Goal: Complete application form

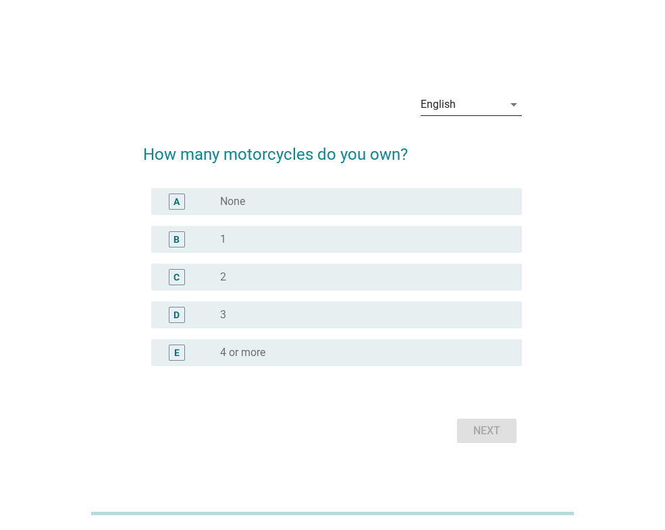
click at [507, 105] on icon "arrow_drop_down" at bounding box center [513, 105] width 16 height 16
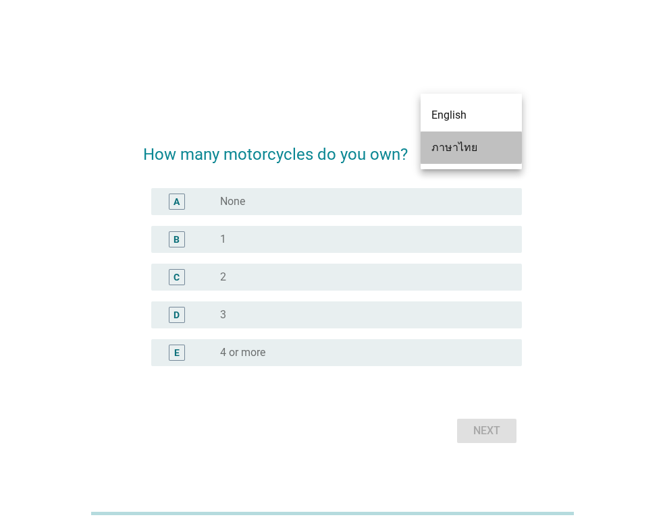
click at [474, 146] on div "ภาษาไทย" at bounding box center [471, 148] width 80 height 16
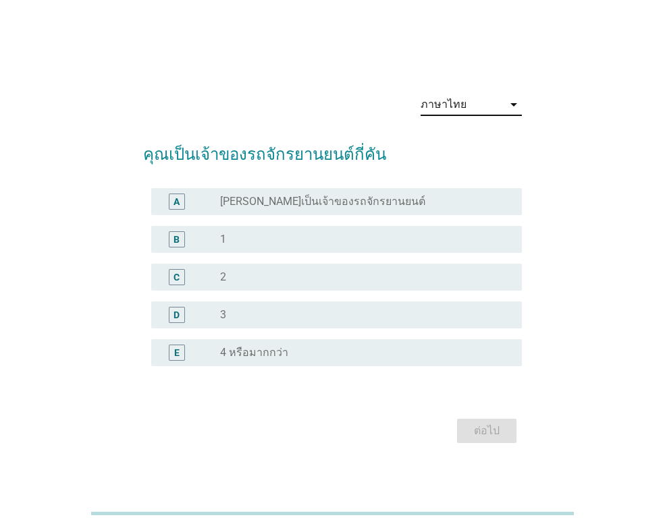
click at [243, 242] on div "radio_button_unchecked 1" at bounding box center [360, 239] width 280 height 13
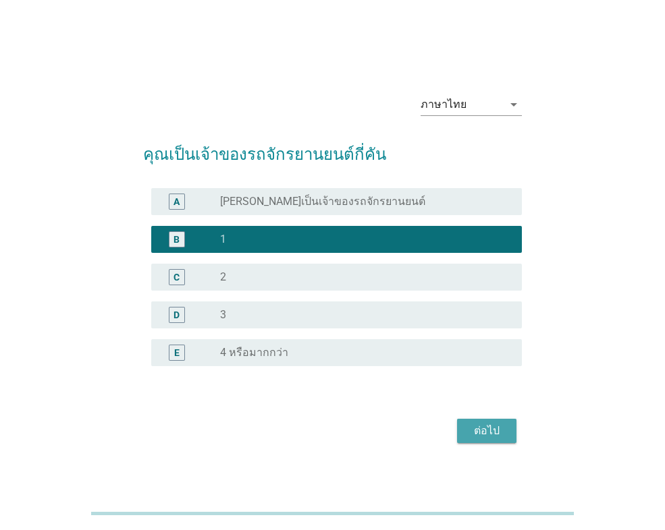
click at [478, 427] on div "ต่อไป" at bounding box center [487, 431] width 38 height 16
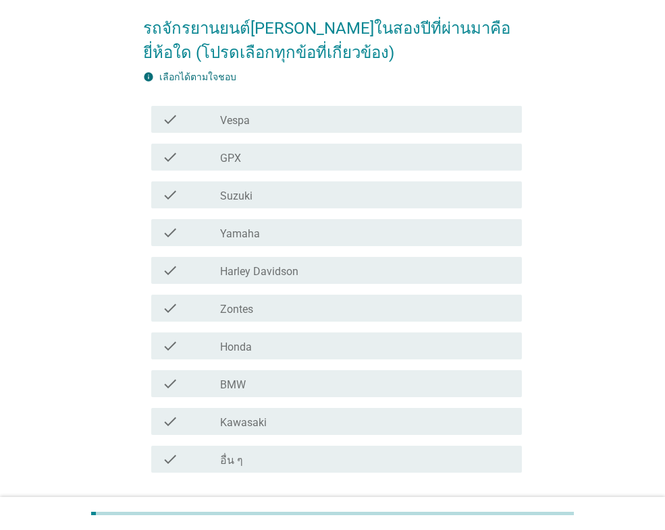
scroll to position [135, 0]
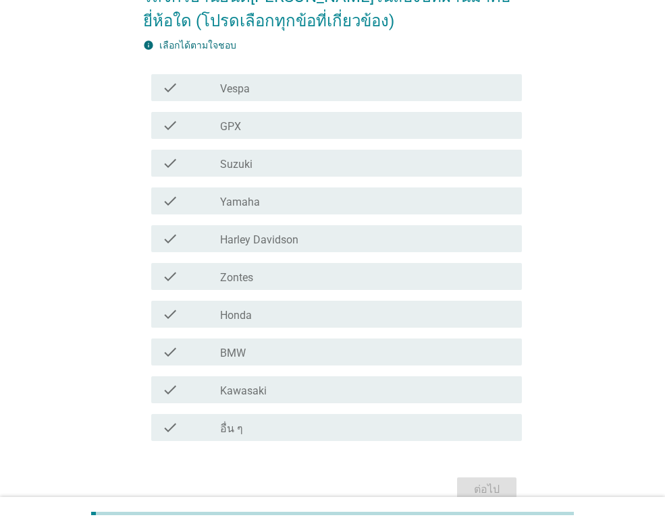
click at [261, 312] on div "check_box_outline_blank Honda" at bounding box center [365, 314] width 291 height 16
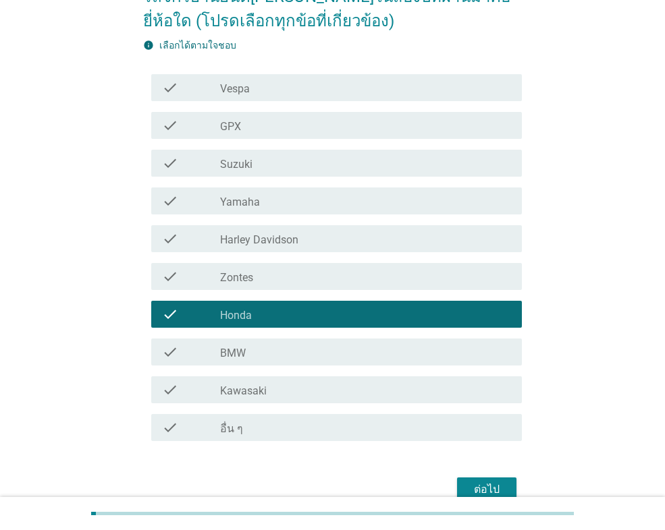
click at [495, 481] on button "ต่อไป" at bounding box center [486, 490] width 59 height 24
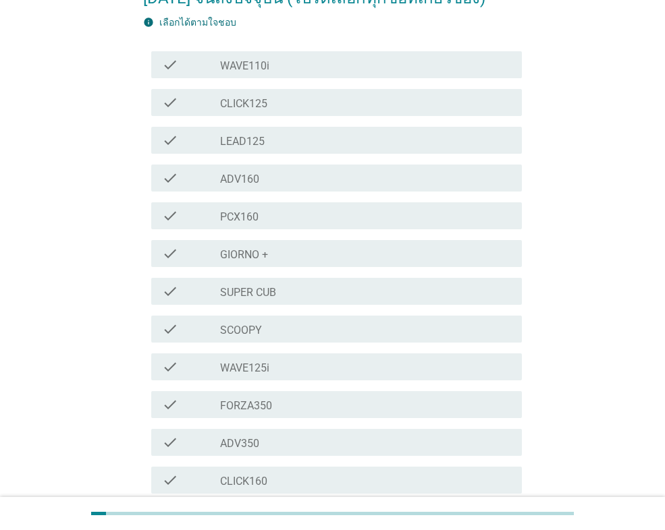
scroll to position [202, 0]
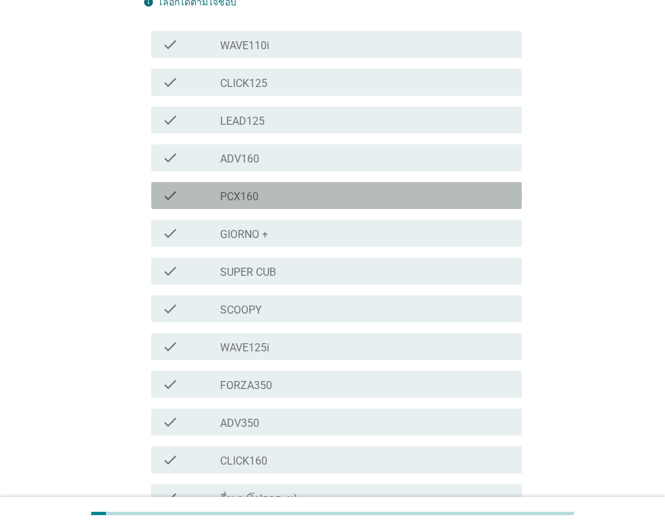
click at [303, 188] on div "check_box_outline_blank PCX160" at bounding box center [365, 196] width 291 height 16
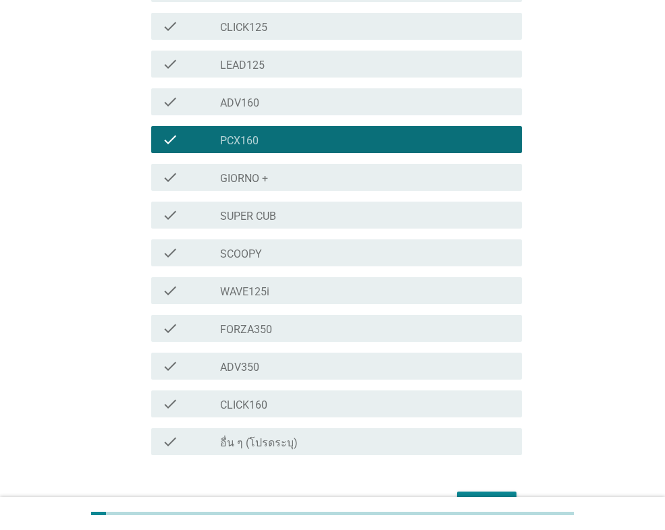
scroll to position [317, 0]
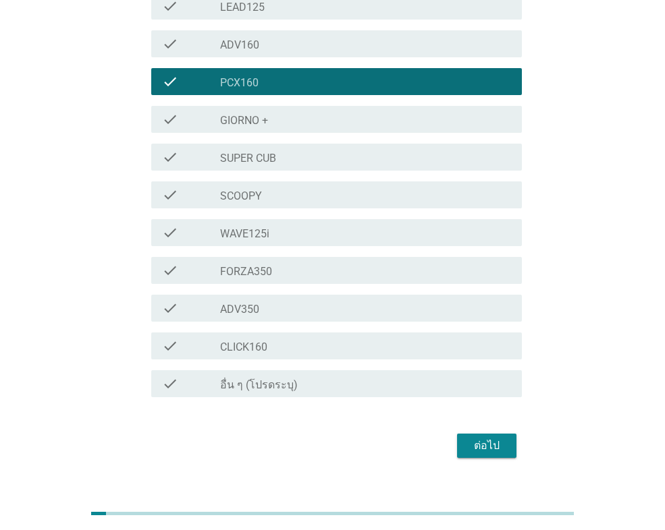
click at [475, 438] on div "ต่อไป" at bounding box center [487, 446] width 38 height 16
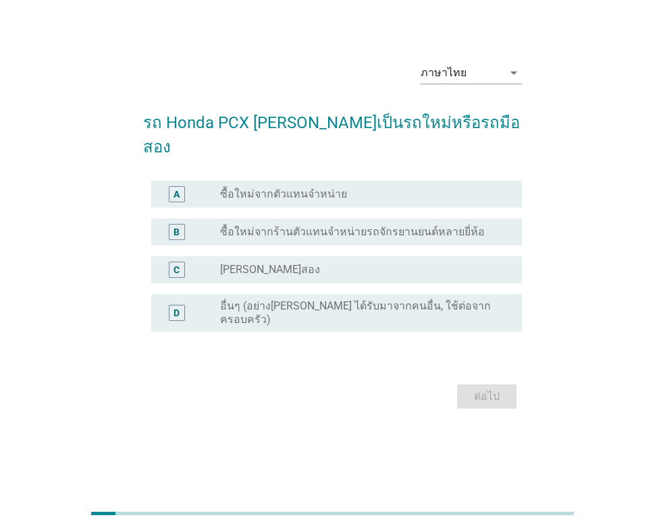
scroll to position [0, 0]
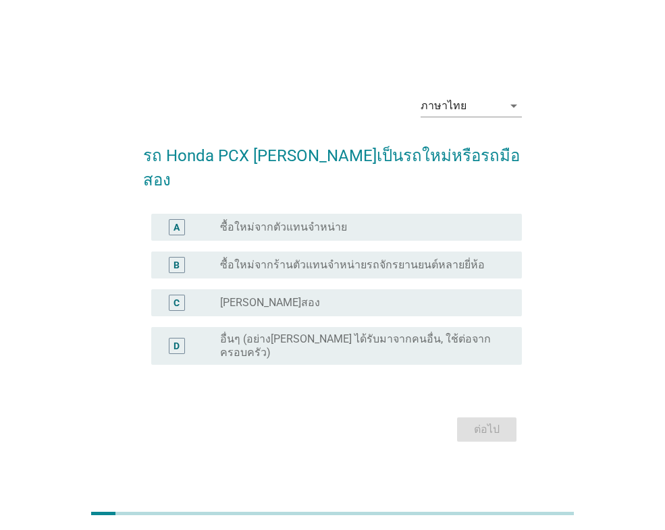
click at [231, 221] on label "ซื้อใหม่จากตัวแทนจำหน่าย" at bounding box center [283, 227] width 127 height 13
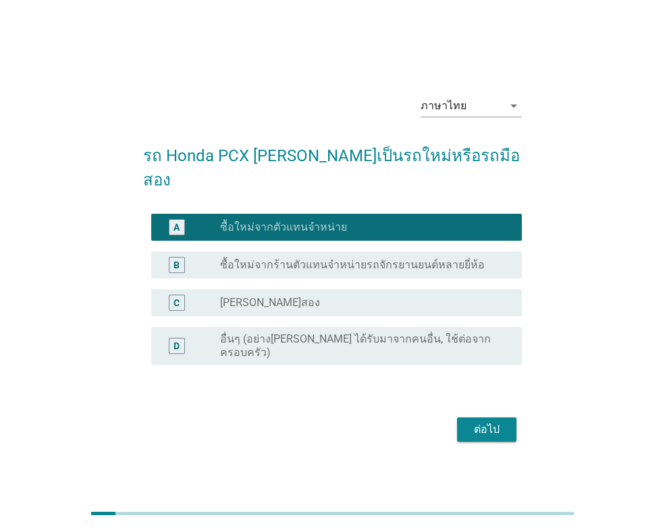
click at [500, 422] on div "ต่อไป" at bounding box center [487, 430] width 38 height 16
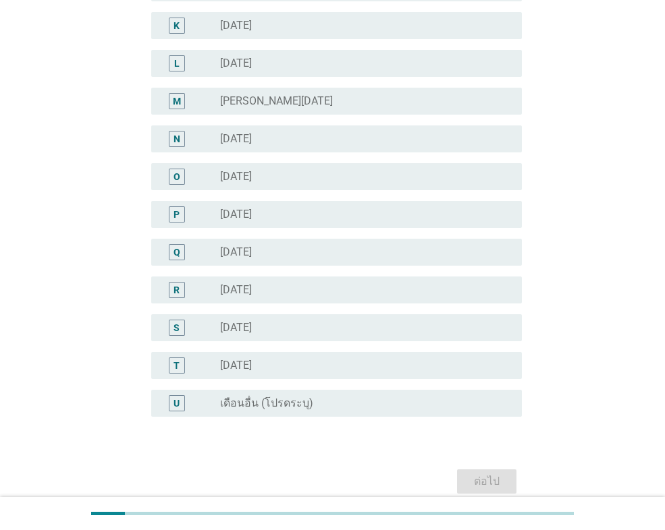
scroll to position [540, 0]
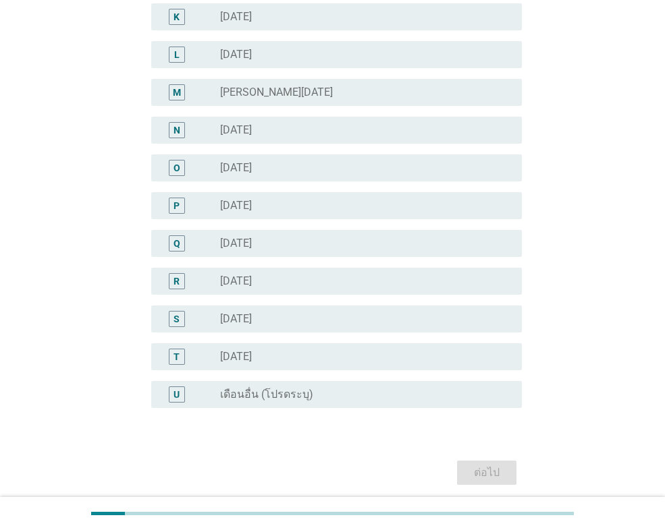
click at [186, 169] on div "O" at bounding box center [176, 168] width 29 height 16
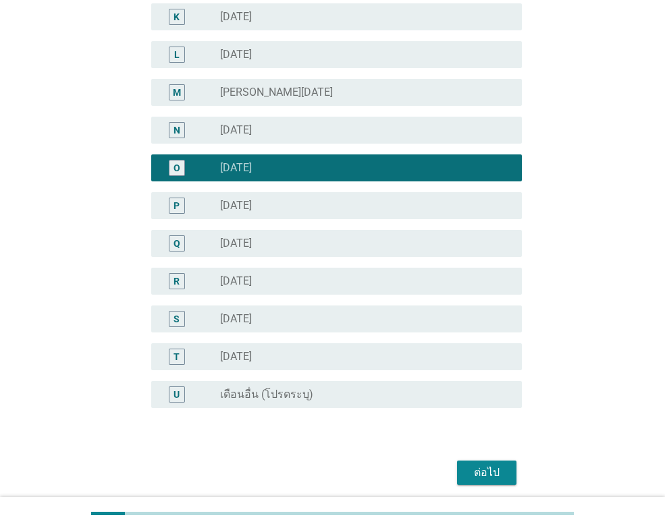
click at [484, 470] on div "ต่อไป" at bounding box center [487, 473] width 38 height 16
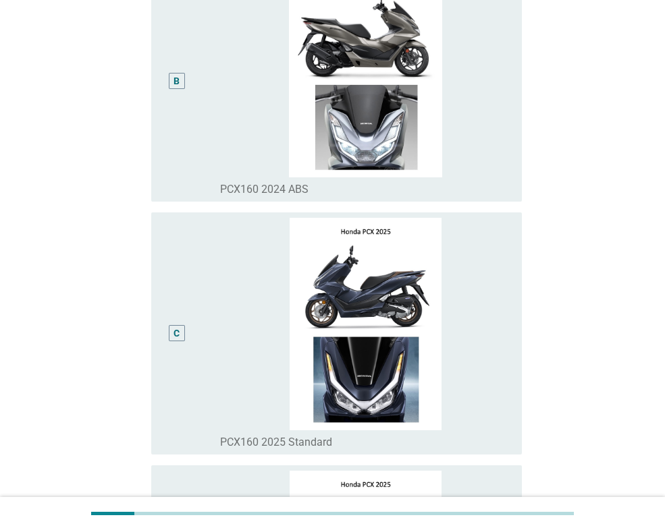
scroll to position [404, 0]
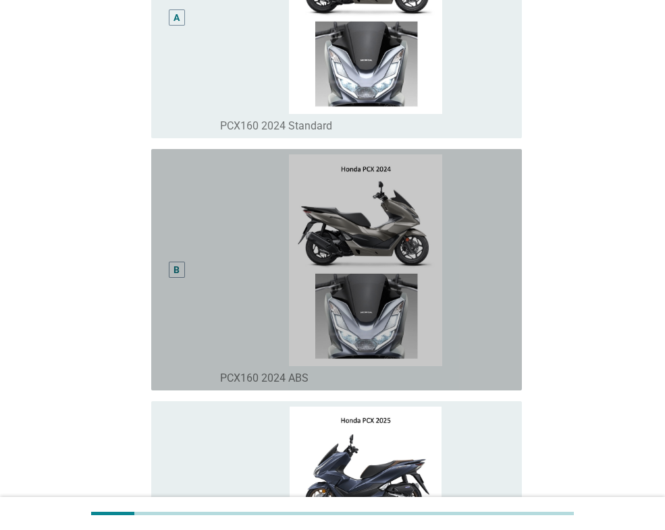
click at [418, 225] on img at bounding box center [365, 261] width 291 height 212
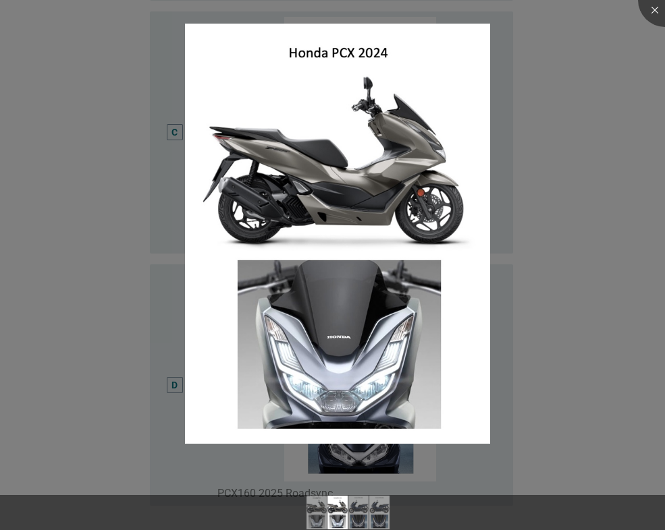
scroll to position [674, 0]
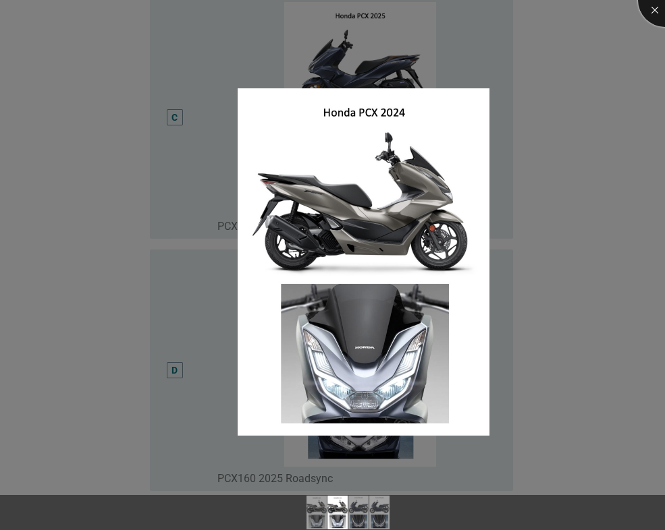
click at [653, 13] on div at bounding box center [665, 0] width 54 height 54
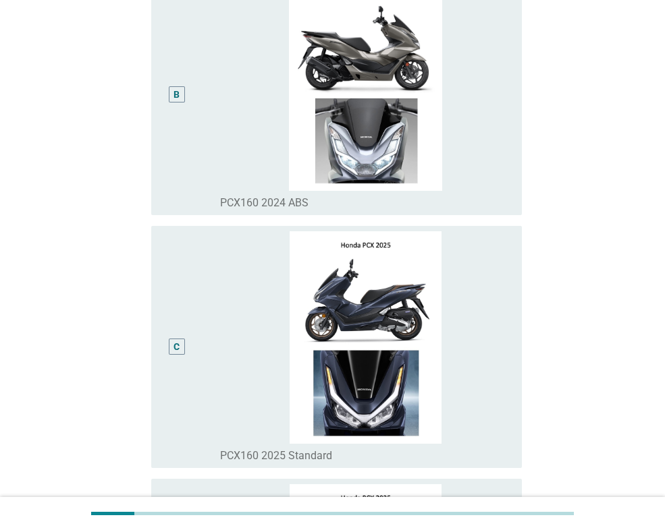
scroll to position [472, 0]
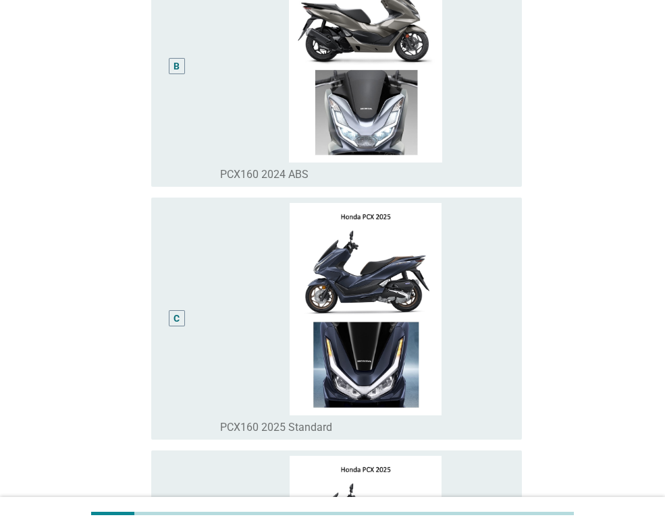
click at [169, 79] on div "B" at bounding box center [176, 66] width 29 height 231
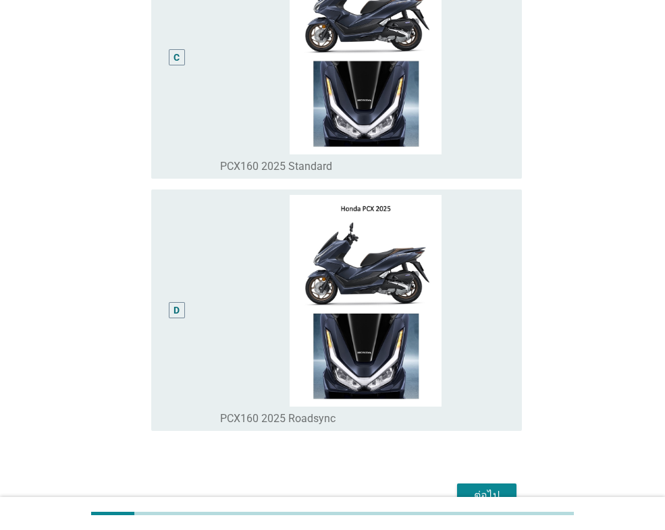
scroll to position [809, 0]
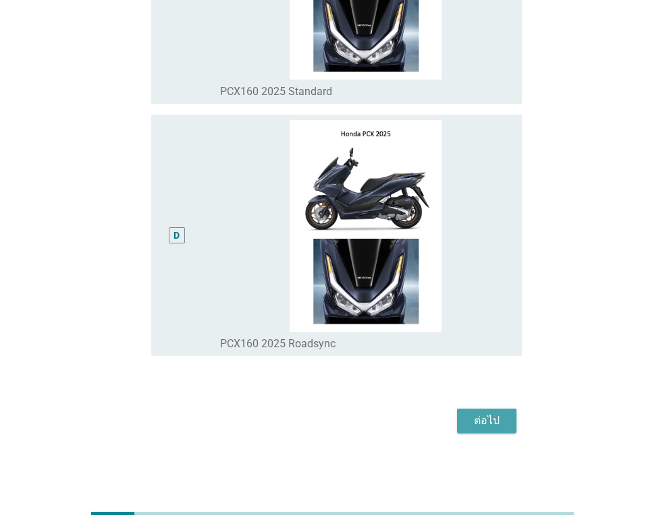
click at [489, 420] on div "ต่อไป" at bounding box center [487, 421] width 38 height 16
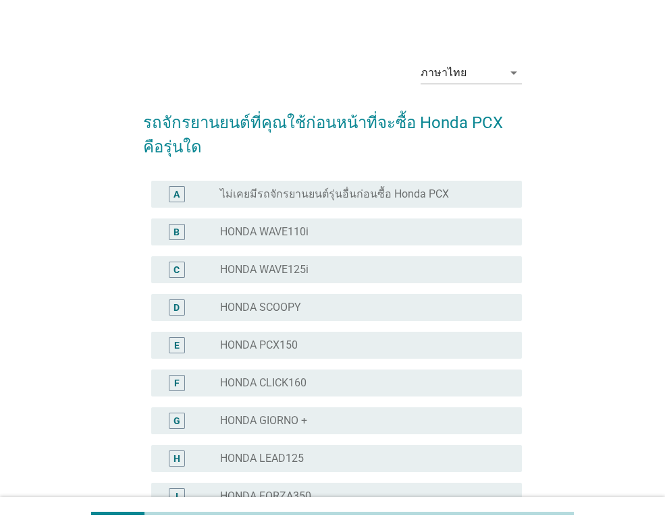
scroll to position [0, 0]
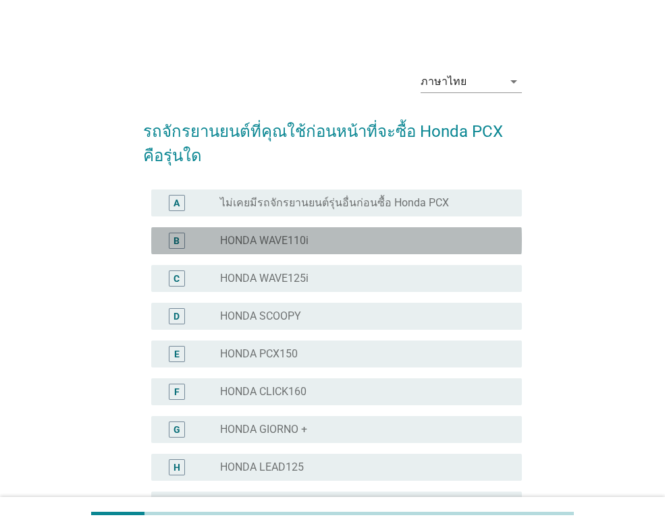
click at [315, 247] on div "radio_button_unchecked HONDA WAVE110i" at bounding box center [360, 240] width 280 height 13
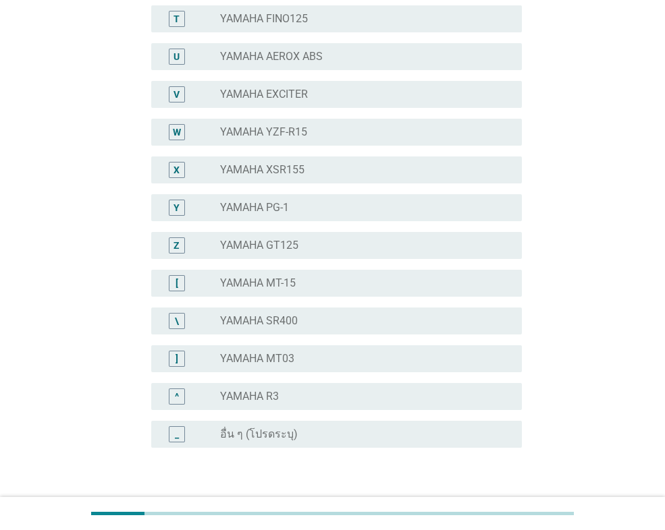
scroll to position [993, 0]
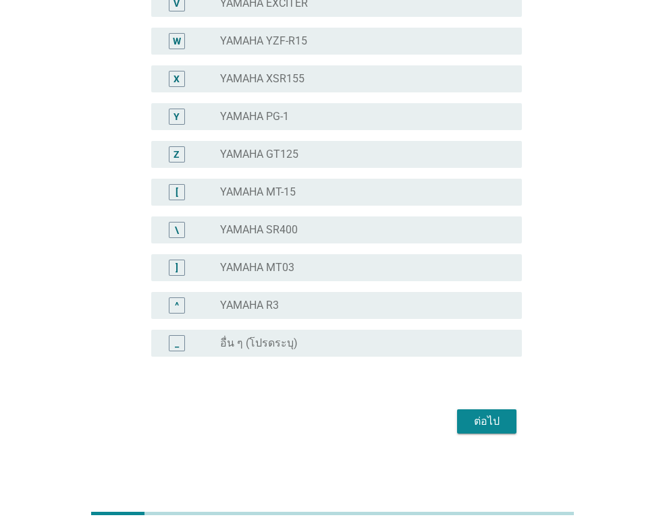
click at [489, 418] on div "ต่อไป" at bounding box center [487, 422] width 38 height 16
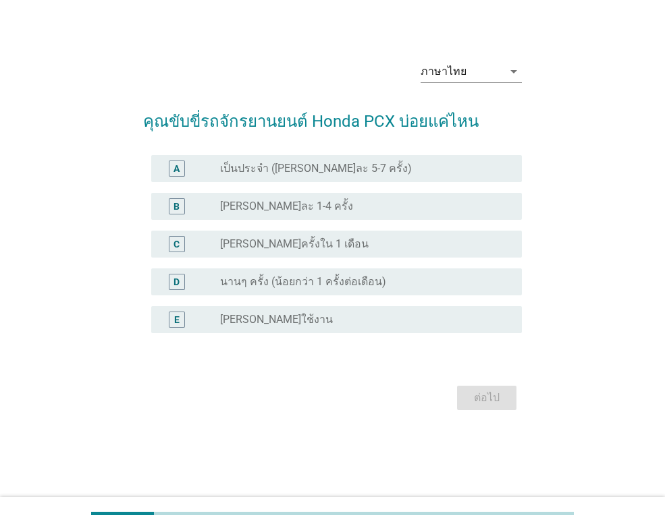
scroll to position [0, 0]
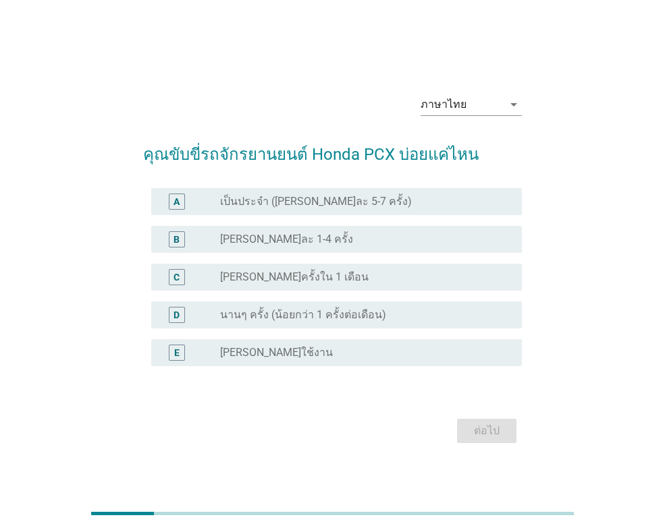
click at [248, 200] on label "เป็นประจำ (อาทิตย์ละ 5-7 ครั้ง)" at bounding box center [316, 201] width 192 height 13
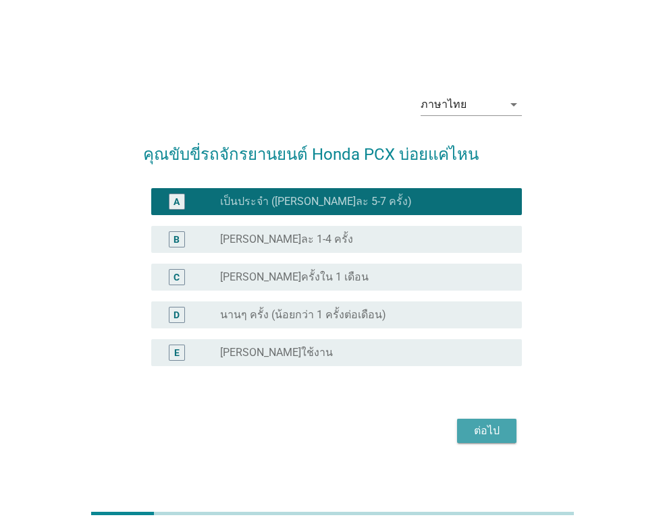
click at [471, 429] on div "ต่อไป" at bounding box center [487, 431] width 38 height 16
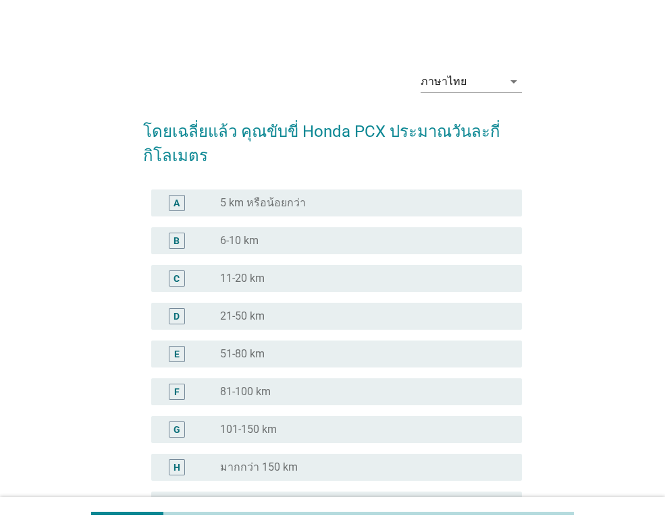
scroll to position [67, 0]
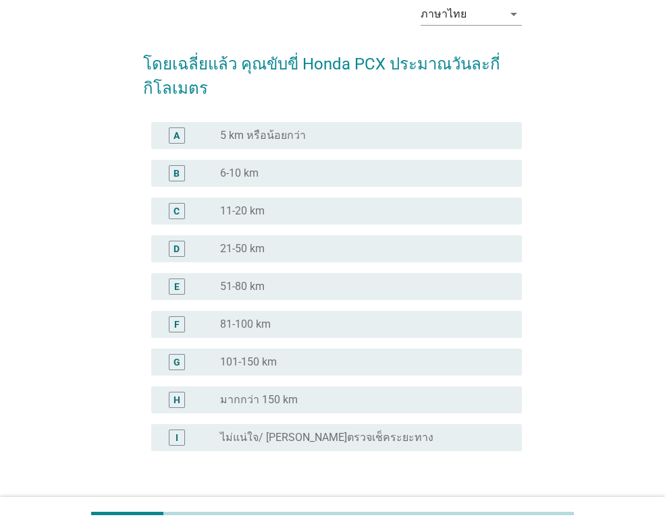
click at [285, 217] on div "radio_button_unchecked 11-20 km" at bounding box center [360, 210] width 280 height 13
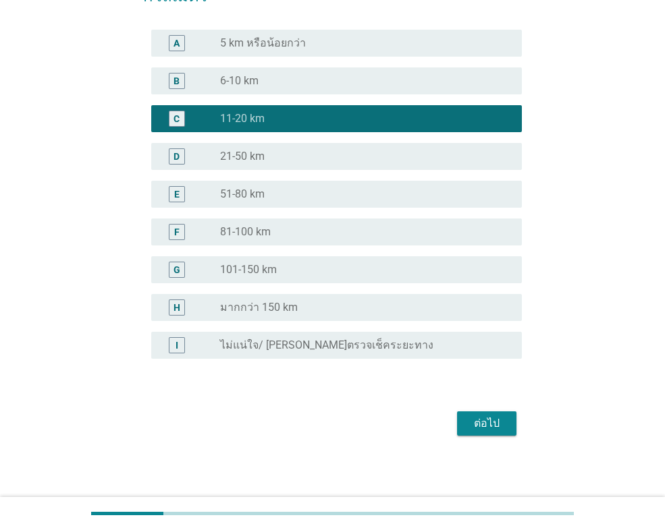
scroll to position [162, 0]
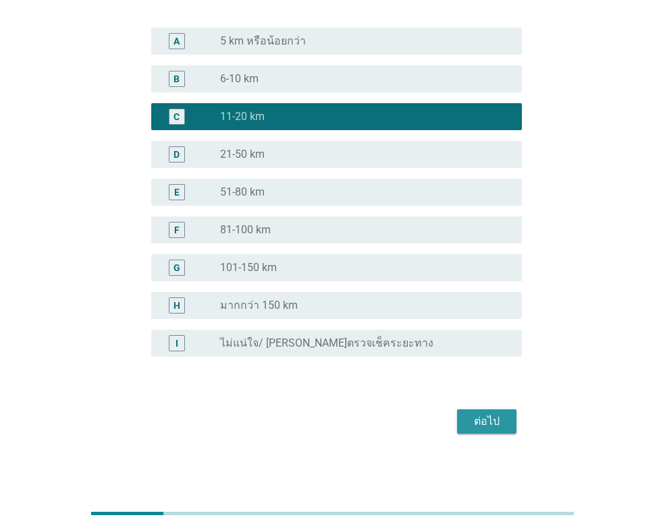
click at [498, 422] on div "ต่อไป" at bounding box center [487, 422] width 38 height 16
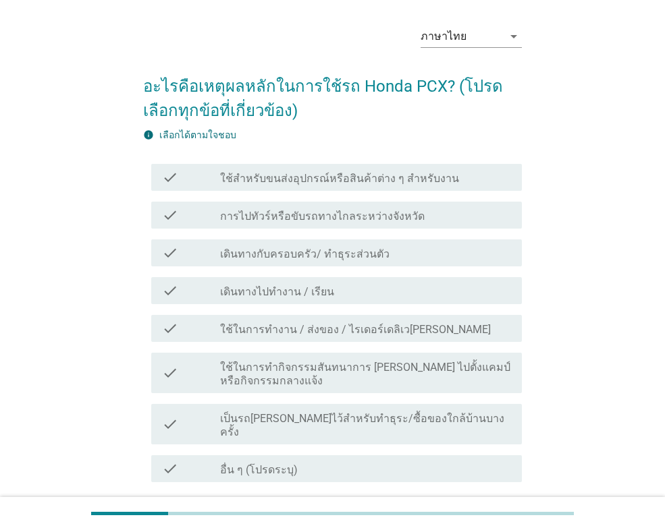
scroll to position [67, 0]
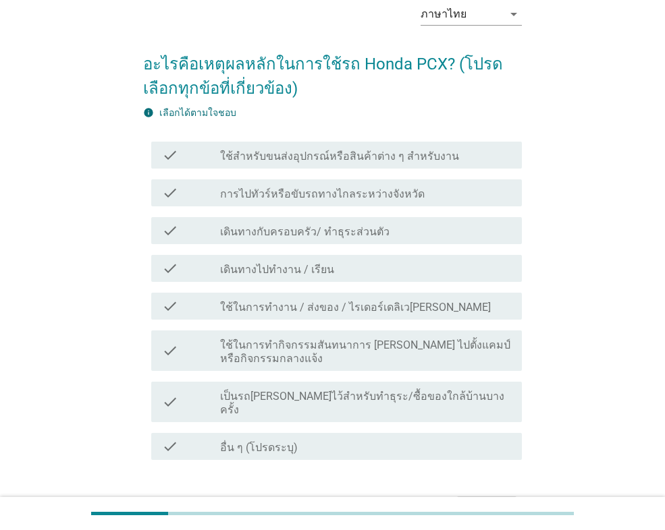
click at [354, 265] on div "check_box_outline_blank เดินทางไปทำงาน / เรียน" at bounding box center [365, 269] width 291 height 16
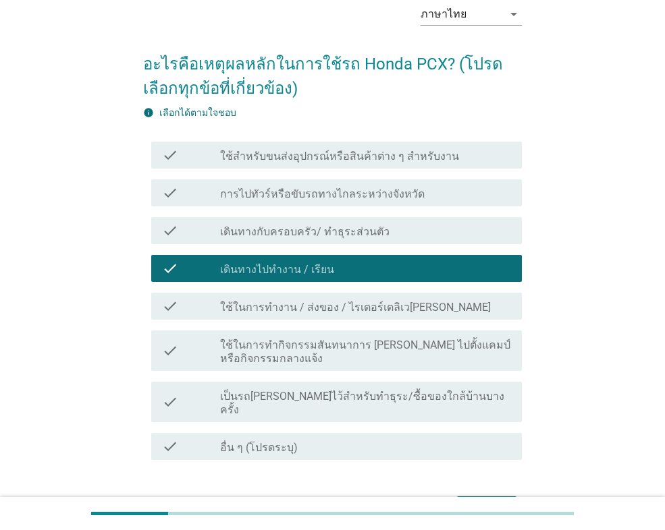
click at [379, 304] on label "ใช้ในการทำงาน / ส่งของ / ไรเดอร์เดลิเวอรี่" at bounding box center [355, 307] width 271 height 13
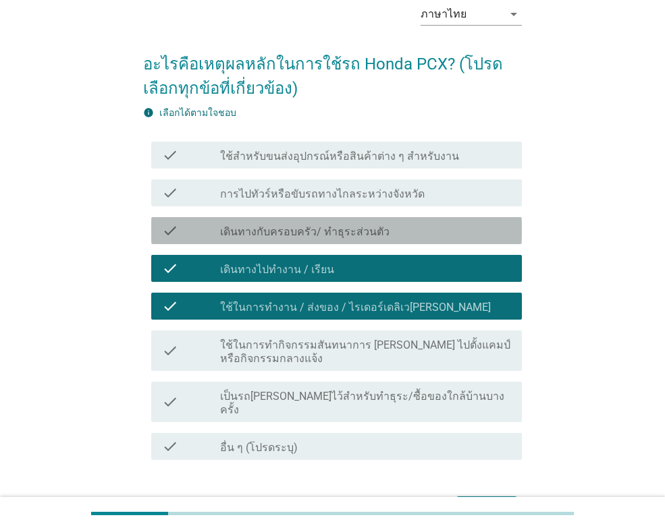
click at [388, 240] on div "check check_box_outline_blank เดินทางกับครอบครัว/ ทำธุระส่วนตัว" at bounding box center [336, 230] width 371 height 27
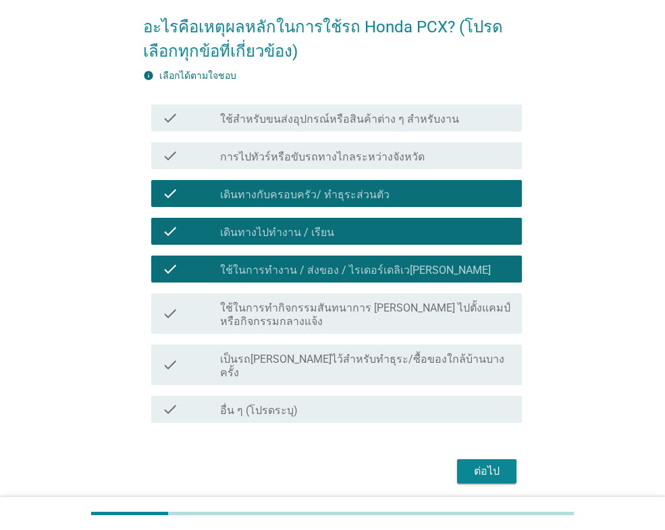
scroll to position [141, 0]
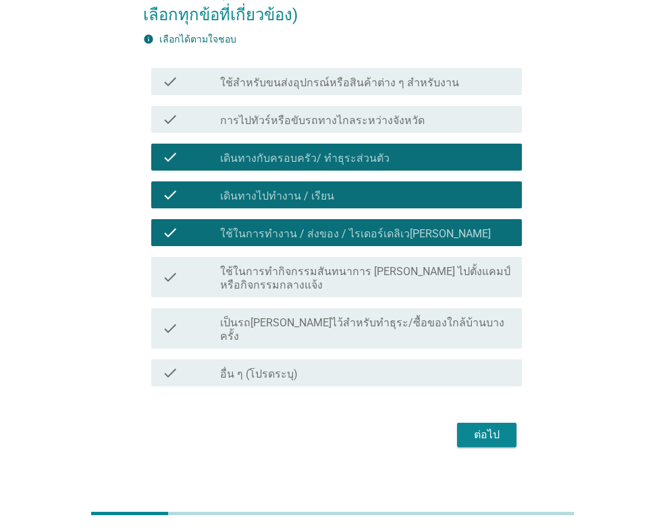
click at [488, 427] on div "ต่อไป" at bounding box center [487, 435] width 38 height 16
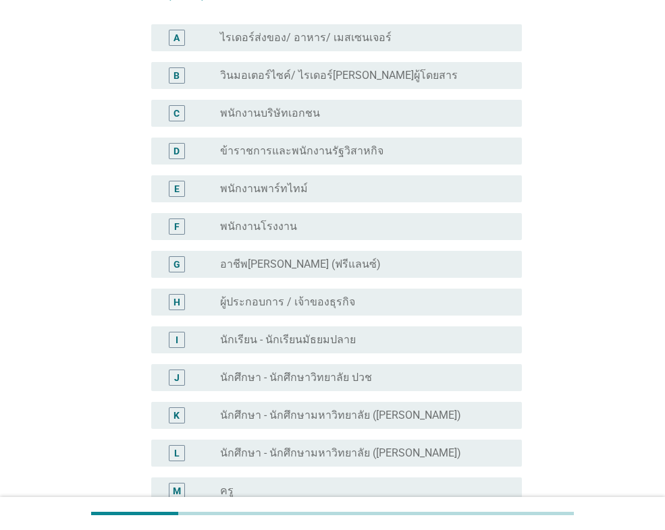
scroll to position [0, 0]
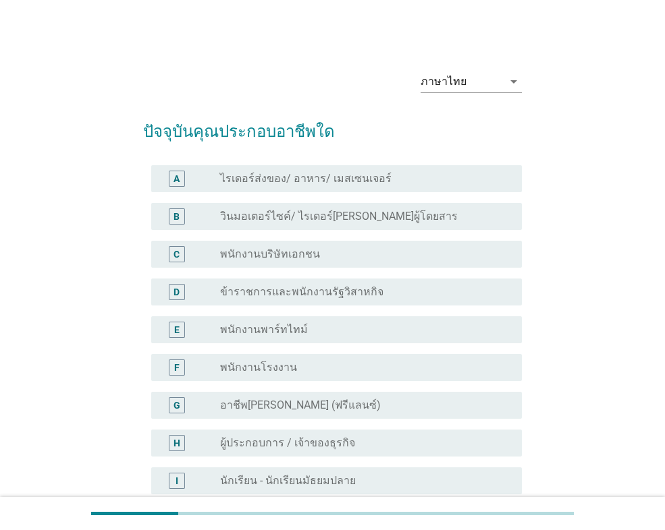
click at [325, 244] on div "C radio_button_unchecked พนักงานบริษัทเอกชน" at bounding box center [336, 254] width 371 height 27
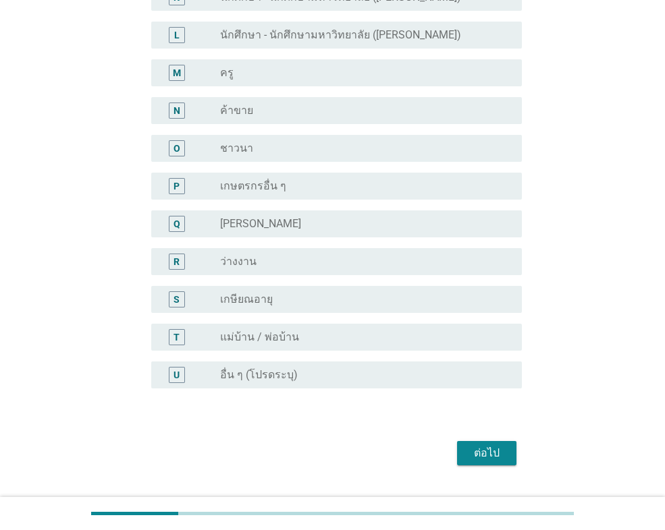
scroll to position [591, 0]
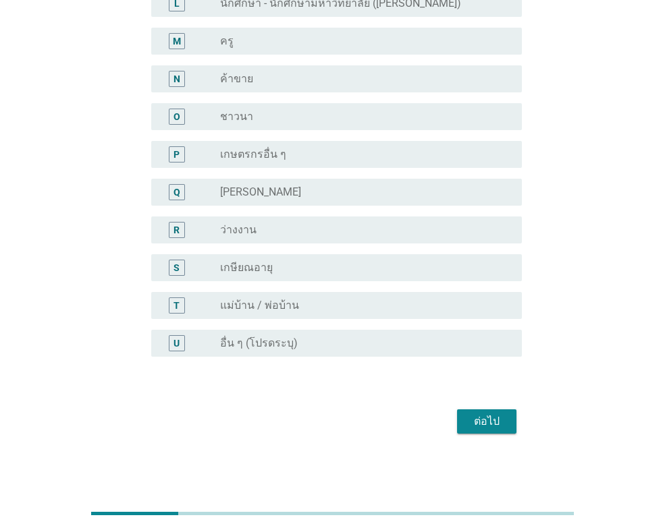
click at [499, 412] on button "ต่อไป" at bounding box center [486, 422] width 59 height 24
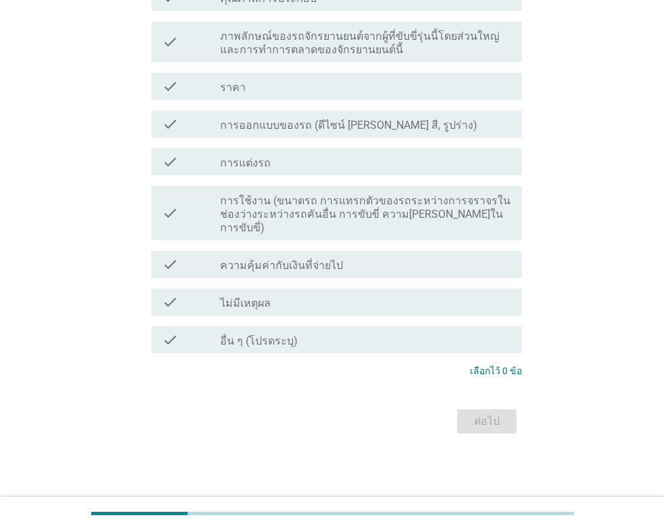
scroll to position [0, 0]
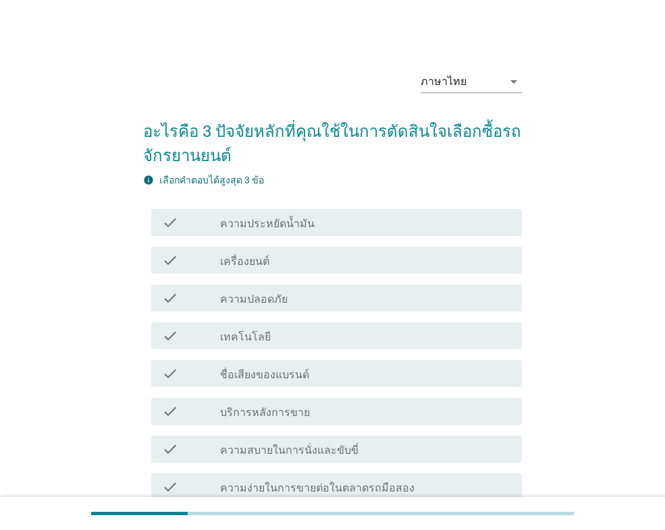
click at [259, 225] on label "ความประหยัดน้ำมัน" at bounding box center [267, 223] width 94 height 13
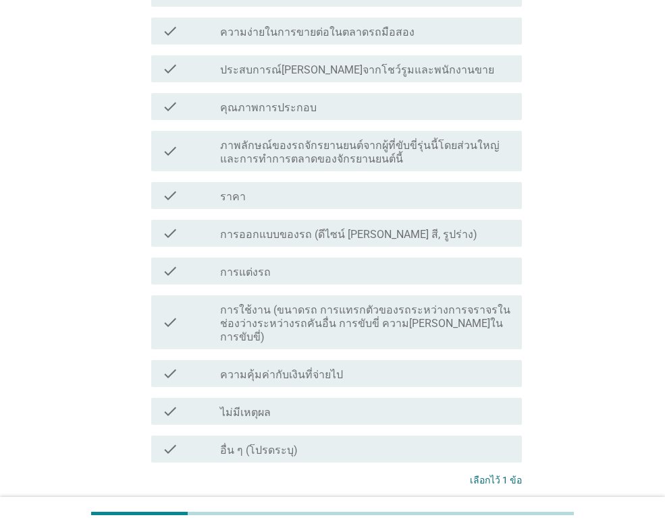
scroll to position [472, 0]
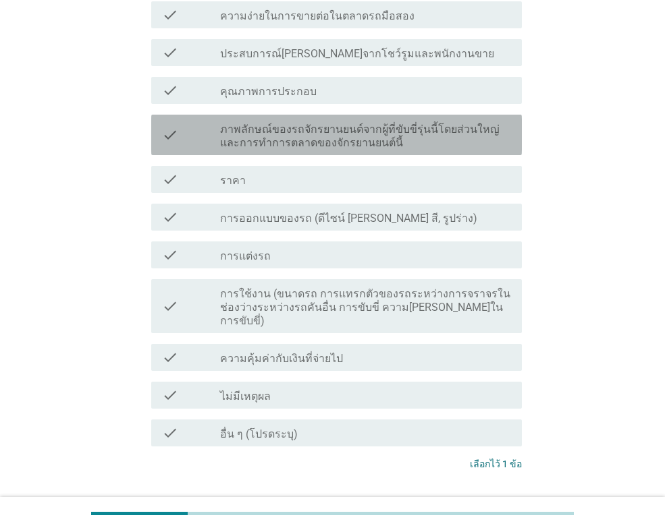
click at [306, 138] on label "ภาพลักษณ์ของรถจักรยานยนต์จากผู้ที่ขับขี่รุ่นนี้โดยส่วนใหญ่ และการทำการตลาดของจั…" at bounding box center [365, 136] width 291 height 27
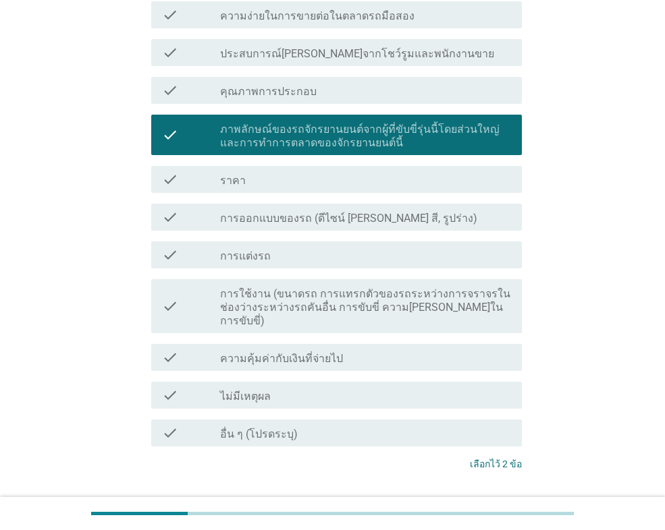
click at [337, 216] on label "การออกแบบของรถ (ดีไซน์ เช่น สี, รูปร่าง)" at bounding box center [348, 218] width 257 height 13
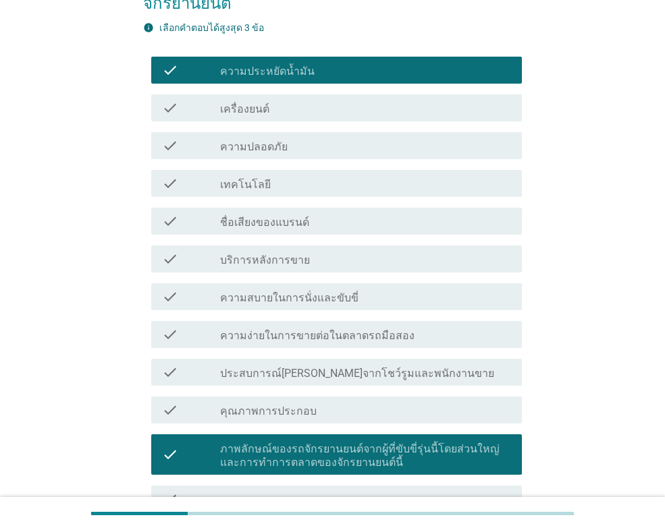
scroll to position [552, 0]
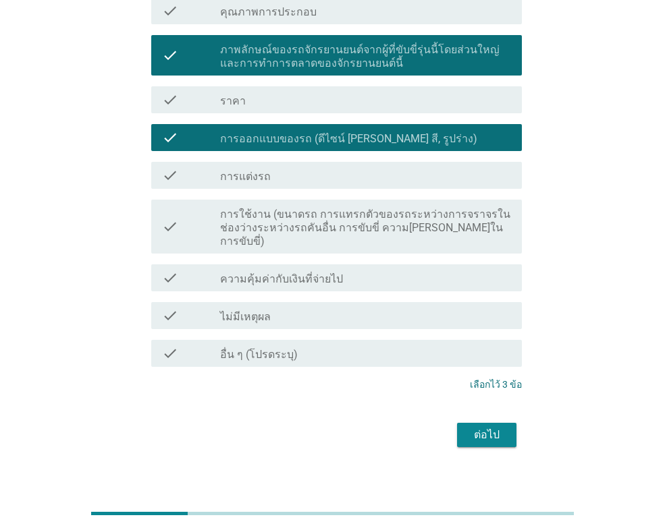
click at [481, 427] on div "ต่อไป" at bounding box center [487, 435] width 38 height 16
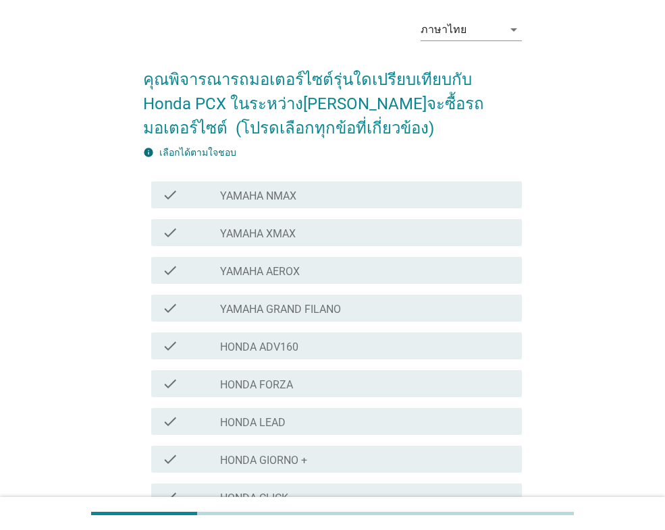
scroll to position [202, 0]
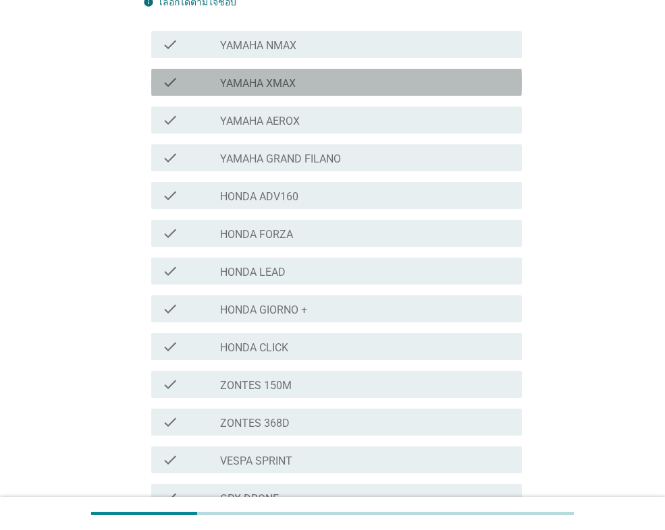
click at [271, 83] on label "YAMAHA XMAX" at bounding box center [258, 83] width 76 height 13
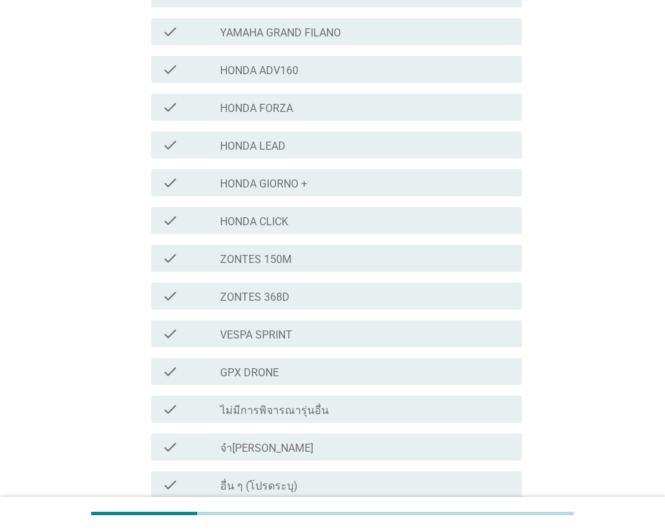
scroll to position [337, 0]
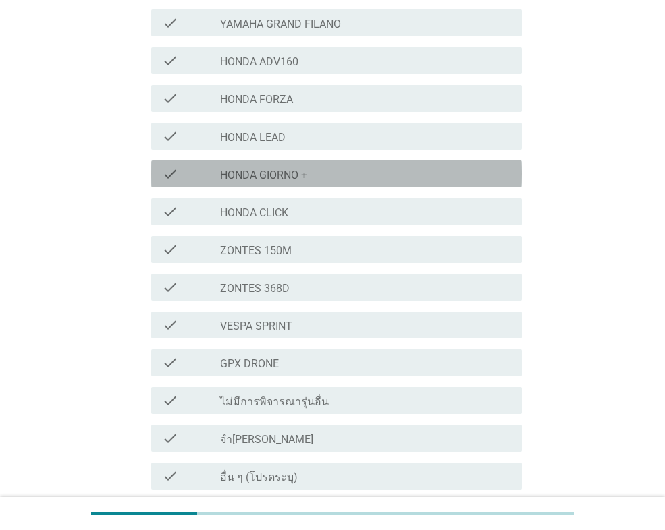
click at [285, 171] on label "HONDA GIORNO +" at bounding box center [263, 175] width 87 height 13
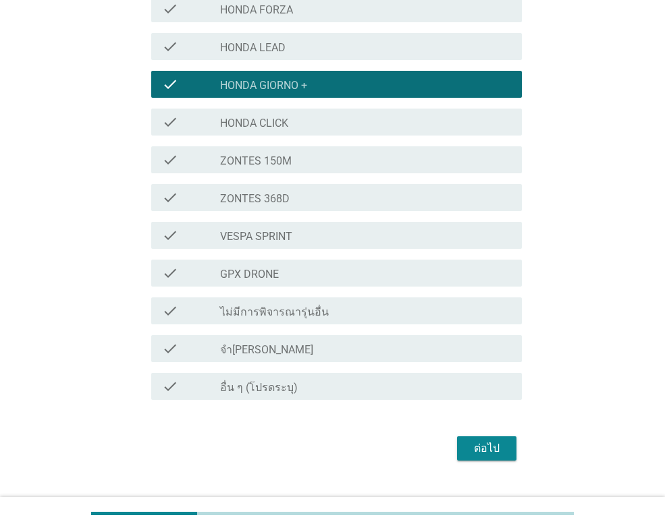
scroll to position [454, 0]
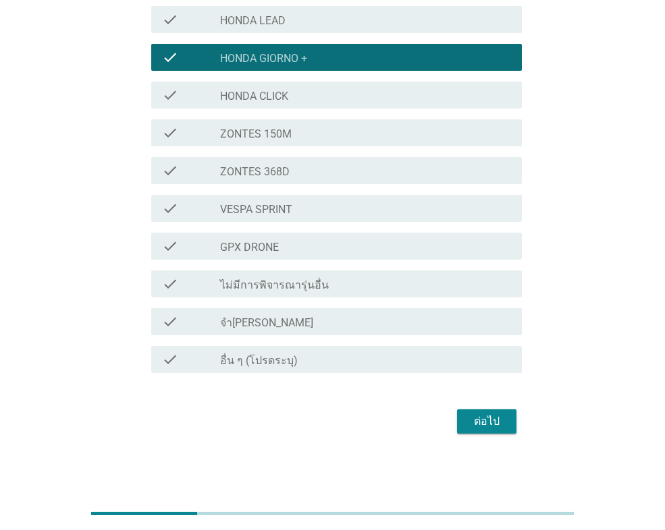
click at [489, 416] on div "ต่อไป" at bounding box center [487, 422] width 38 height 16
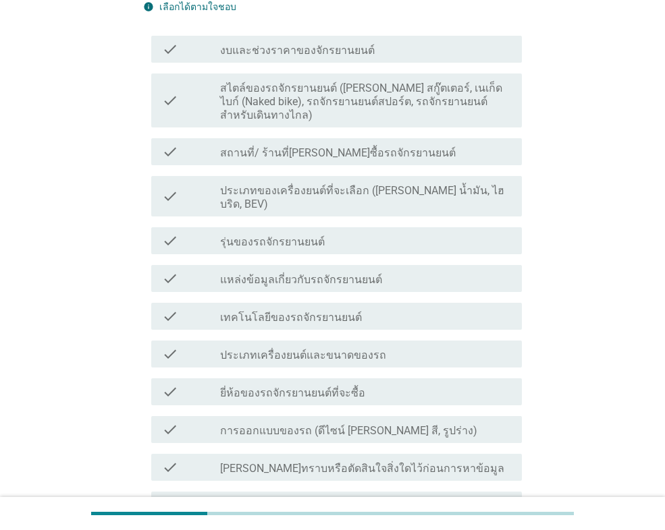
scroll to position [202, 0]
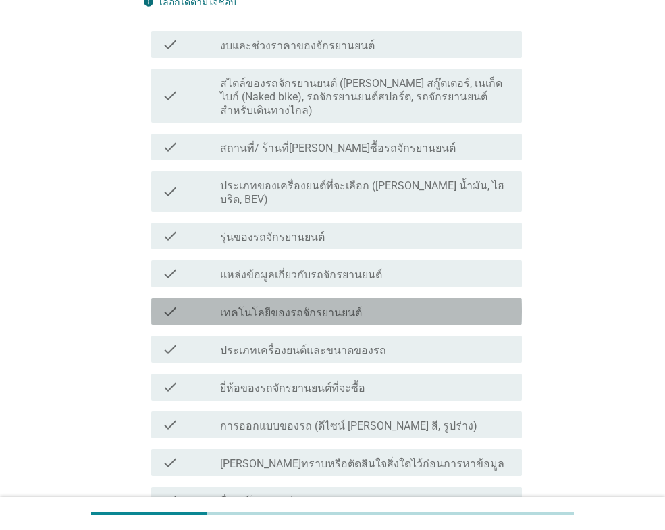
click at [371, 304] on div "check_box_outline_blank เทคโนโลยีของรถจักรยานยนต์" at bounding box center [365, 312] width 291 height 16
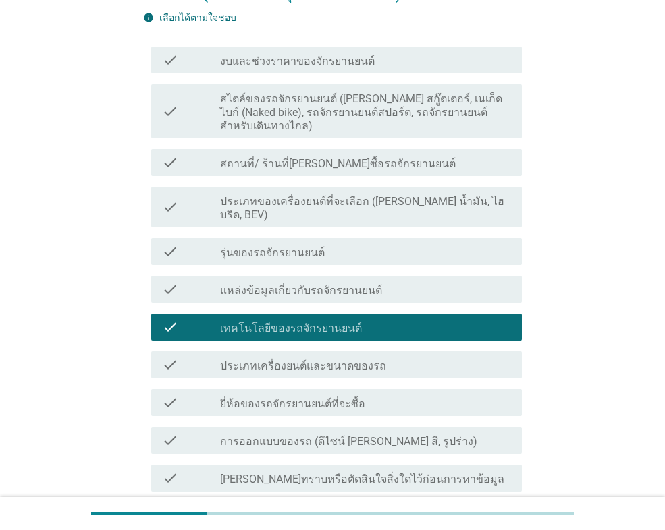
scroll to position [270, 0]
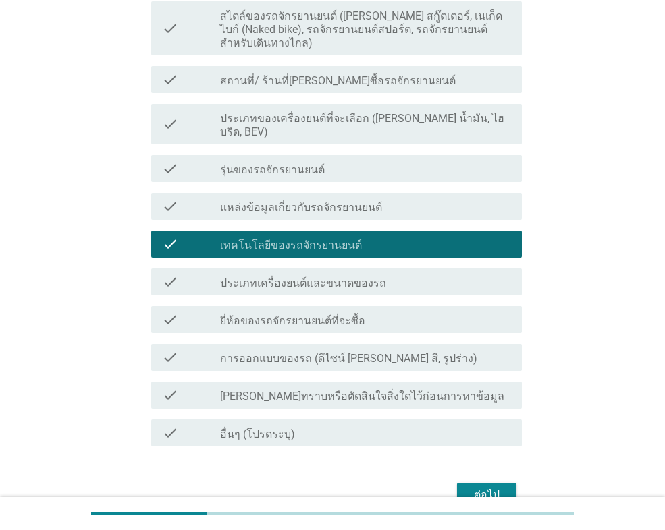
click at [374, 352] on label "การออกแบบของรถ (ดีไซน์ เช่น สี, รูปร่าง)" at bounding box center [348, 358] width 257 height 13
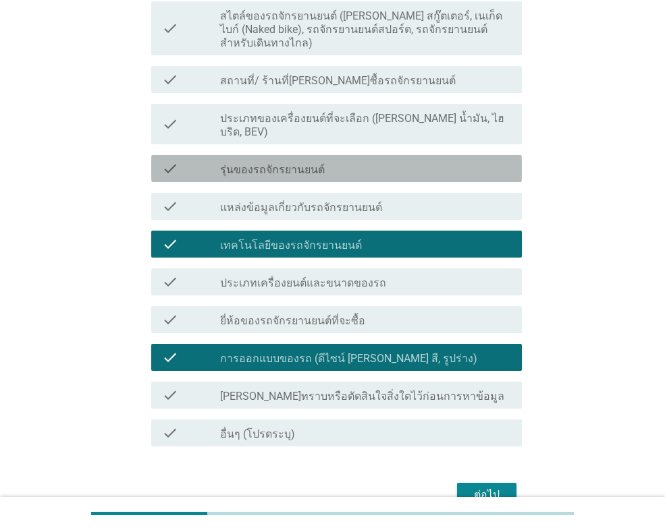
click at [293, 163] on label "รุ่นของรถจักรยานยนต์" at bounding box center [272, 169] width 105 height 13
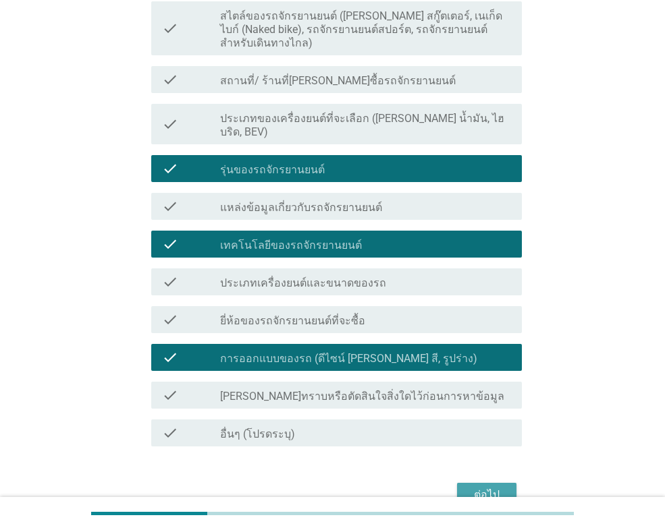
click at [478, 487] on div "ต่อไป" at bounding box center [487, 495] width 38 height 16
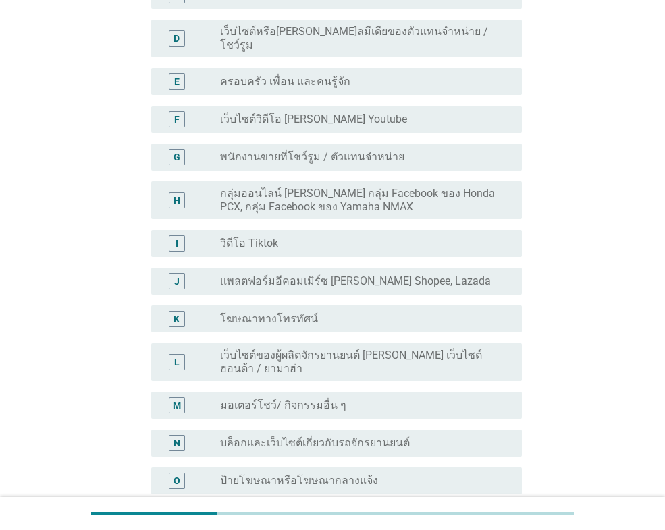
scroll to position [0, 0]
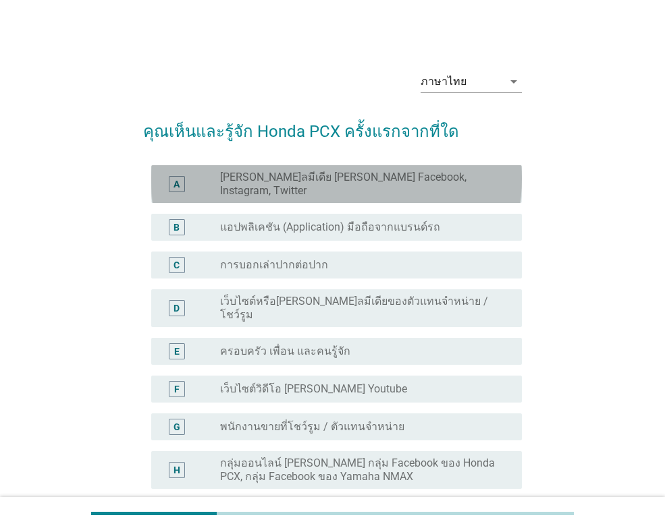
click at [297, 178] on label "[PERSON_NAME]ลมีเดีย [PERSON_NAME] Facebook, Instagram, Twitter" at bounding box center [360, 184] width 280 height 27
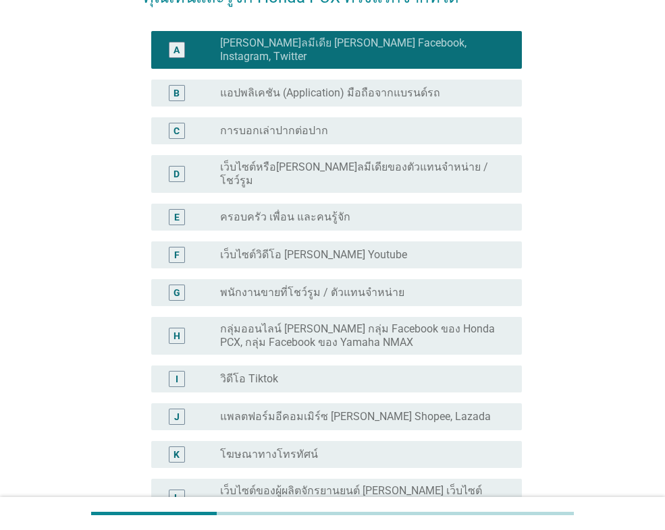
scroll to position [135, 0]
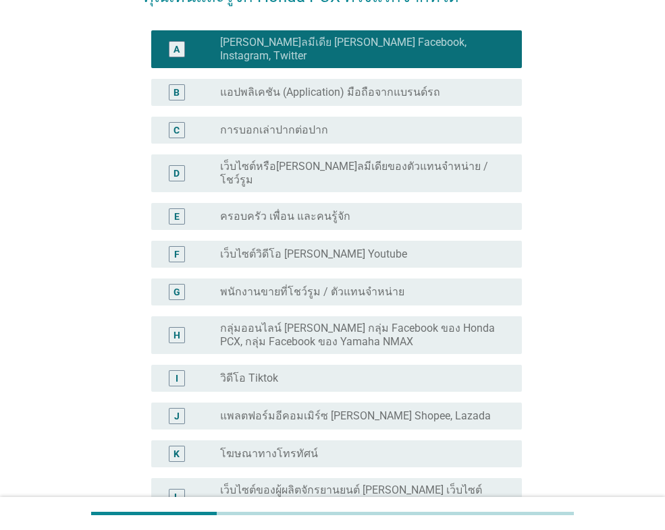
click at [310, 210] on label "ครอบครัว เพื่อน และคนรู้จัก" at bounding box center [285, 216] width 130 height 13
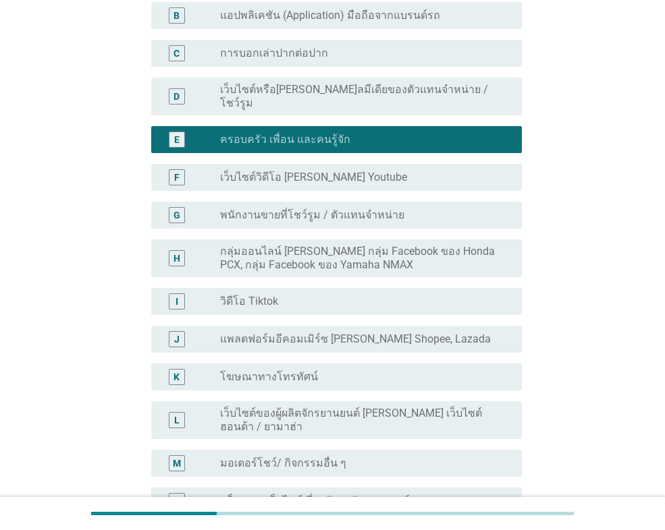
scroll to position [472, 0]
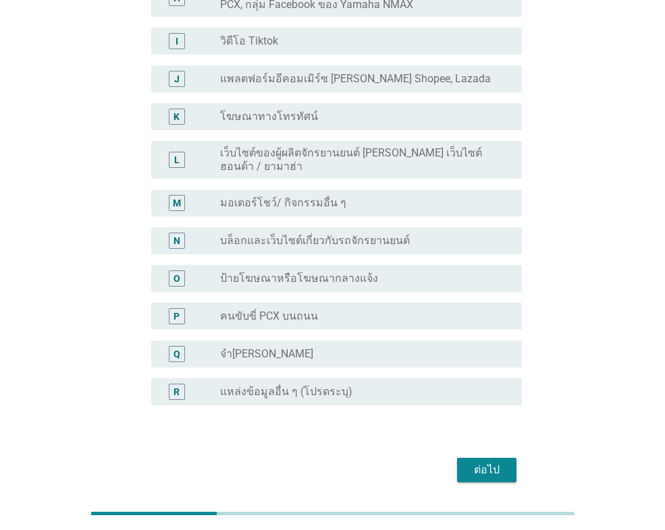
click at [489, 462] on div "ต่อไป" at bounding box center [487, 470] width 38 height 16
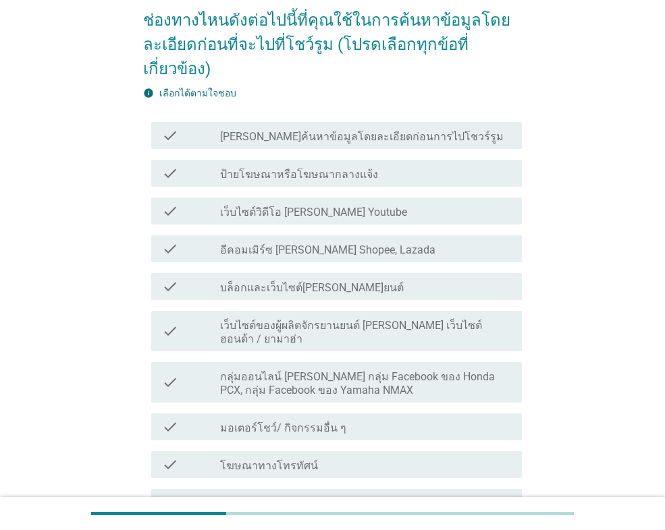
scroll to position [135, 0]
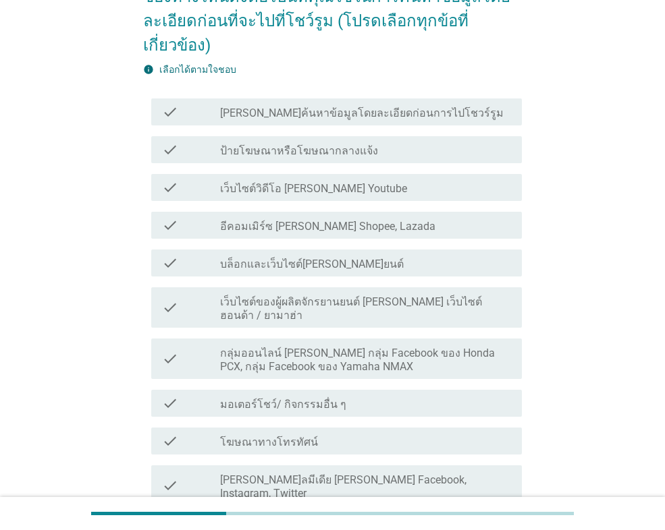
click at [319, 185] on label "เว็บไซต์วิดีโอ [PERSON_NAME] Youtube" at bounding box center [313, 188] width 187 height 13
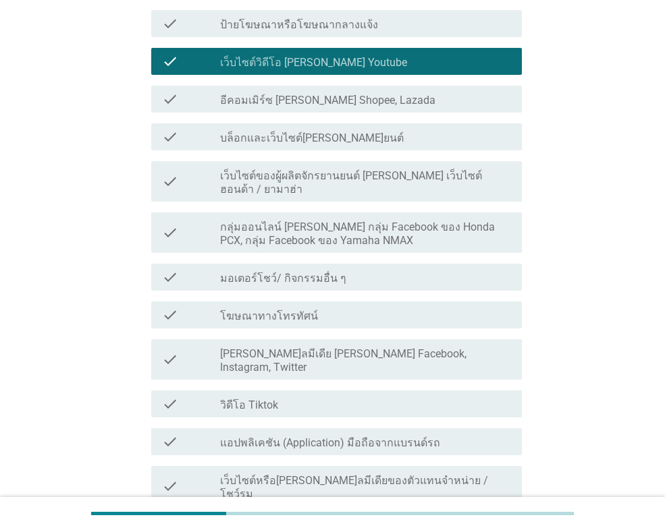
scroll to position [270, 0]
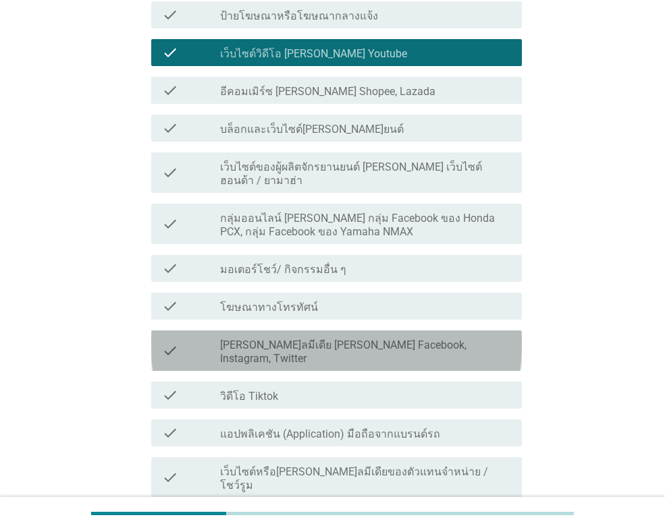
click at [397, 339] on label "[PERSON_NAME]ลมีเดีย [PERSON_NAME] Facebook, Instagram, Twitter" at bounding box center [365, 352] width 291 height 27
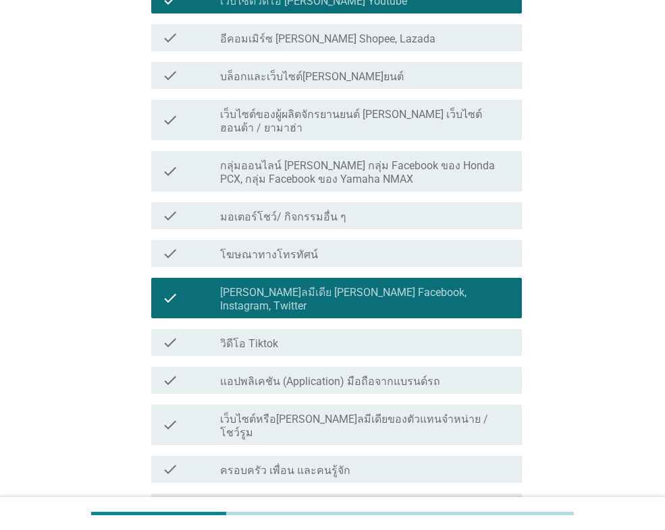
scroll to position [405, 0]
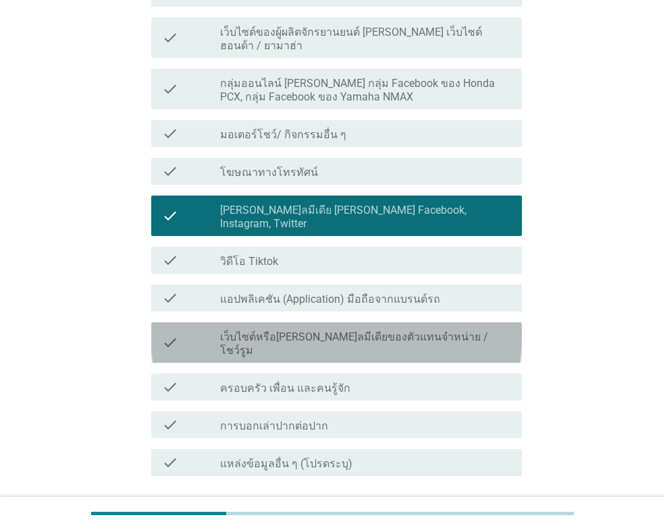
click at [404, 323] on div "check check_box_outline_blank เว็บไซต์หรือโซเชียลมีเดียของตัวแทนจําหน่าย / โชว์…" at bounding box center [336, 343] width 371 height 40
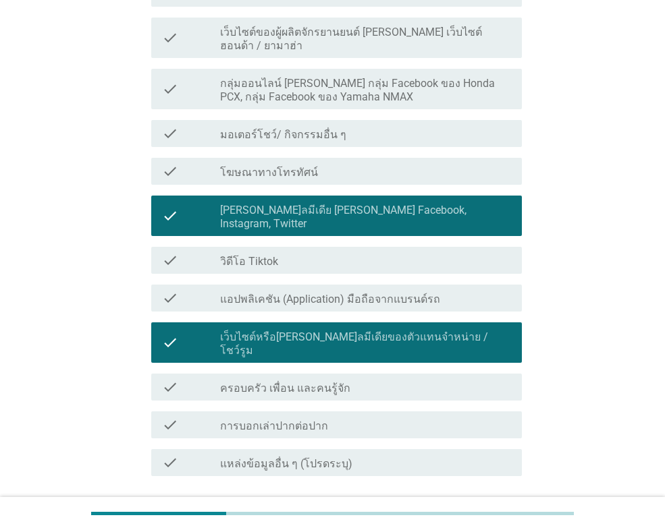
click at [487, 517] on div "ต่อไป" at bounding box center [487, 525] width 38 height 16
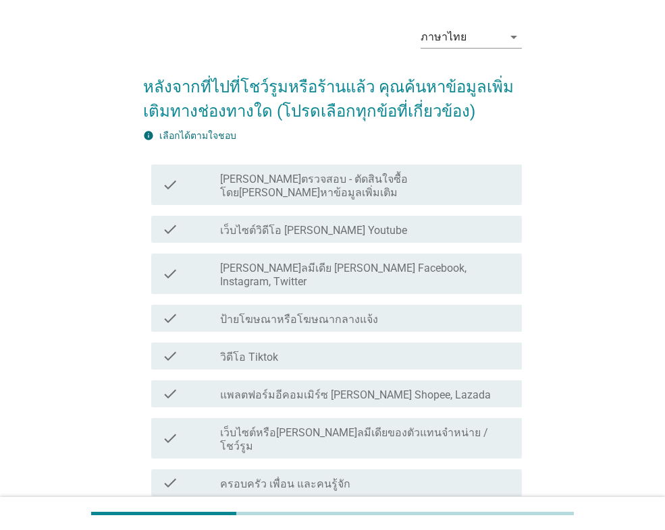
scroll to position [67, 0]
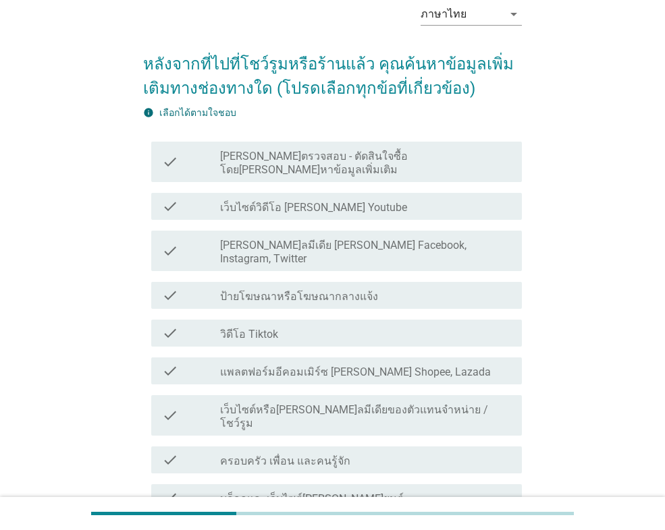
click at [306, 325] on div "check_box_outline_blank วิดีโอ Tiktok" at bounding box center [365, 333] width 291 height 16
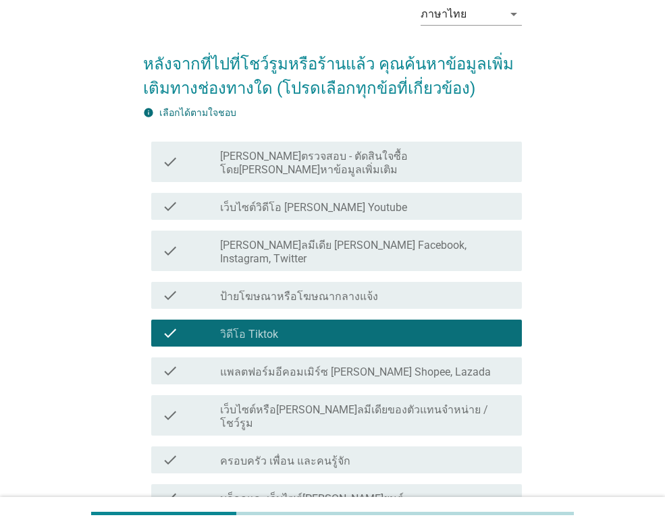
click at [314, 239] on label "[PERSON_NAME]ลมีเดีย [PERSON_NAME] Facebook, Instagram, Twitter" at bounding box center [365, 252] width 291 height 27
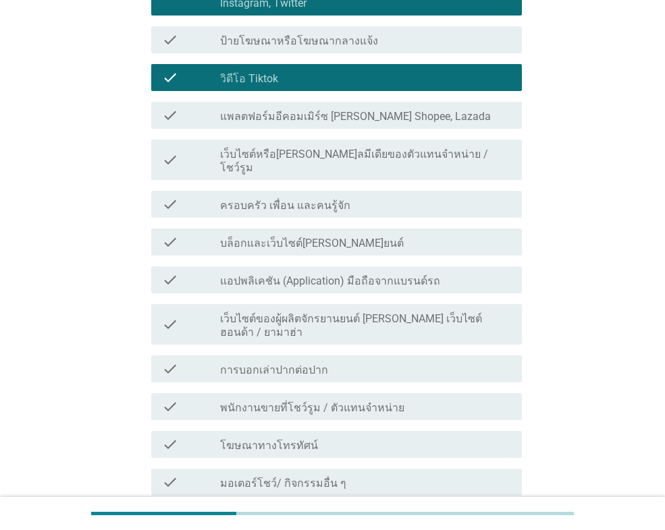
scroll to position [337, 0]
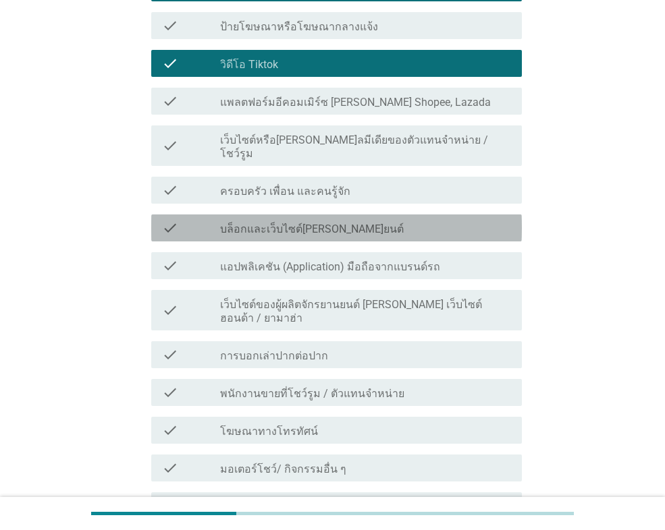
click at [337, 220] on div "check_box_outline_blank บล็อกและเว็บไซต์ยานยนต์" at bounding box center [365, 228] width 291 height 16
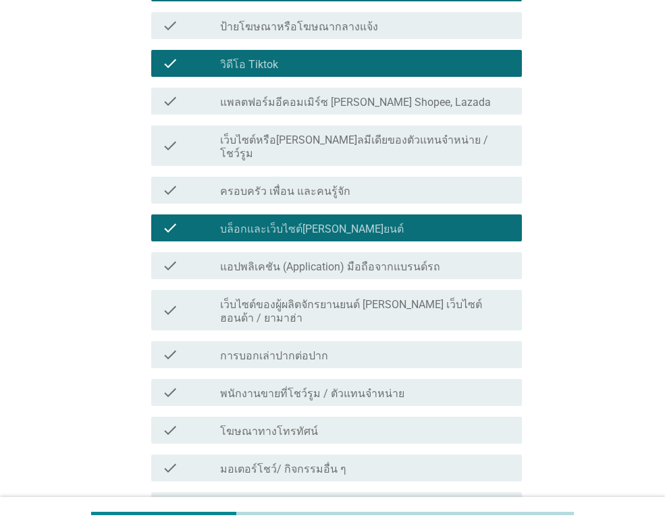
scroll to position [519, 0]
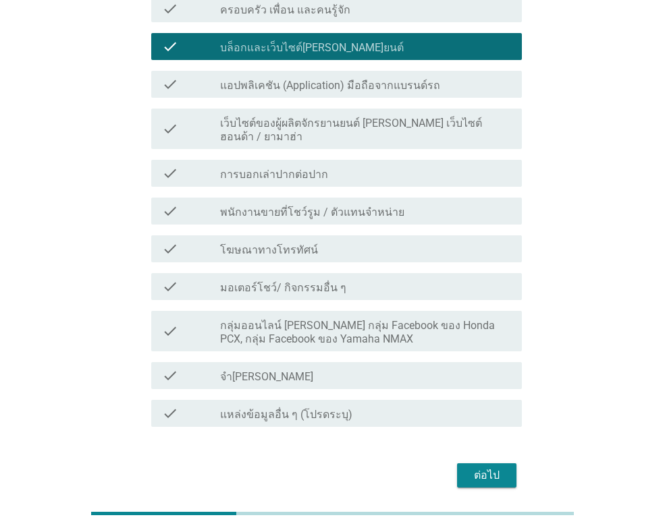
click at [489, 468] on div "ต่อไป" at bounding box center [487, 476] width 38 height 16
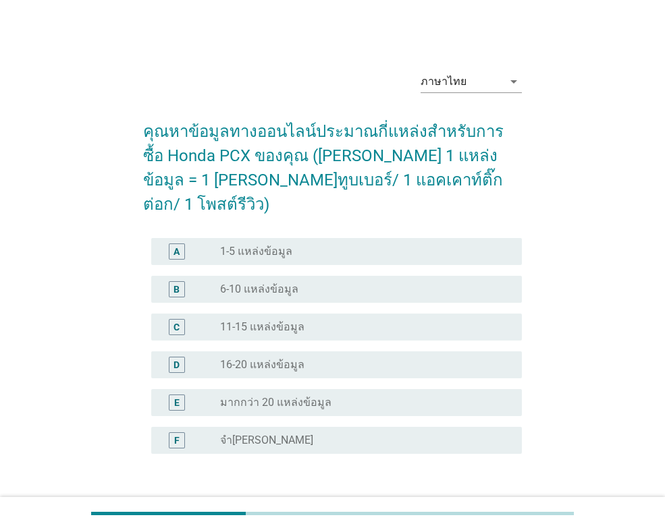
click at [295, 245] on div "radio_button_unchecked 1-5 แหล่งข้อมูล" at bounding box center [360, 251] width 280 height 13
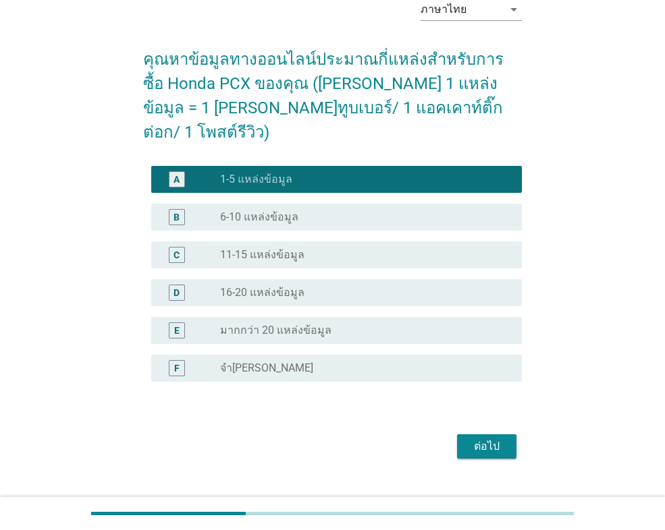
scroll to position [73, 0]
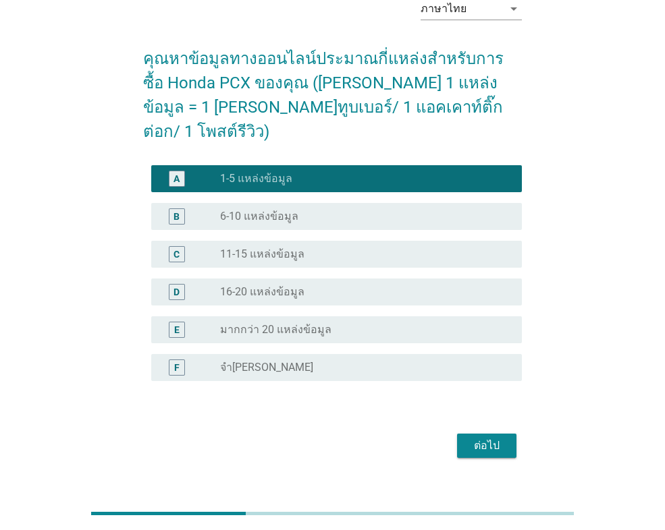
click at [470, 434] on button "ต่อไป" at bounding box center [486, 446] width 59 height 24
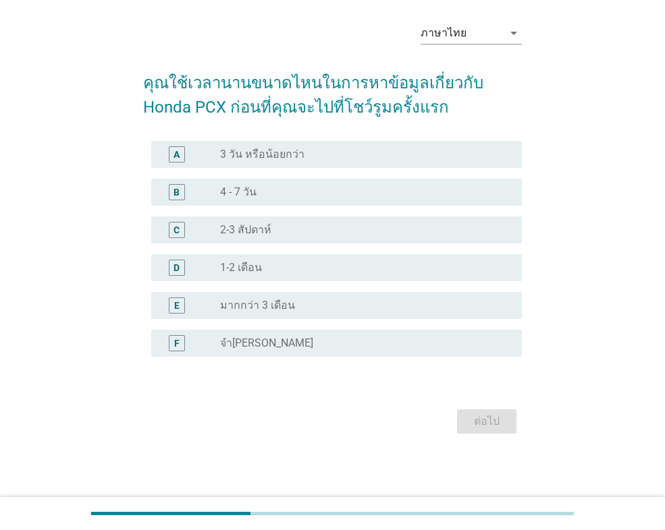
scroll to position [0, 0]
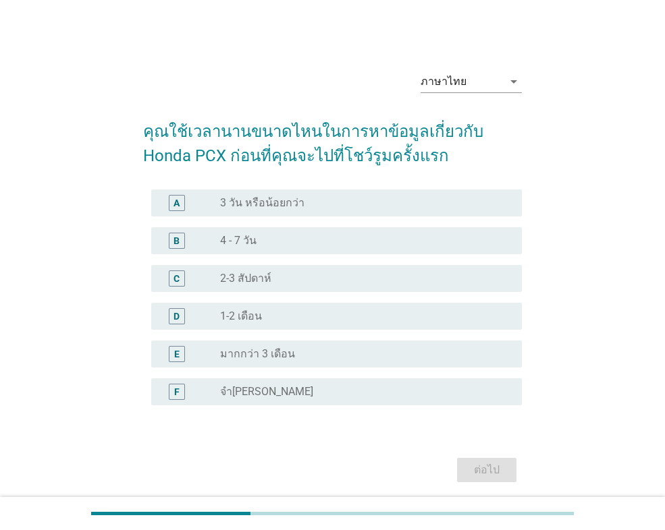
click at [275, 241] on div "radio_button_unchecked 4 - 7 วัน" at bounding box center [360, 240] width 280 height 13
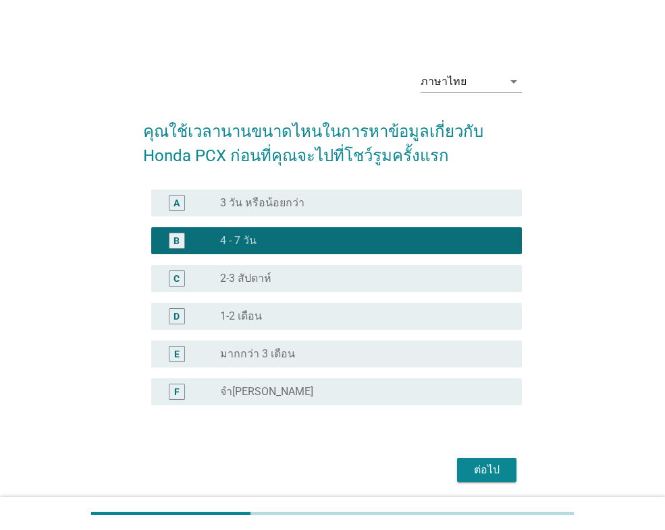
click at [491, 464] on div "ต่อไป" at bounding box center [487, 470] width 38 height 16
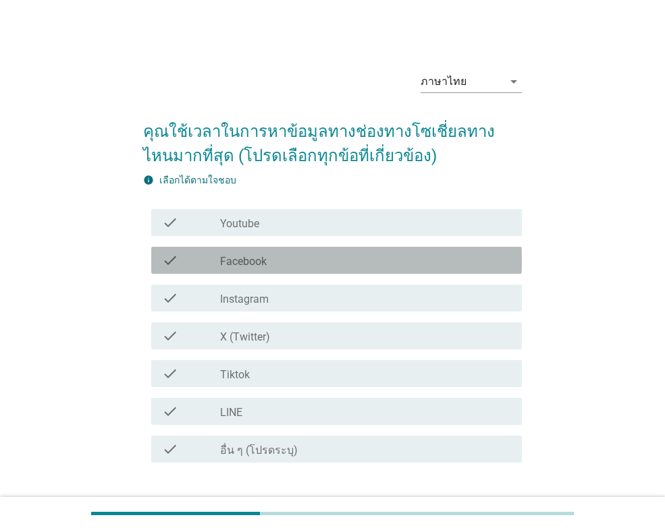
click at [298, 271] on div "check check_box_outline_blank Facebook" at bounding box center [336, 260] width 371 height 27
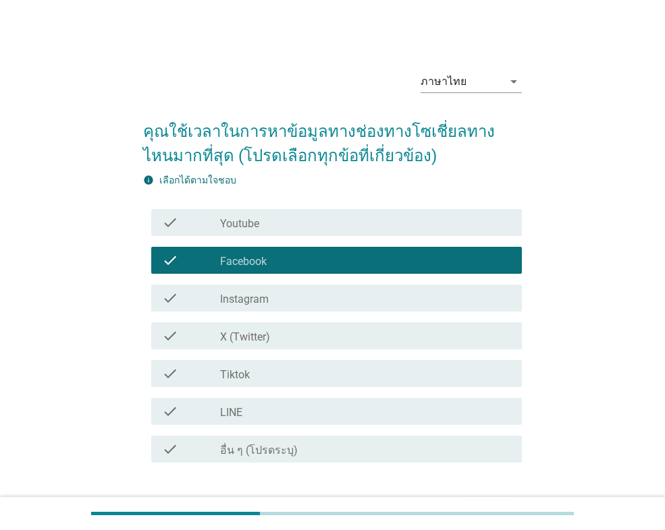
scroll to position [67, 0]
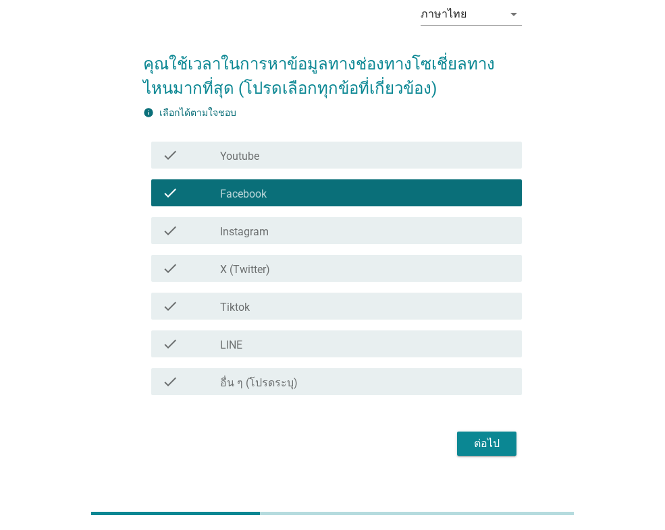
click at [296, 308] on div "check_box_outline_blank Tiktok" at bounding box center [365, 306] width 291 height 16
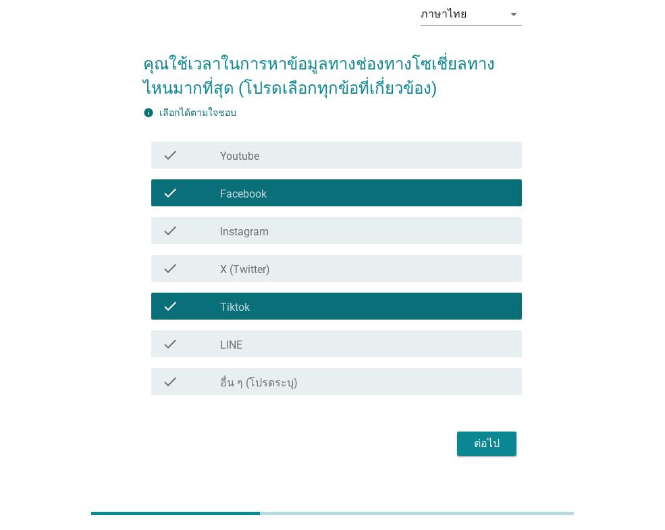
click at [302, 198] on div "check_box_outline_blank Facebook" at bounding box center [365, 193] width 291 height 16
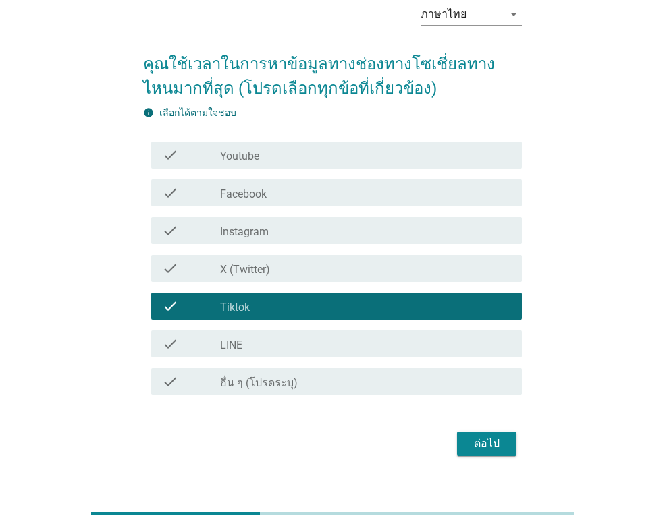
click at [261, 193] on label "Facebook" at bounding box center [243, 194] width 47 height 13
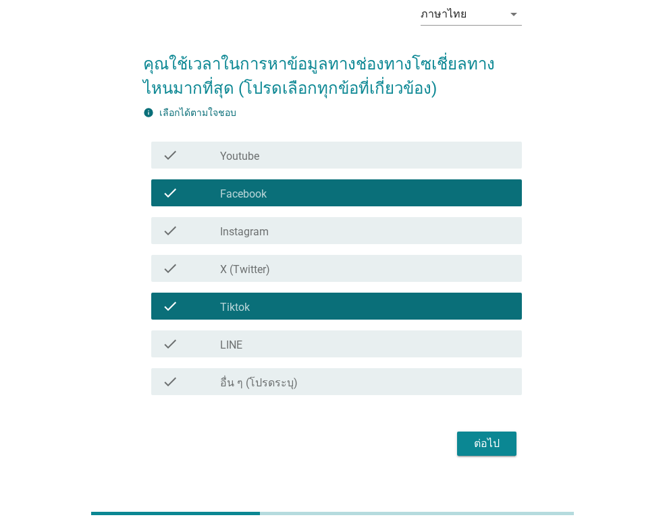
click at [272, 155] on div "check_box_outline_blank Youtube" at bounding box center [365, 155] width 291 height 16
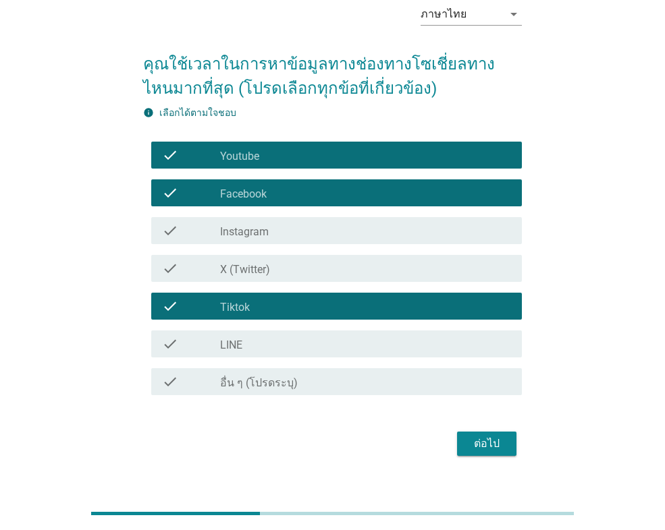
click at [491, 439] on div "ต่อไป" at bounding box center [487, 444] width 38 height 16
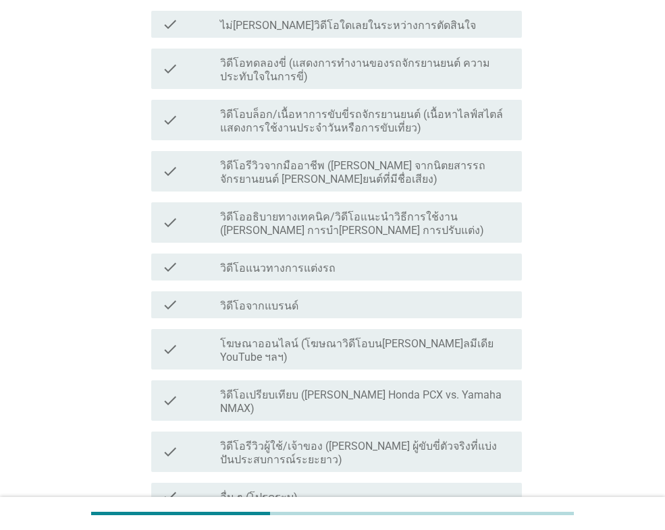
scroll to position [270, 0]
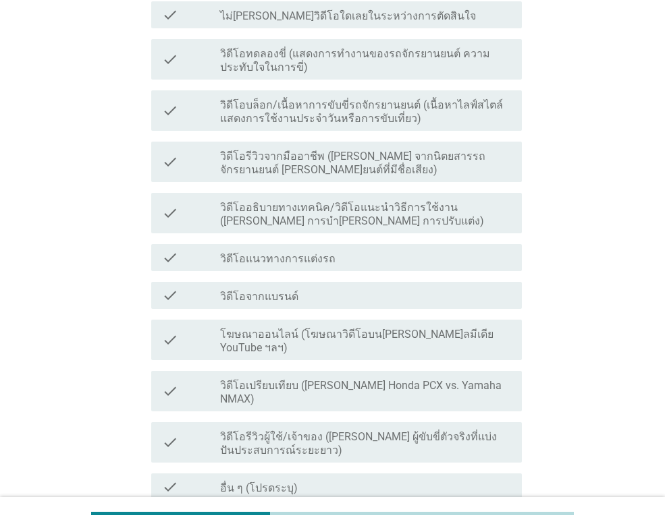
click at [325, 201] on label "วิดีโออธิบายทางเทคนิค/วิดีโอแนะนําวิธีการใช้งาน (เช่น การบํารุงรักษา การปรับแต่…" at bounding box center [365, 214] width 291 height 27
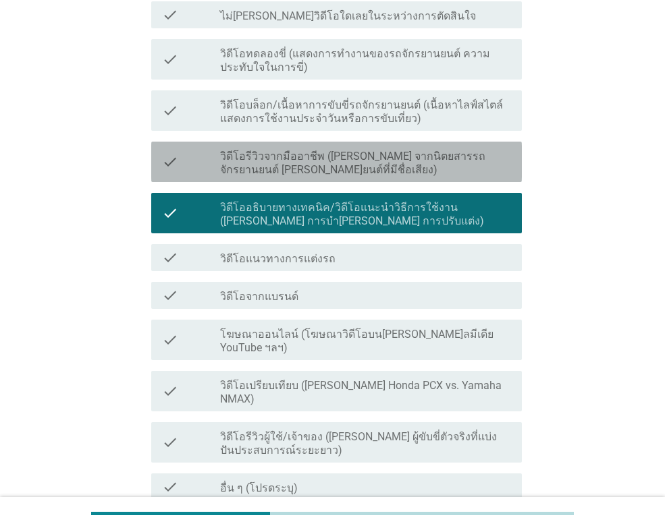
click at [324, 150] on label "วิดีโอรีวิวจากมืออาชีพ (เช่น จากนิตยสารรถจักรยานยนต์ ช่องยานยนต์ที่มีชื่อเสียง)" at bounding box center [365, 163] width 291 height 27
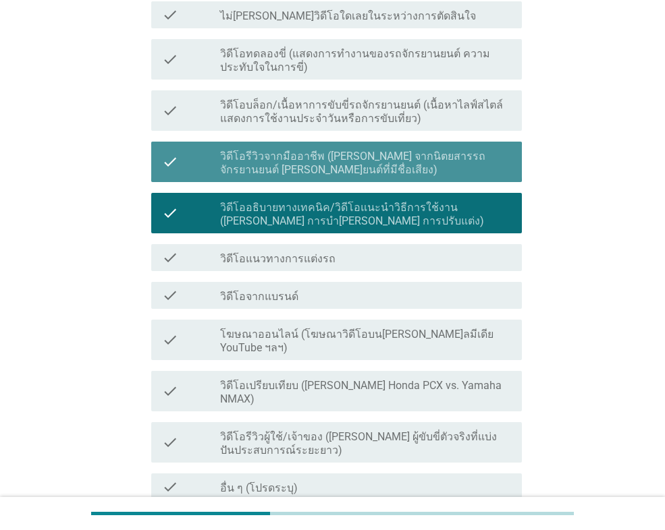
click at [324, 150] on label "วิดีโอรีวิวจากมืออาชีพ (เช่น จากนิตยสารรถจักรยานยนต์ ช่องยานยนต์ที่มีชื่อเสียง)" at bounding box center [365, 163] width 291 height 27
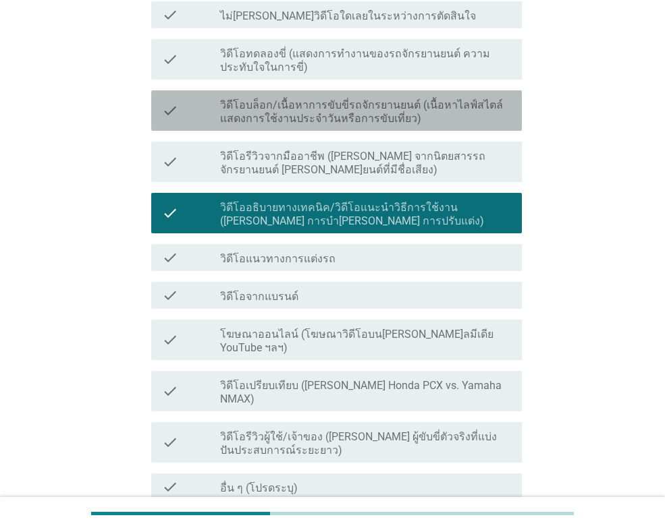
click at [358, 99] on label "วิดีโอบล็อก/เนื้อหาการขับขี่รถจักรยานยนต์ (เนื้อหาไลฟ์สไตล์ แสดงการใช้งานประจํา…" at bounding box center [365, 112] width 291 height 27
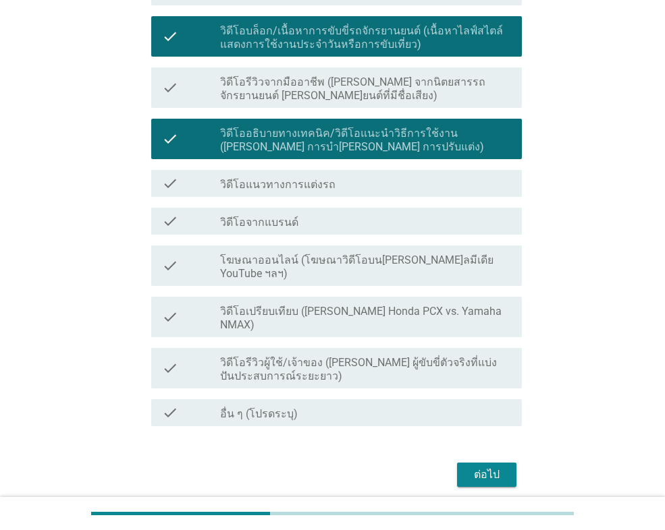
scroll to position [346, 0]
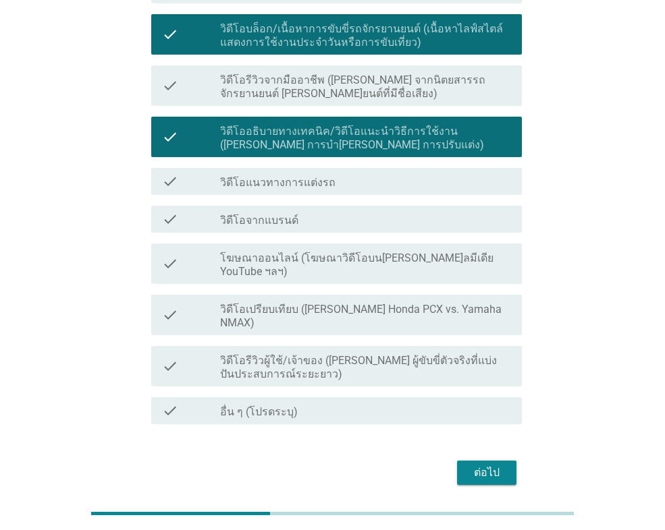
click at [325, 303] on label "วิดีโอเปรียบเทียบ (เช่น Honda PCX vs. Yamaha NMAX)" at bounding box center [365, 316] width 291 height 27
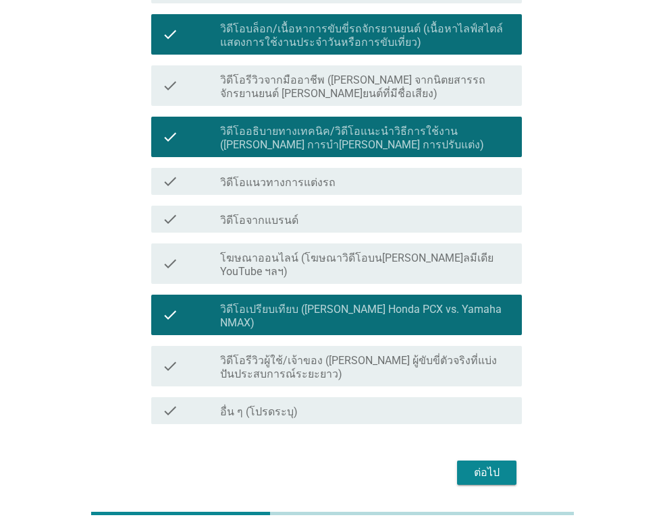
click at [474, 465] on div "ต่อไป" at bounding box center [487, 473] width 38 height 16
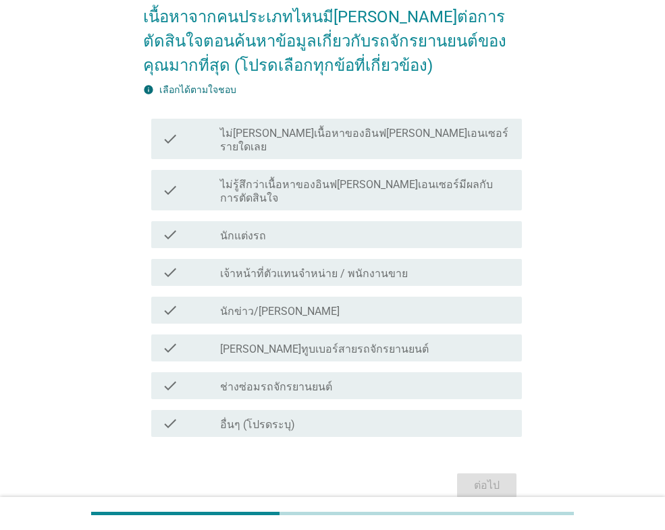
scroll to position [135, 0]
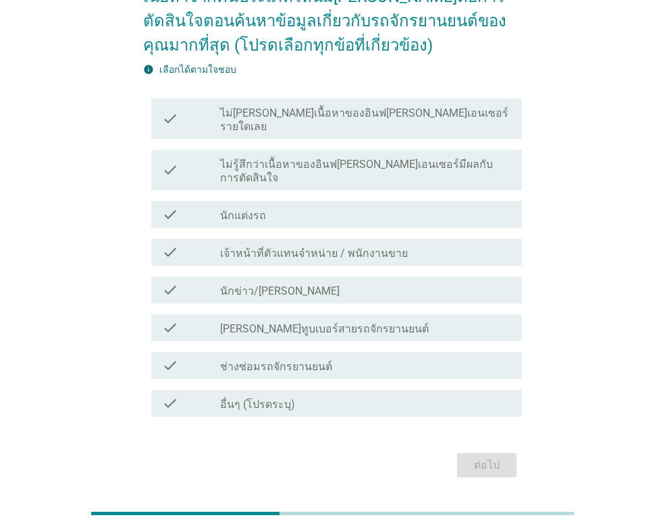
click at [299, 323] on label "ยูทูบเบอร์สายรถจักรยานยนต์" at bounding box center [324, 329] width 209 height 13
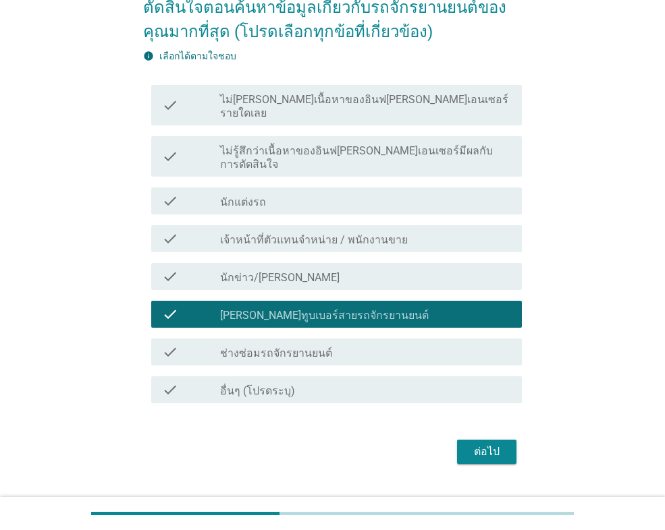
scroll to position [152, 0]
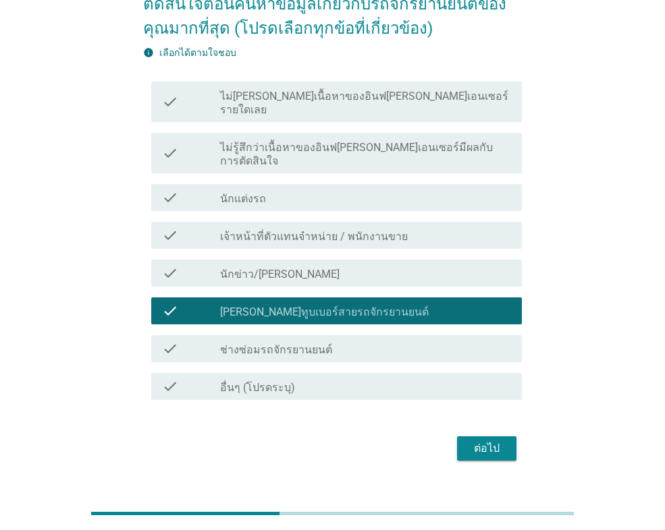
click at [477, 441] on div "ต่อไป" at bounding box center [487, 449] width 38 height 16
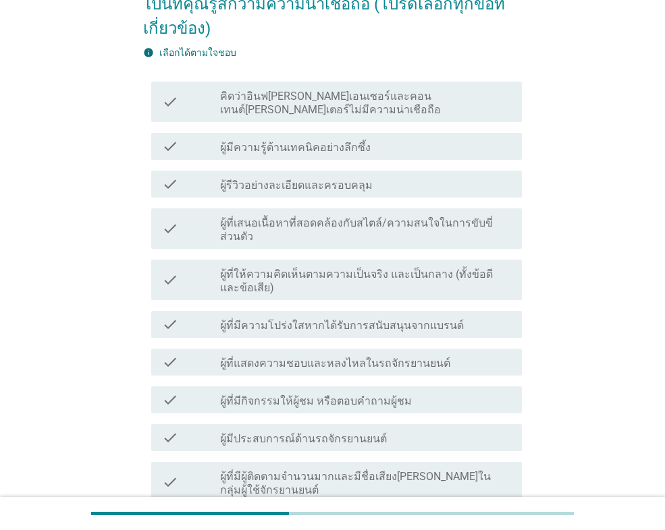
scroll to position [0, 0]
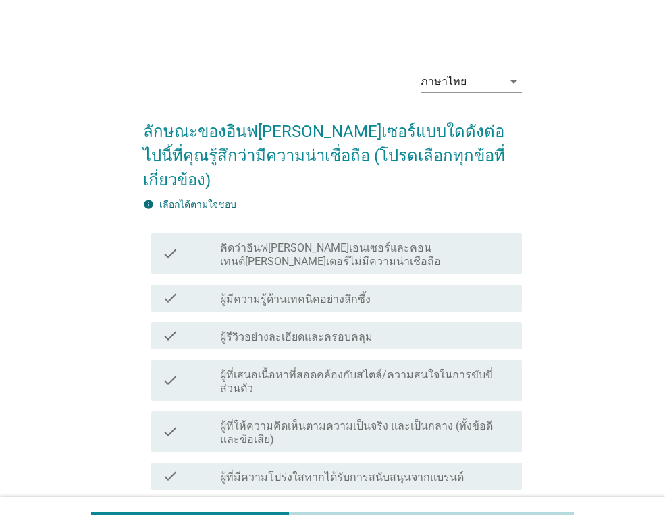
click at [395, 420] on label "ผู้ที่ให้ความคิดเห็นตามความเป็นจริง และเป็นกลาง (ทั้งข้อดีและข้อเสีย)" at bounding box center [365, 433] width 291 height 27
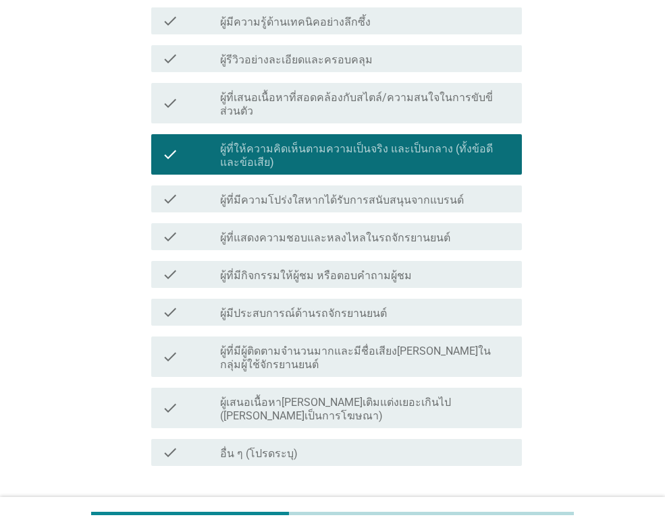
scroll to position [292, 0]
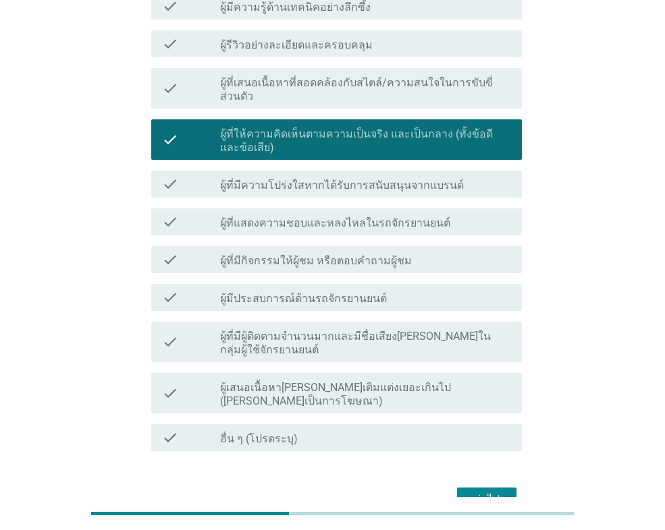
click at [322, 179] on label "ผู้ที่มีความโปร่งใสหากได้รับการสนับสนุนจากแบรนด์" at bounding box center [342, 185] width 244 height 13
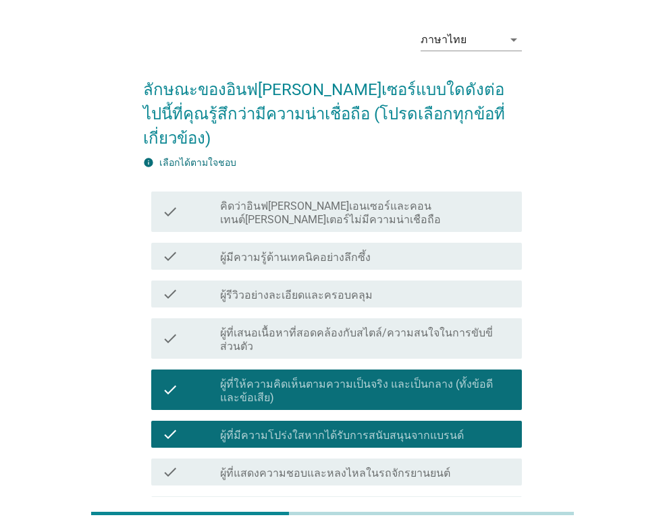
scroll to position [22, 0]
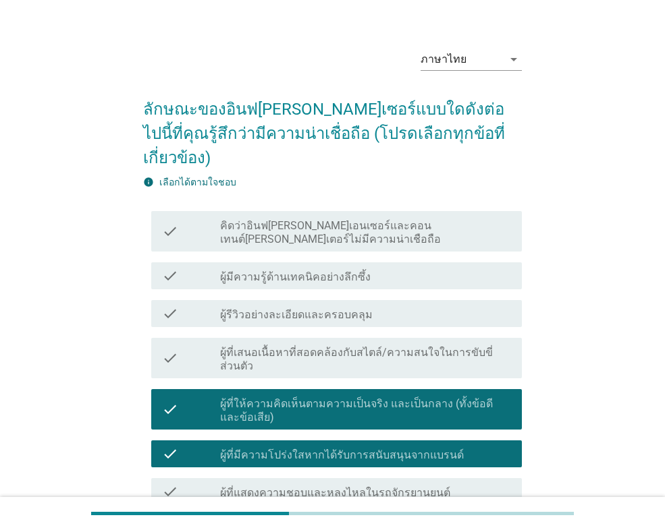
click at [359, 219] on label "คิดว่าอินฟลูเอนเซอร์และคอนเทนต์ครีเอเตอร์ไม่มีความน่าเชือถือ" at bounding box center [365, 232] width 291 height 27
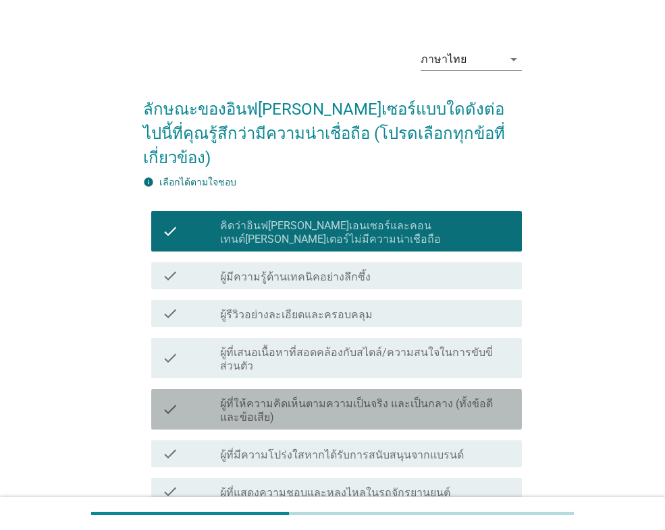
click at [353, 398] on label "ผู้ที่ให้ความคิดเห็นตามความเป็นจริง และเป็นกลาง (ทั้งข้อดีและข้อเสีย)" at bounding box center [365, 411] width 291 height 27
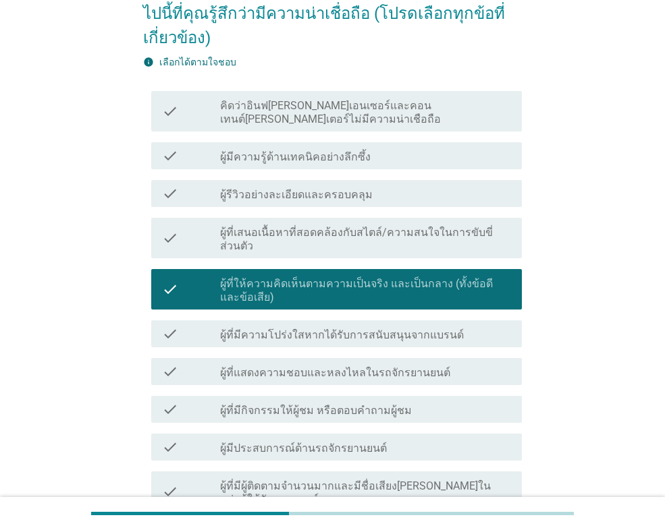
scroll to position [157, 0]
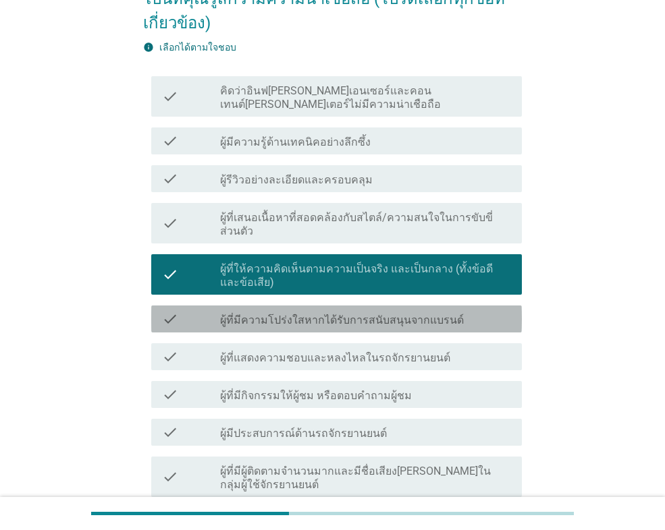
click at [333, 306] on div "check check_box ผู้ที่มีความโปร่งใสหากได้รับการสนับสนุนจากแบรนด์" at bounding box center [336, 319] width 371 height 27
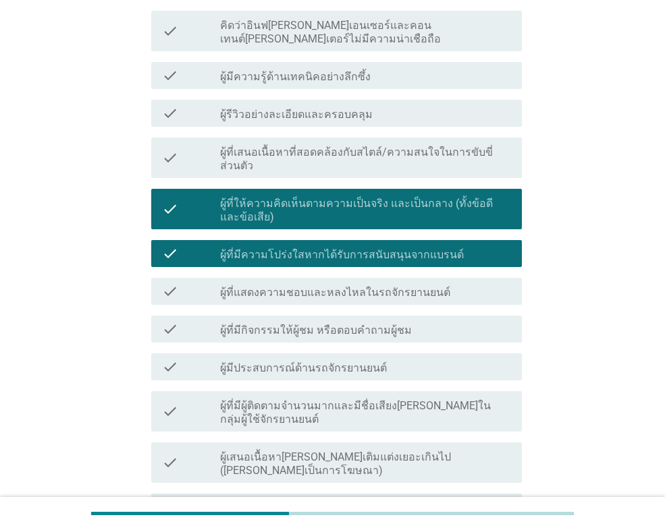
scroll to position [292, 0]
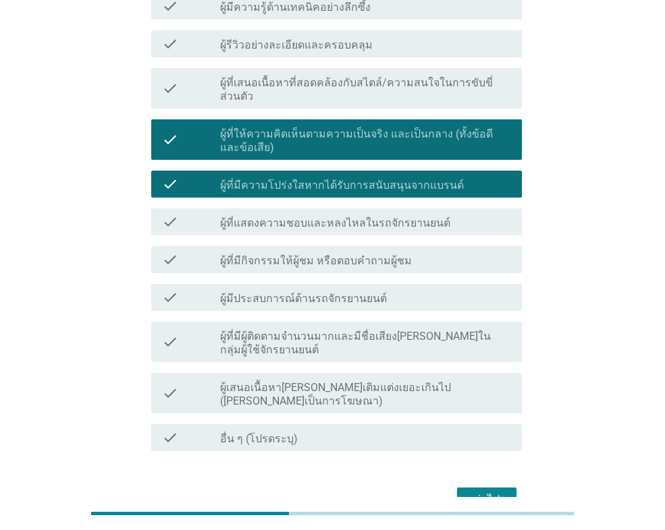
click at [485, 492] on div "ต่อไป" at bounding box center [487, 500] width 38 height 16
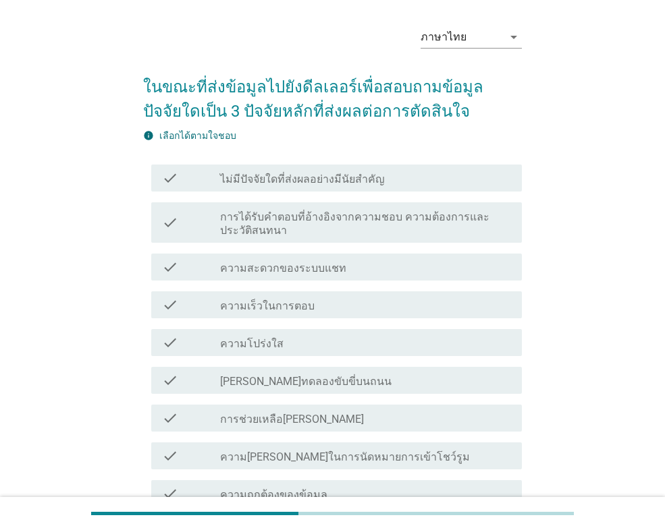
scroll to position [67, 0]
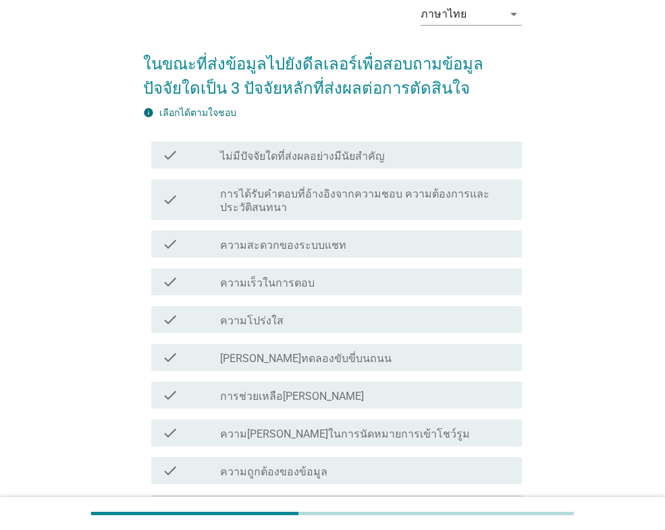
click at [299, 317] on div "check_box_outline_blank ความโปร่งใส" at bounding box center [365, 320] width 291 height 16
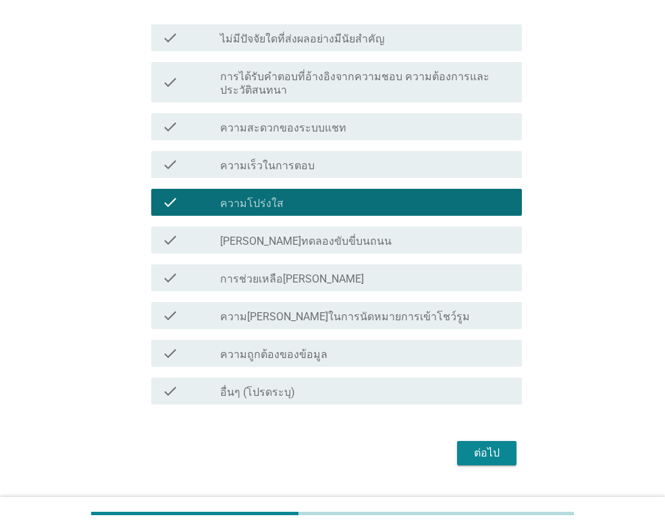
scroll to position [202, 0]
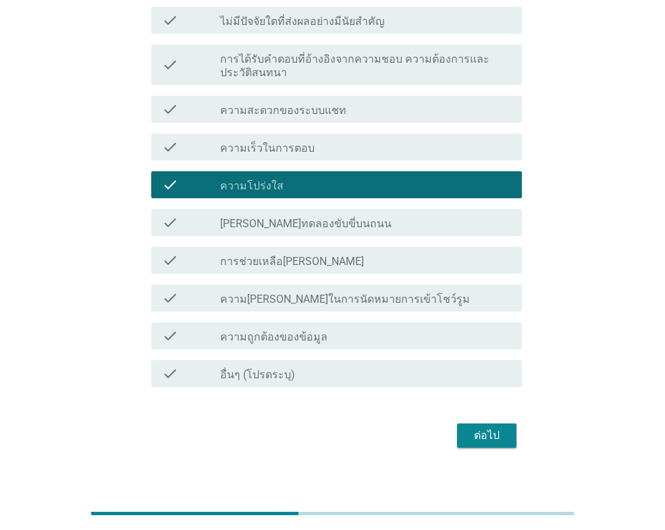
click at [302, 328] on div "check_box_outline_blank ความถูกต้องของข้อมูล" at bounding box center [365, 336] width 291 height 16
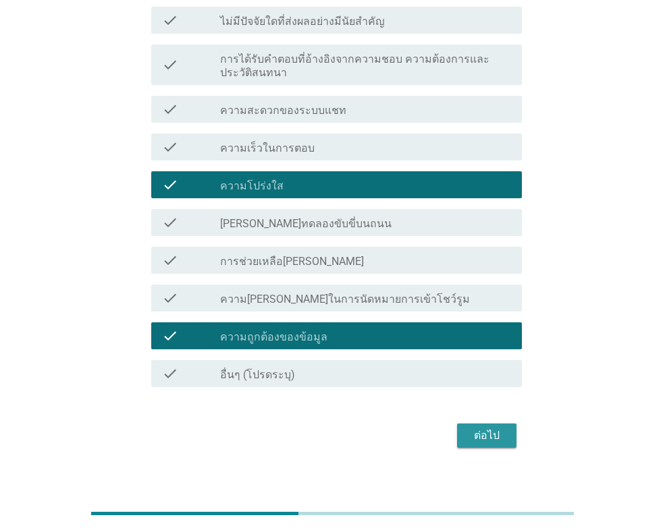
click at [490, 428] on div "ต่อไป" at bounding box center [487, 436] width 38 height 16
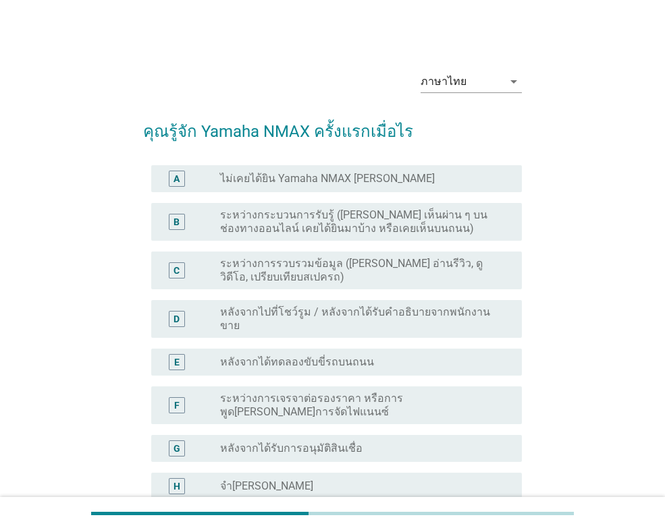
click at [292, 265] on label "ระหว่างการรวบรวมข้อมูล (เช่น อ่านรีวิว, ดูวิดีโอ, เปรียบเทียบสเปครถ)" at bounding box center [360, 270] width 280 height 27
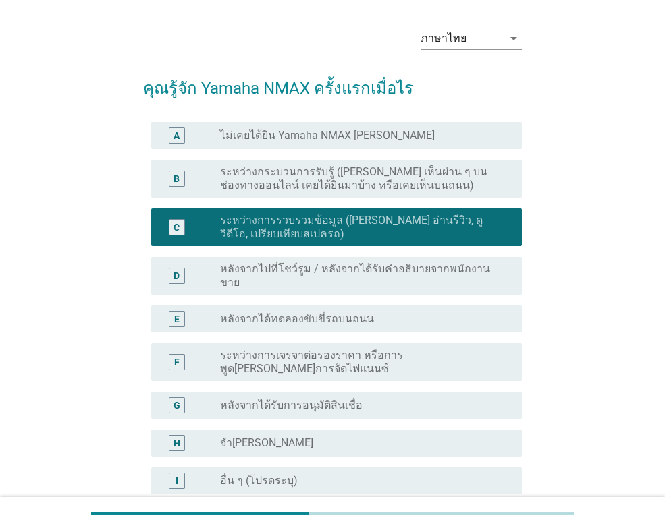
scroll to position [67, 0]
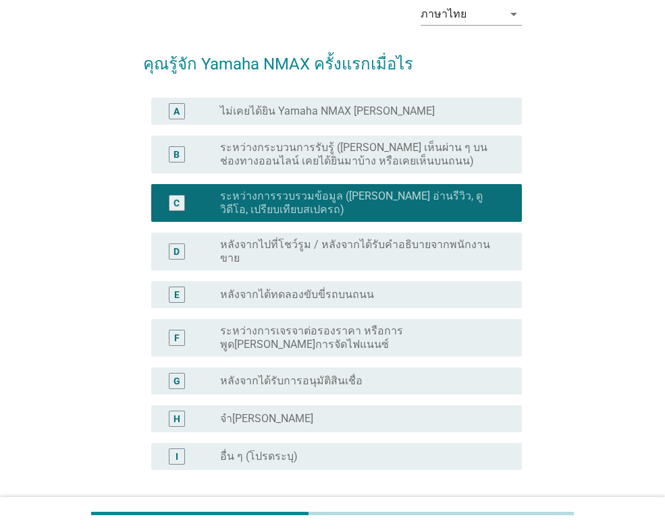
click at [280, 148] on label "ระหว่างกระบวนการรับรู้ (เช่น เห็นผ่าน ๆ บนช่องทางออนไลน์ เคยได้ยินมาบ้าง หรือเค…" at bounding box center [360, 154] width 280 height 27
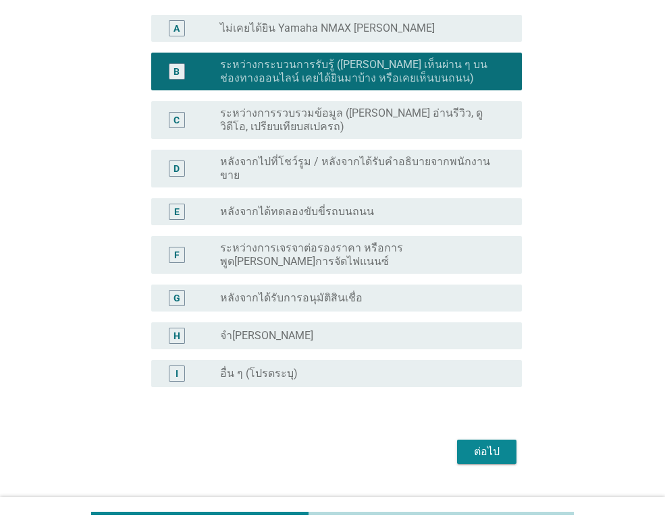
scroll to position [159, 0]
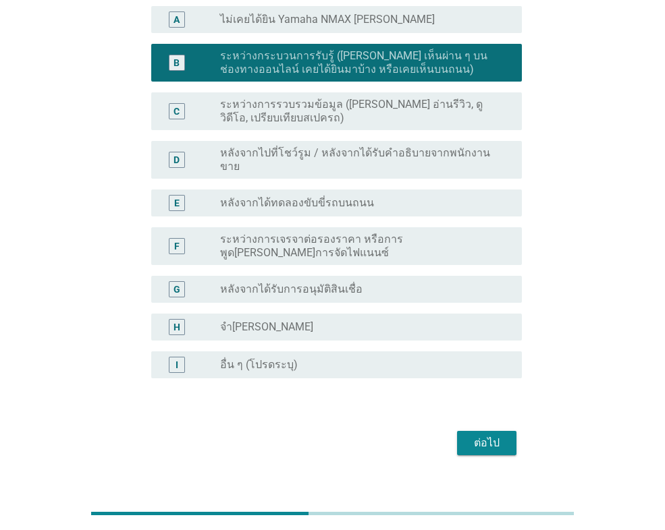
click at [485, 435] on div "ต่อไป" at bounding box center [487, 443] width 38 height 16
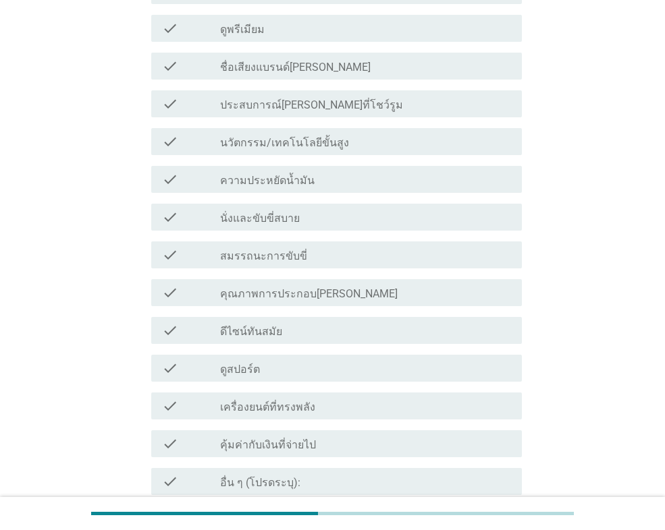
scroll to position [540, 0]
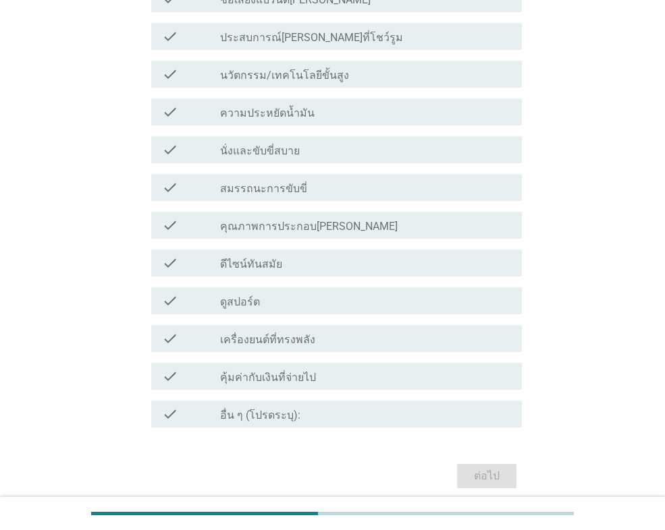
click at [312, 190] on div "check_box_outline_blank สมรรถนะการขับขี่" at bounding box center [365, 188] width 291 height 16
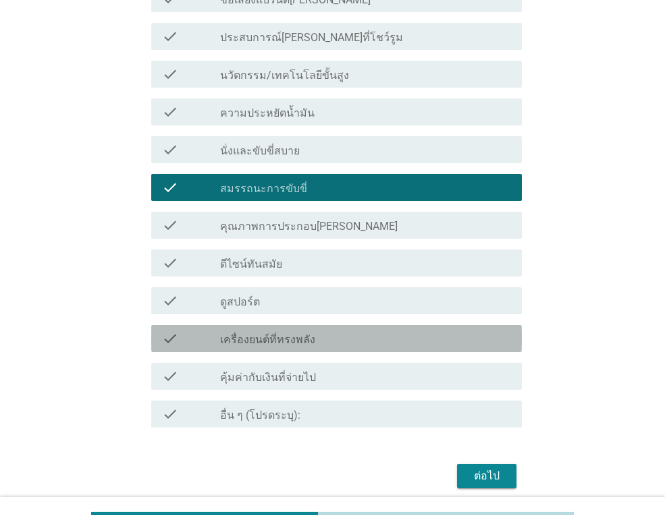
click at [356, 331] on div "check_box_outline_blank เครื่องยนต์ที่ทรงพลัง" at bounding box center [365, 339] width 291 height 16
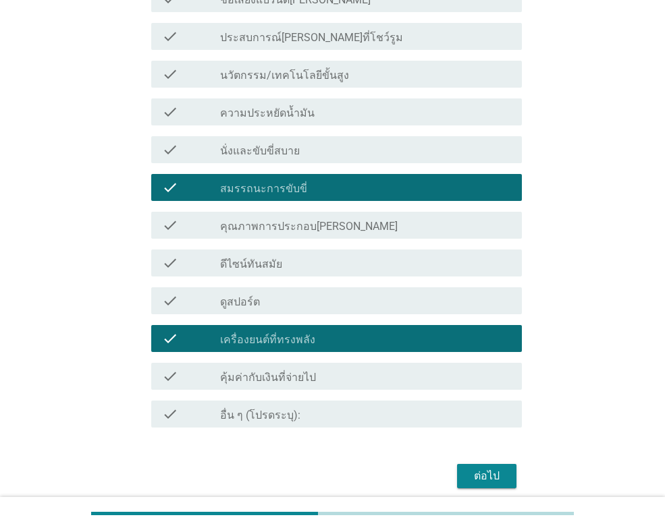
click at [340, 299] on div "check_box_outline_blank ดูสปอร์ต" at bounding box center [365, 301] width 291 height 16
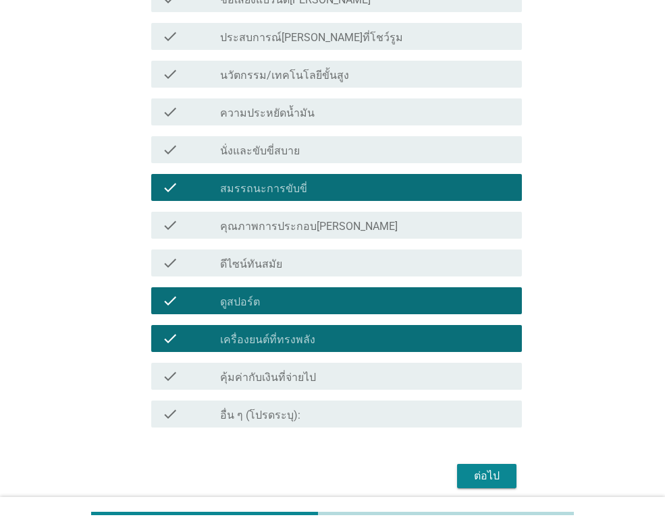
click at [481, 481] on div "ต่อไป" at bounding box center [487, 476] width 38 height 16
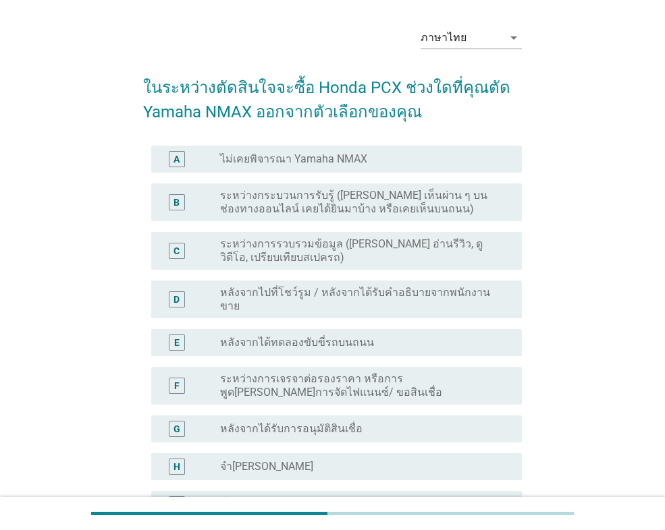
scroll to position [67, 0]
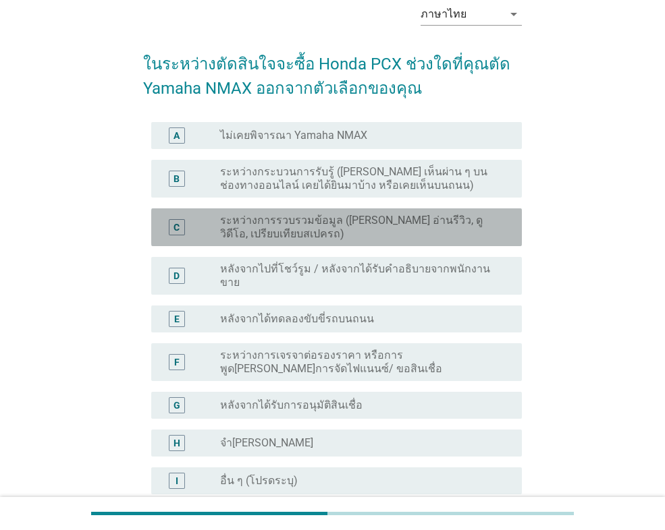
click at [300, 229] on label "ระหว่างการรวบรวมข้อมูล (เช่น อ่านรีวิว, ดูวิดีโอ, เปรียบเทียบสเปครถ)" at bounding box center [360, 227] width 280 height 27
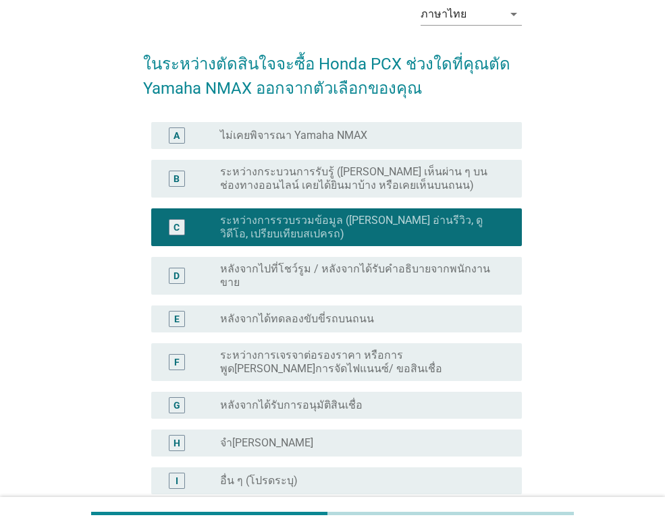
scroll to position [194, 0]
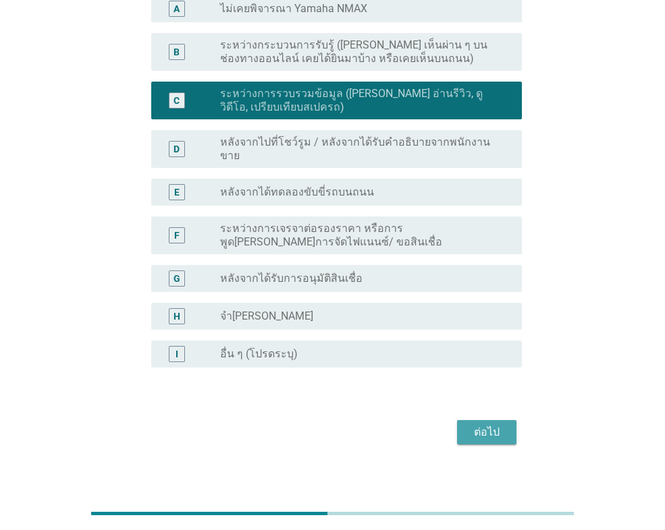
click at [464, 420] on button "ต่อไป" at bounding box center [486, 432] width 59 height 24
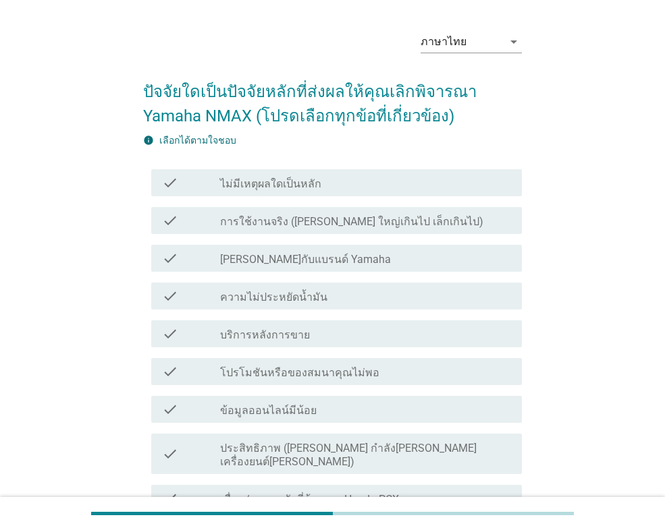
scroll to position [0, 0]
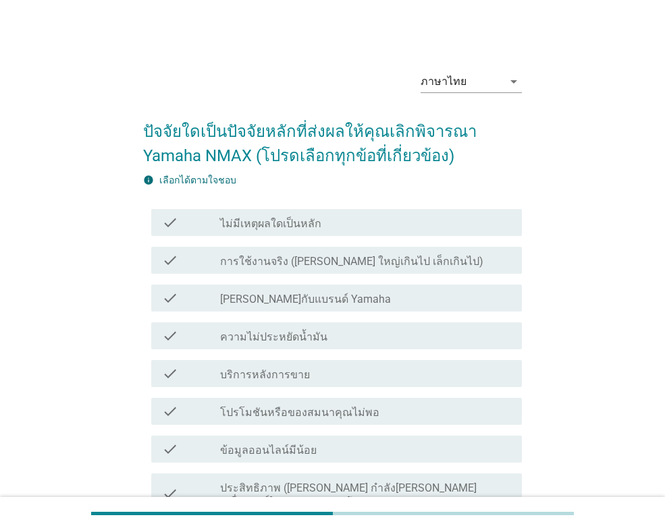
click at [376, 261] on label "การใช้งานจริง (เช่น ใหญ่เกินไป เล็กเกินไป)" at bounding box center [351, 261] width 263 height 13
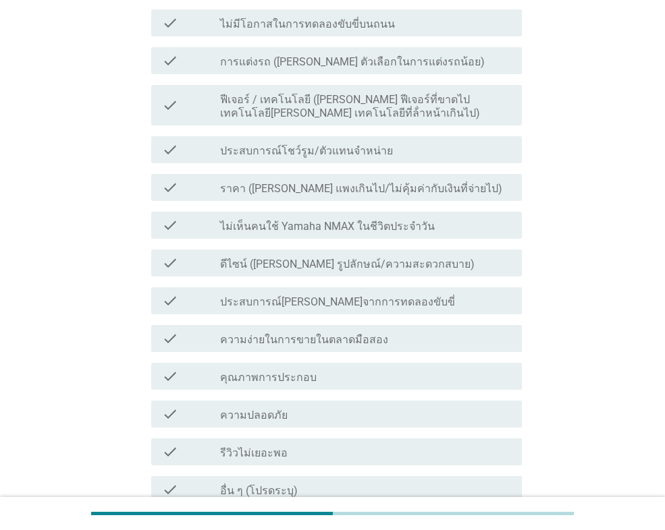
scroll to position [742, 0]
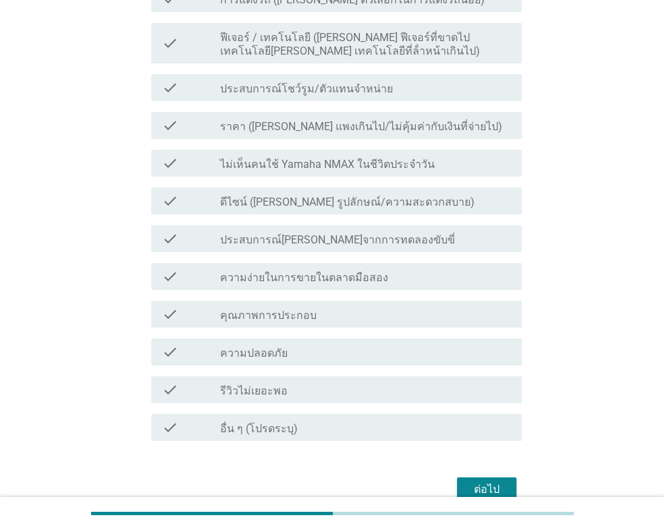
click at [488, 482] on div "ต่อไป" at bounding box center [487, 490] width 38 height 16
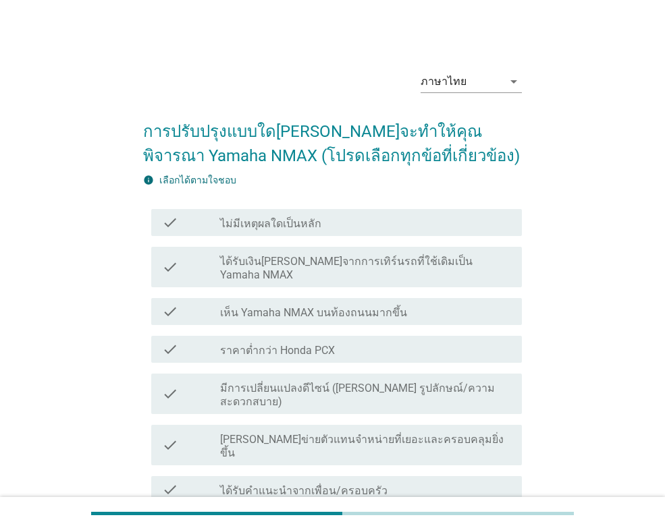
scroll to position [67, 0]
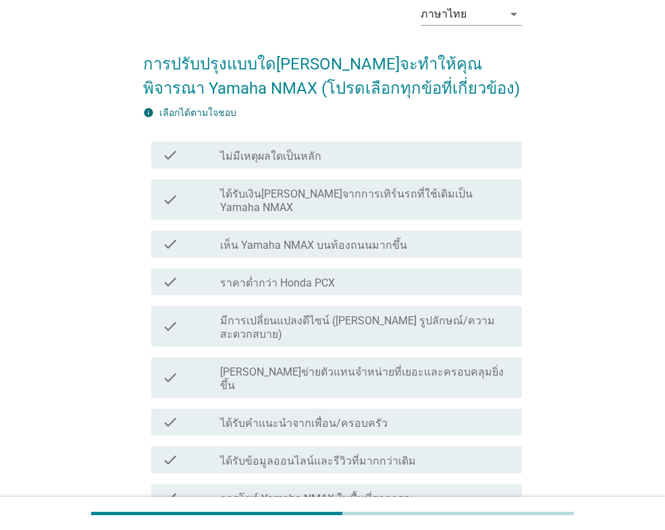
click at [344, 274] on div "check_box_outline_blank ราคาต่ำกว่า Honda PCX" at bounding box center [365, 282] width 291 height 16
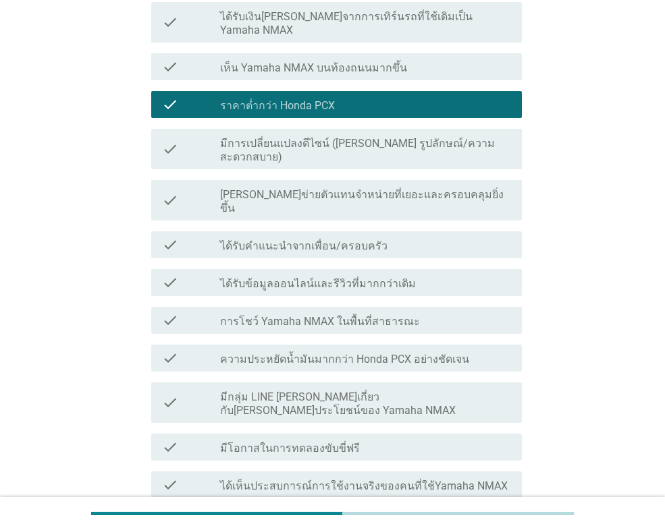
scroll to position [405, 0]
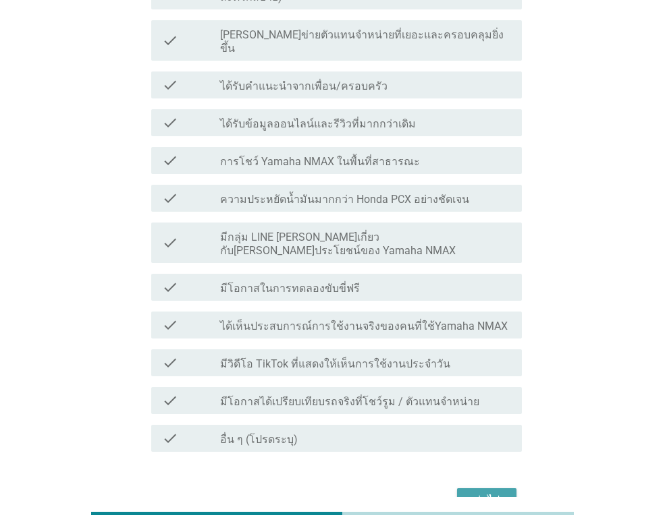
click at [485, 493] on div "ต่อไป" at bounding box center [487, 501] width 38 height 16
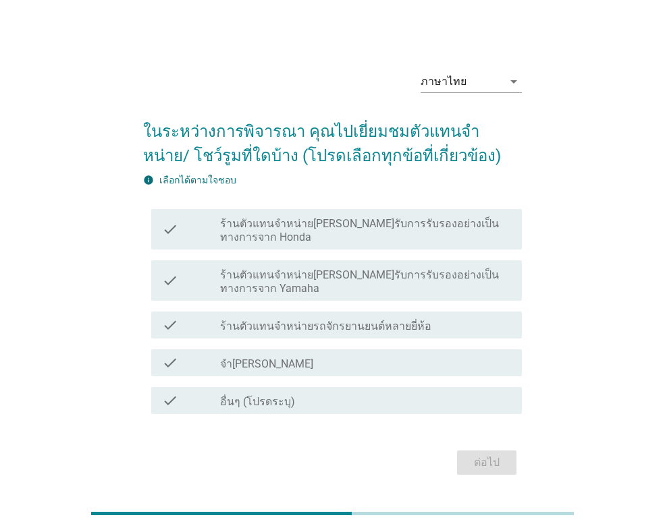
click at [291, 236] on div "check check_box_outline_blank ร้านตัวแทนจำหน่ายที่ได้รับการรับรองอย่างเป็นทางกา…" at bounding box center [336, 229] width 371 height 40
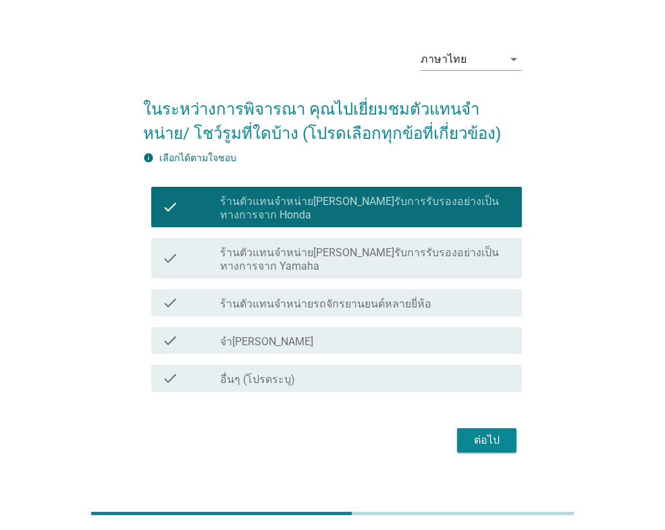
scroll to position [33, 0]
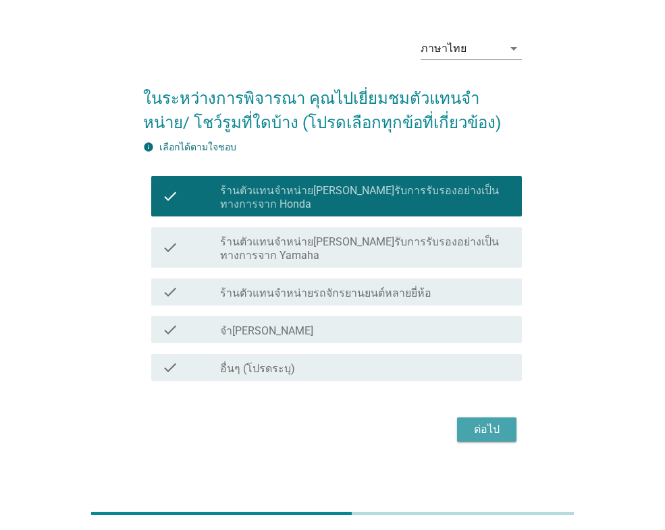
click at [495, 422] on div "ต่อไป" at bounding box center [487, 430] width 38 height 16
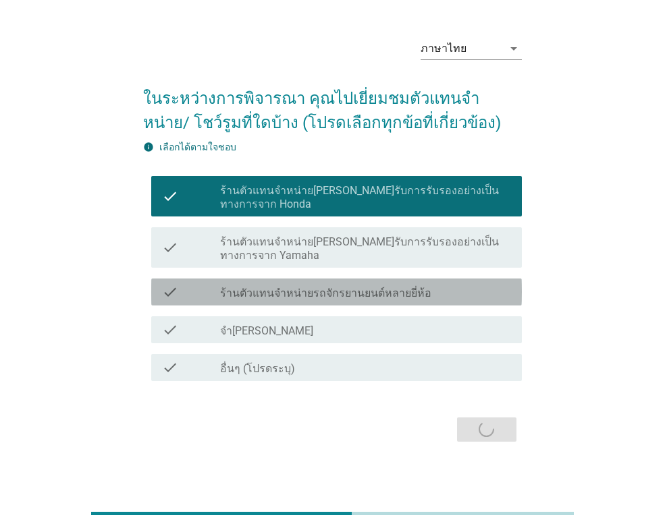
click at [214, 284] on div "check" at bounding box center [191, 292] width 58 height 16
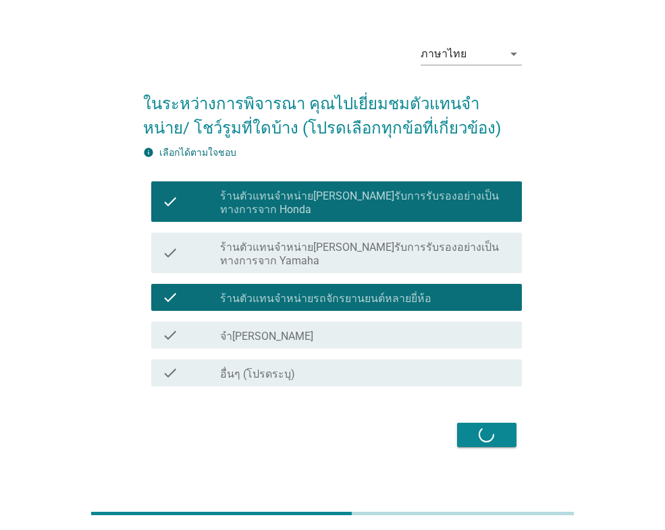
scroll to position [0, 0]
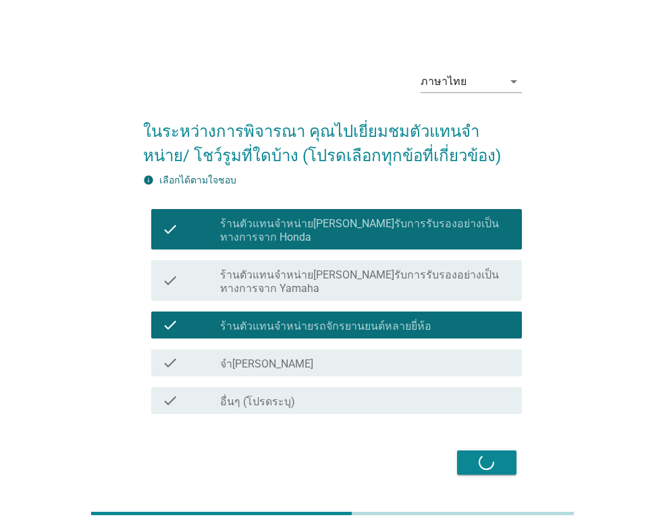
click at [483, 452] on div "ต่อไป" at bounding box center [332, 463] width 379 height 32
click at [496, 450] on div "ต่อไป" at bounding box center [332, 463] width 379 height 32
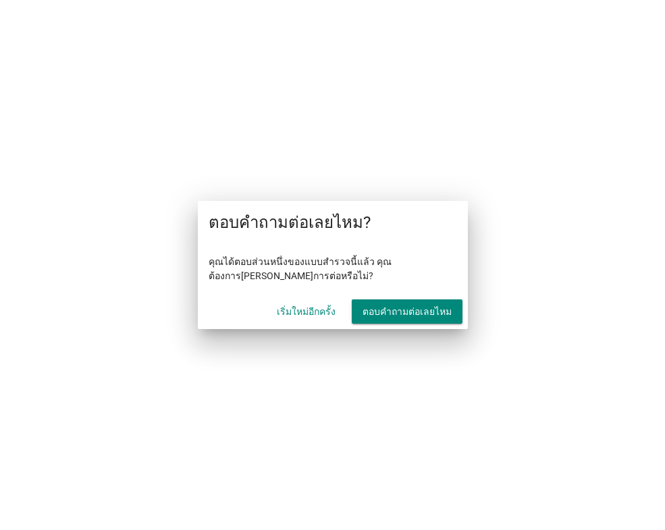
click at [381, 317] on div "ตอบคำถามต่อเลยไหม" at bounding box center [406, 312] width 89 height 14
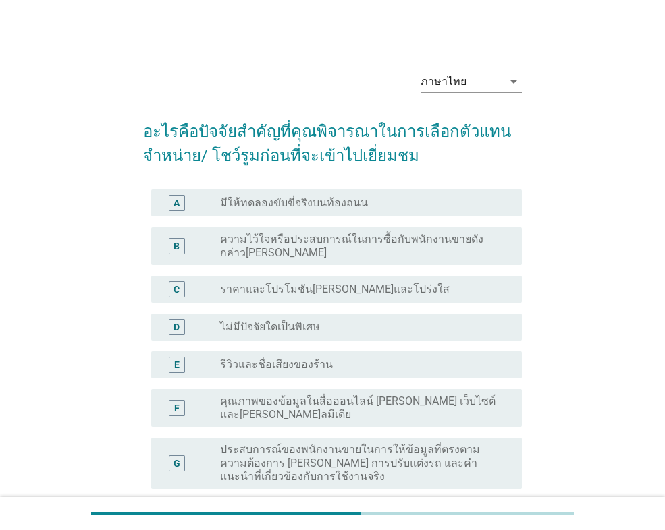
click at [312, 357] on div "radio_button_unchecked รีวิวและชื่อเสียงของร้าน" at bounding box center [365, 365] width 291 height 16
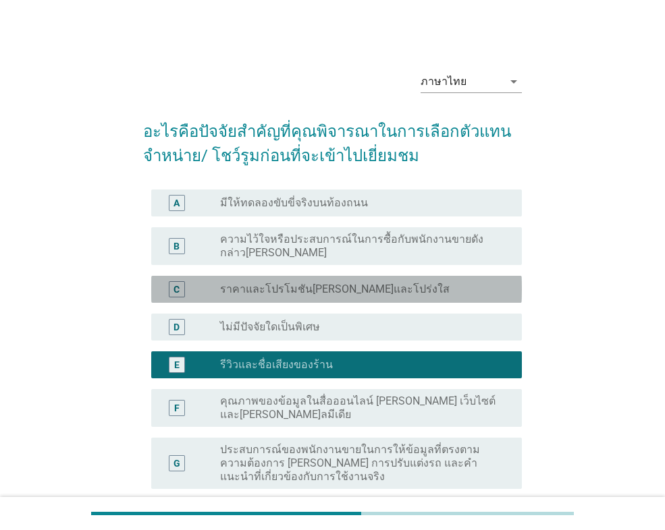
click at [340, 290] on label "ราคาและโปรโมชัน[PERSON_NAME]และโปร่งใส" at bounding box center [334, 289] width 229 height 13
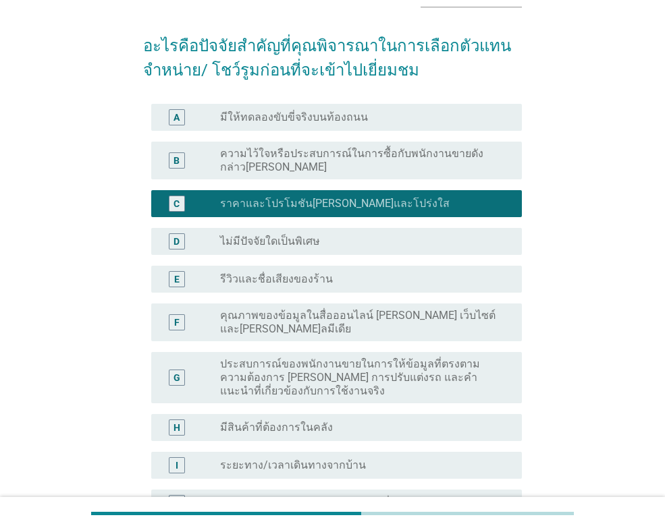
scroll to position [202, 0]
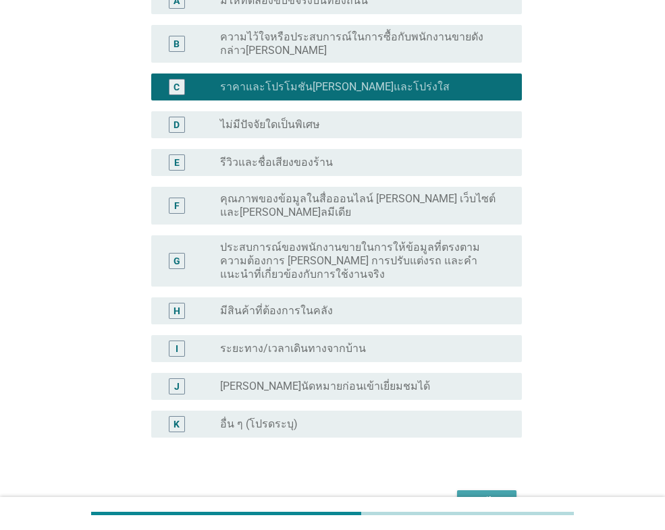
click at [475, 495] on div "ต่อไป" at bounding box center [487, 503] width 38 height 16
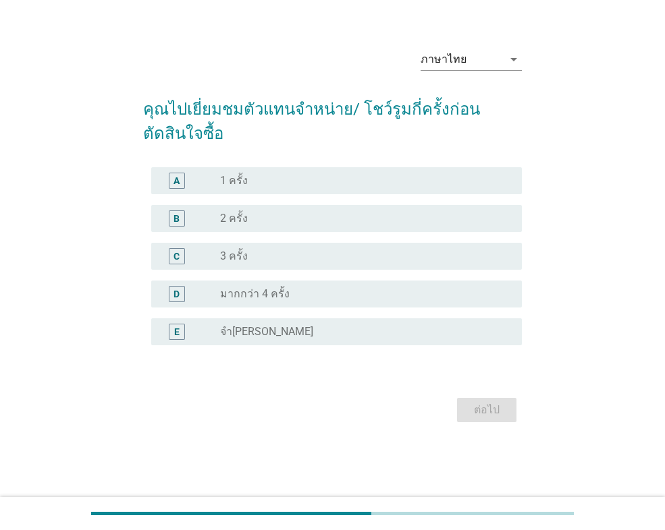
scroll to position [0, 0]
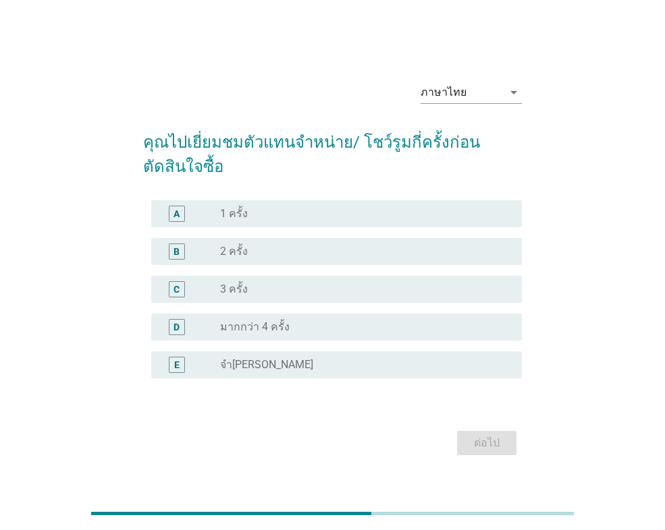
click at [273, 215] on div "radio_button_unchecked 1 ครั้ง" at bounding box center [360, 213] width 280 height 13
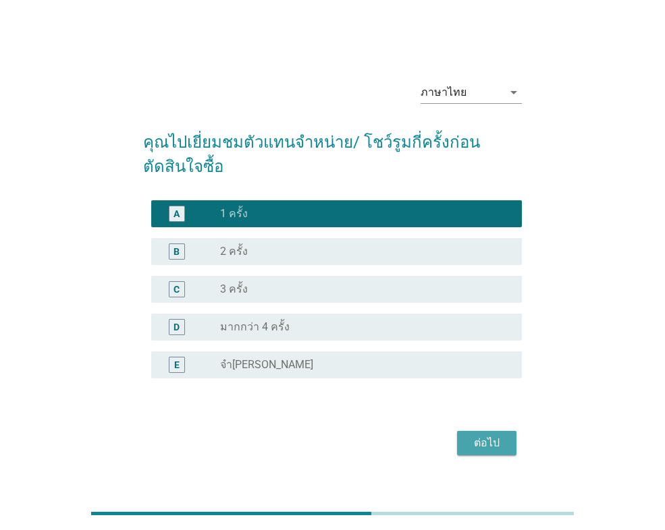
click at [487, 445] on div "ต่อไป" at bounding box center [487, 443] width 38 height 16
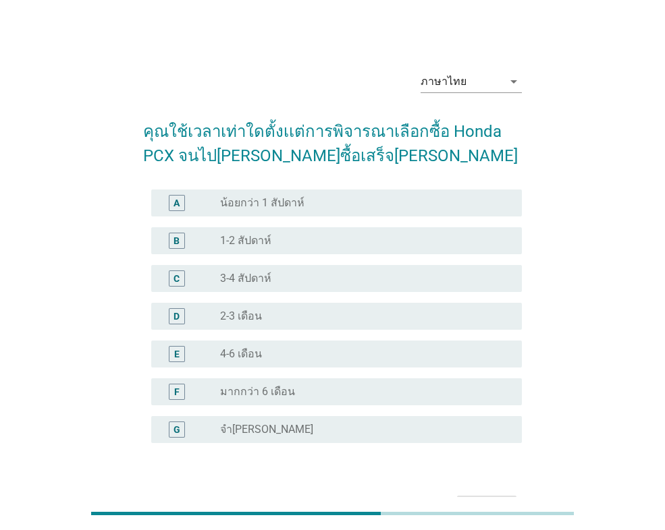
click at [281, 233] on div "radio_button_unchecked 1-2 สัปดาห์" at bounding box center [365, 241] width 291 height 16
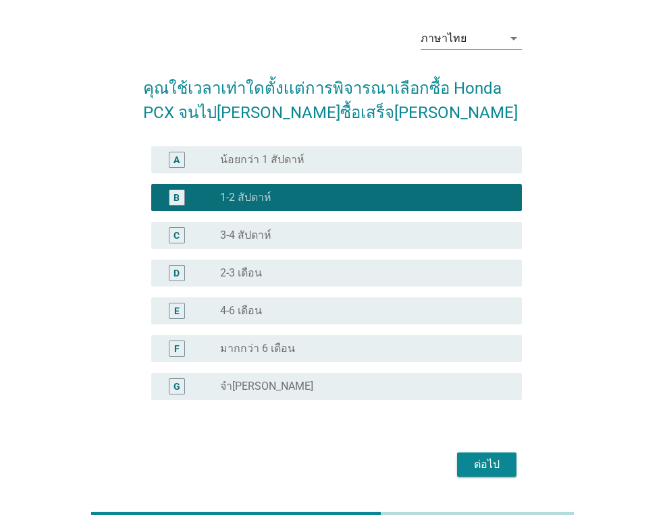
scroll to position [86, 0]
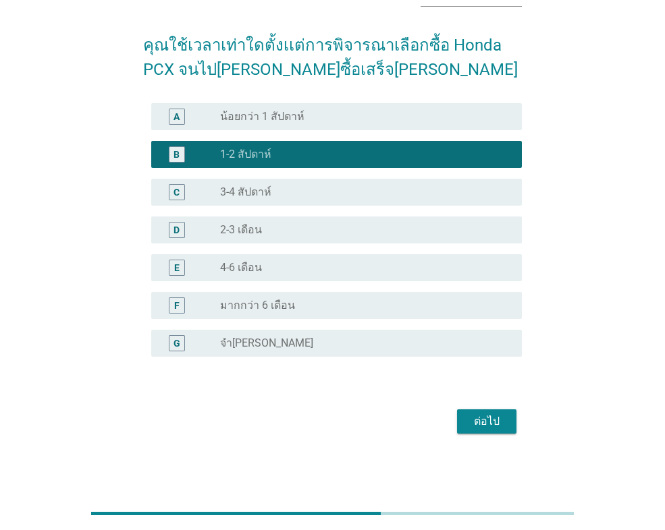
click at [493, 428] on div "ต่อไป" at bounding box center [487, 422] width 38 height 16
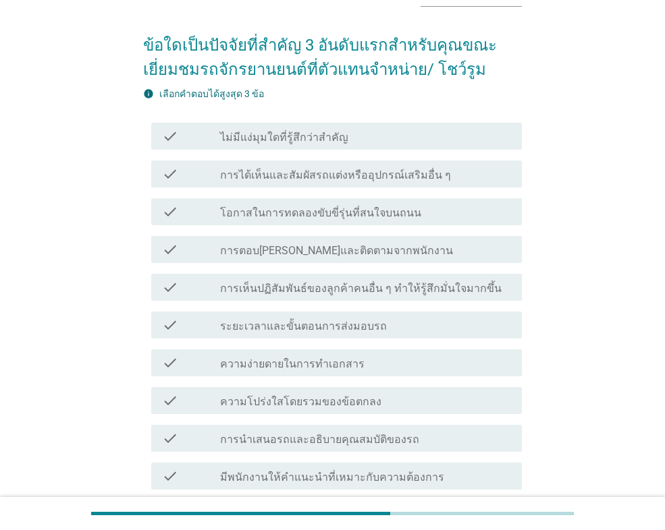
scroll to position [0, 0]
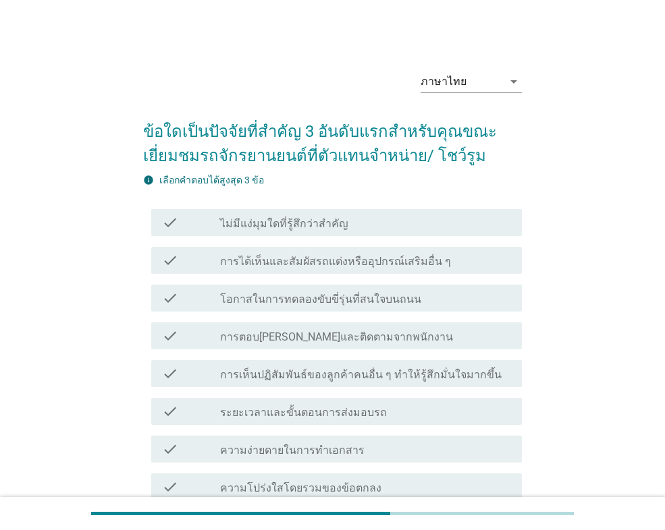
click at [310, 416] on label "ระยะเวลาและขั้นตอนการส่งมอบรถ" at bounding box center [303, 412] width 167 height 13
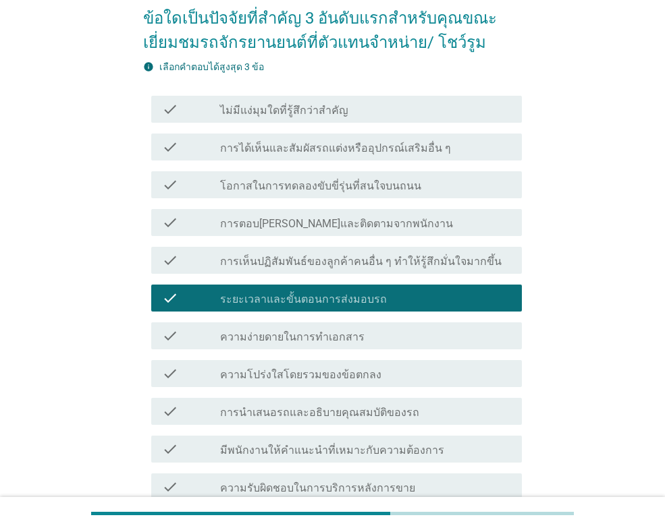
scroll to position [135, 0]
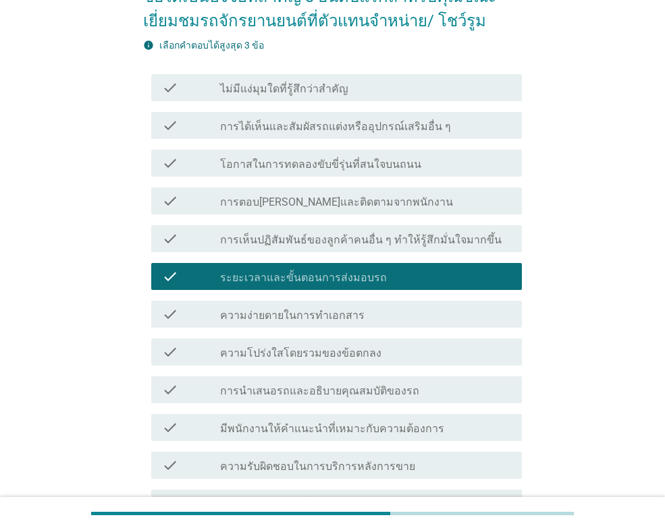
click at [325, 353] on label "ความโปร่งใสโดยรวมของข้อตกลง" at bounding box center [300, 353] width 161 height 13
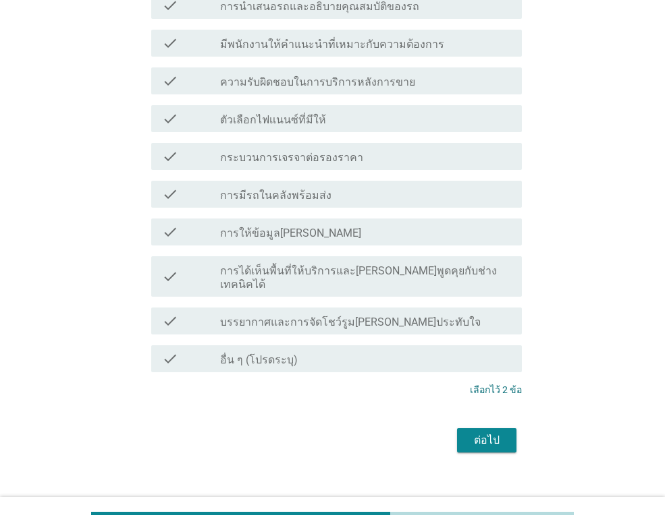
scroll to position [525, 0]
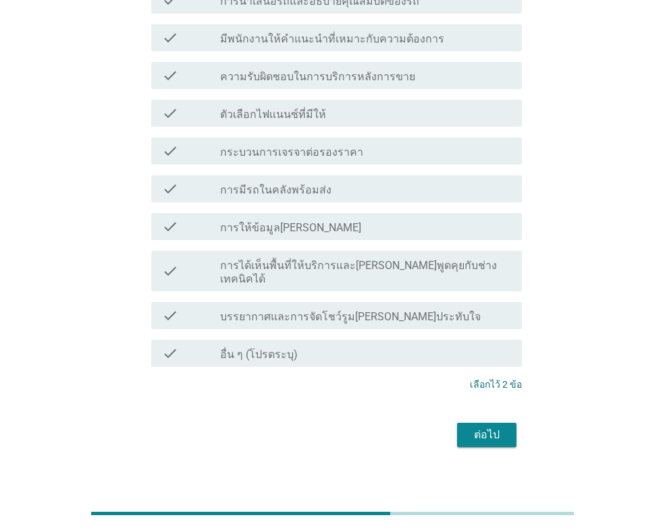
click at [326, 234] on div "check_box_outline_blank การให้ข้อมูล[PERSON_NAME]" at bounding box center [365, 227] width 291 height 16
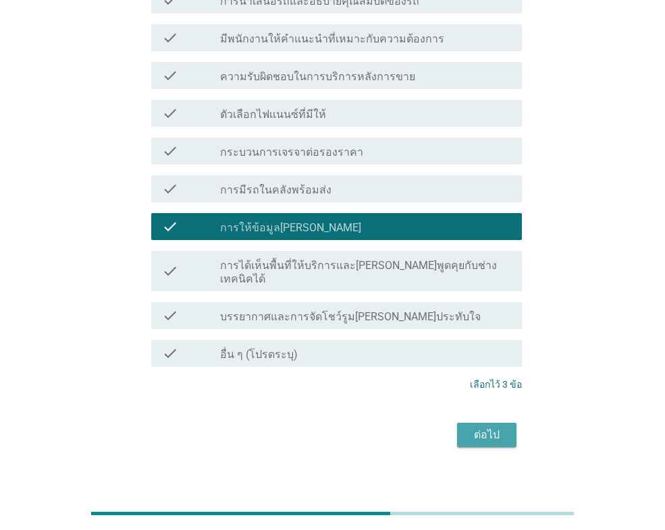
click at [501, 427] on div "ต่อไป" at bounding box center [487, 435] width 38 height 16
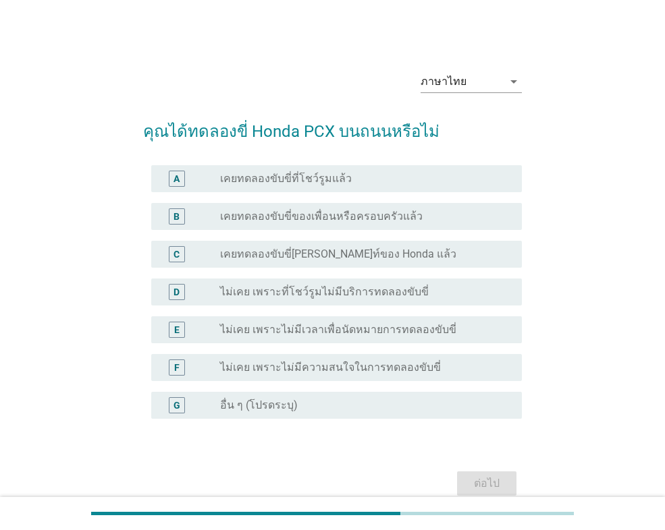
click at [379, 184] on div "radio_button_unchecked เคยทดลองขับขี่ที่โชว์รูมแล้ว" at bounding box center [360, 178] width 280 height 13
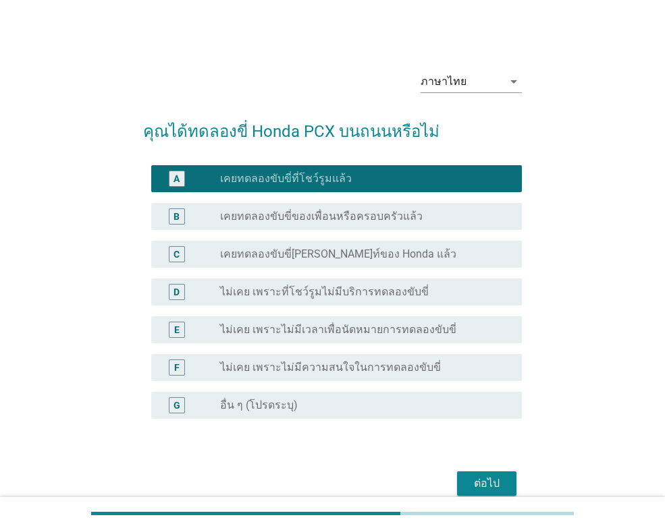
click at [383, 301] on div "D radio_button_unchecked ไม่เคย เพราะที่โชว์รูมไม่มีบริการทดลองขับขี่" at bounding box center [336, 292] width 371 height 27
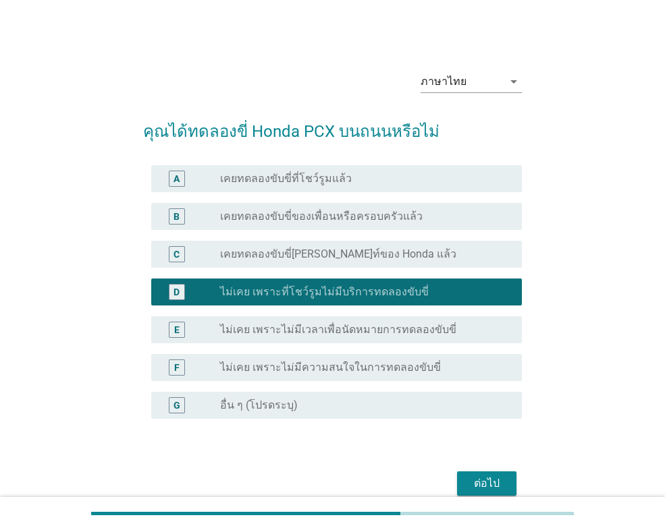
click at [481, 480] on div "ต่อไป" at bounding box center [487, 484] width 38 height 16
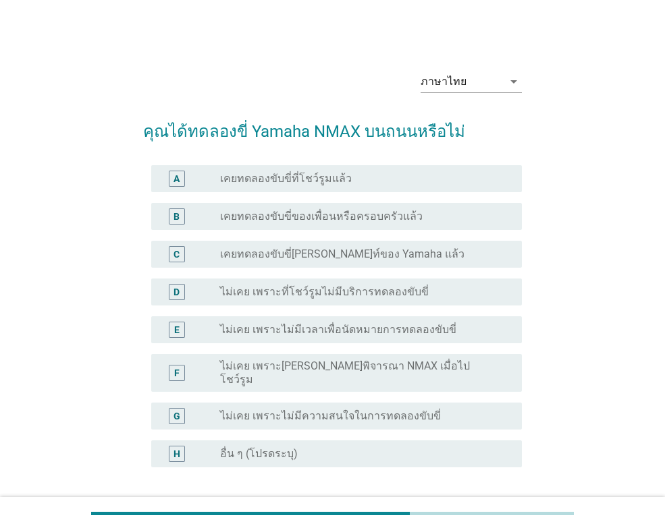
click at [319, 335] on label "ไม่เคย เพราะไม่มีเวลาเพื่อนัดหมายการทดลองขับขี่" at bounding box center [338, 329] width 236 height 13
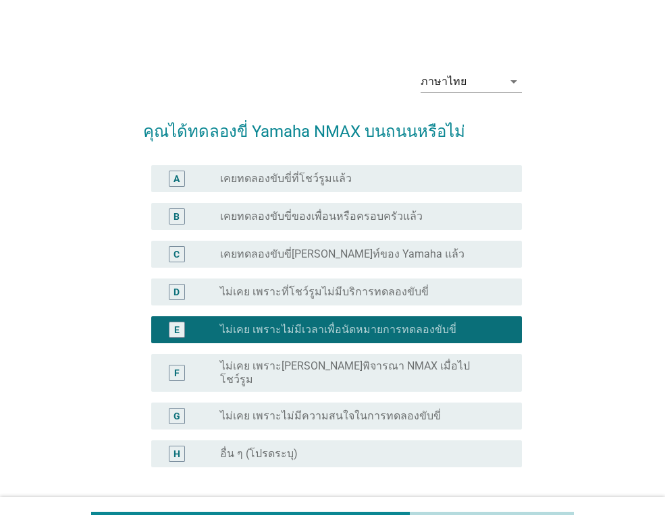
click at [393, 289] on label "ไม่เคย เพราะที่โชว์รูมไม่มีบริการทดลองขับขี่" at bounding box center [324, 291] width 209 height 13
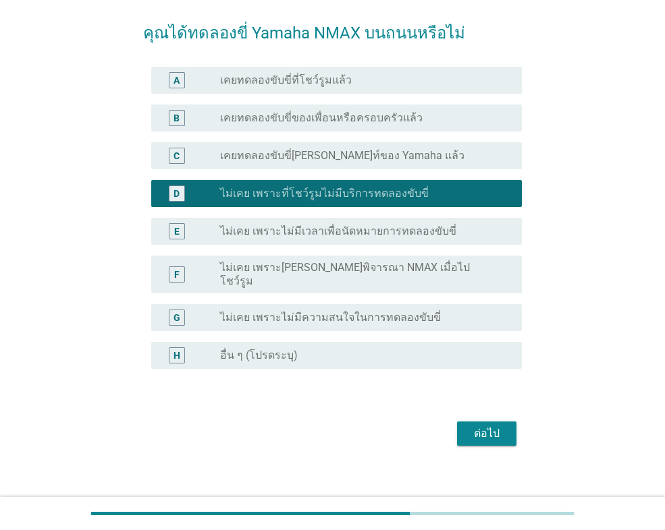
scroll to position [100, 0]
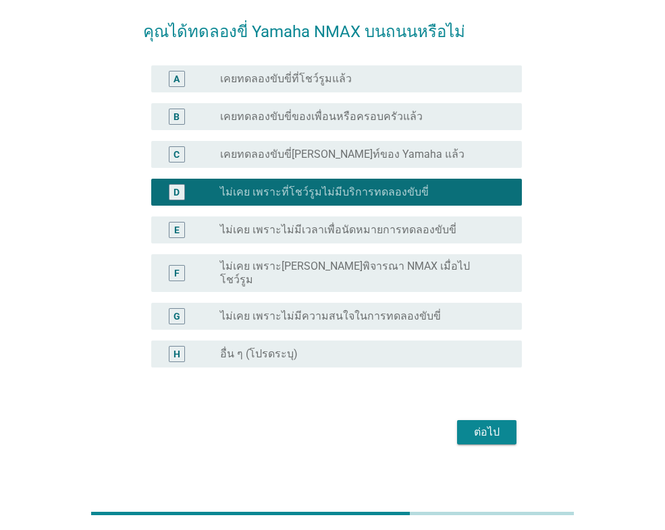
click at [493, 427] on div "ต่อไป" at bounding box center [487, 432] width 38 height 16
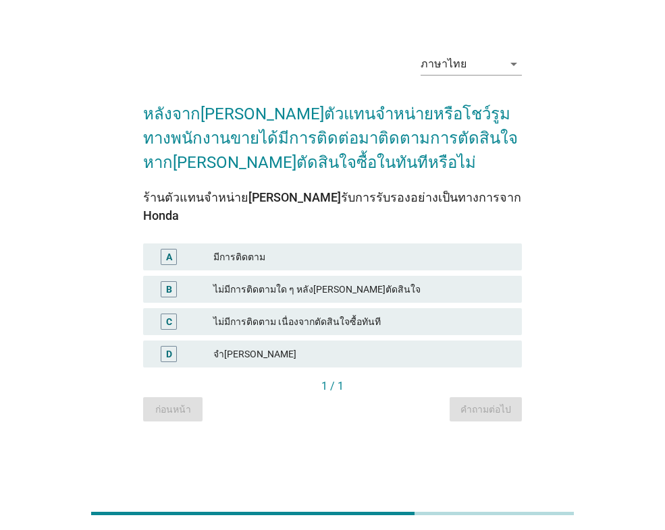
scroll to position [0, 0]
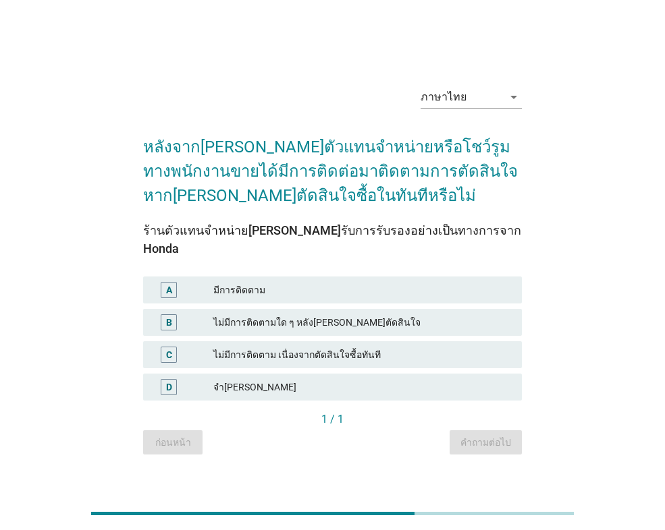
click at [237, 282] on div "มีการติดตาม" at bounding box center [362, 290] width 298 height 16
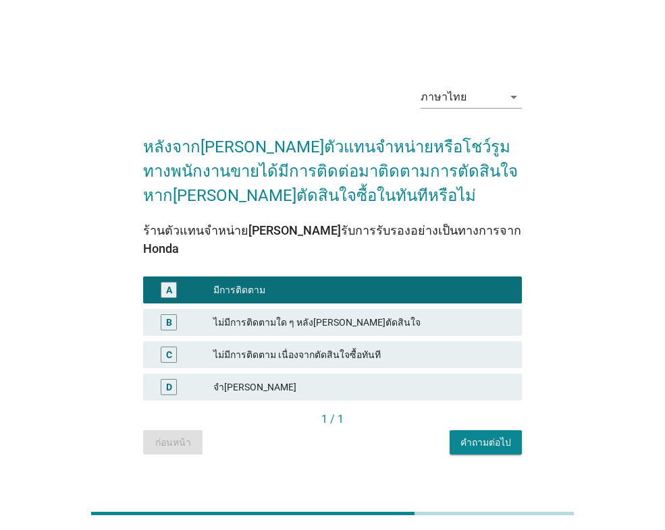
click at [488, 436] on div "คำถามต่อไป" at bounding box center [485, 443] width 51 height 14
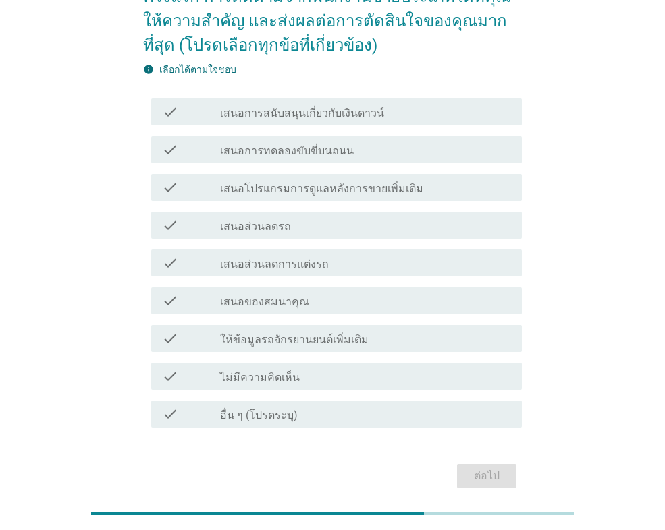
scroll to position [135, 0]
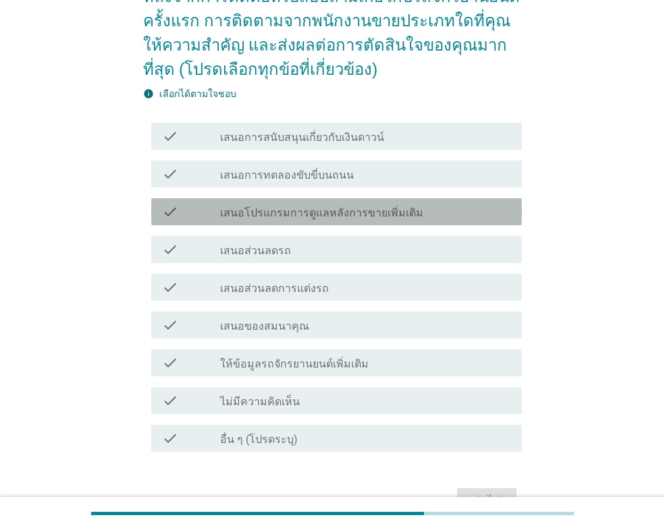
click at [351, 204] on div "check_box_outline_blank เสนอโปรแกรมการดูแลหลังการขายเพิ่มเติม" at bounding box center [365, 212] width 291 height 16
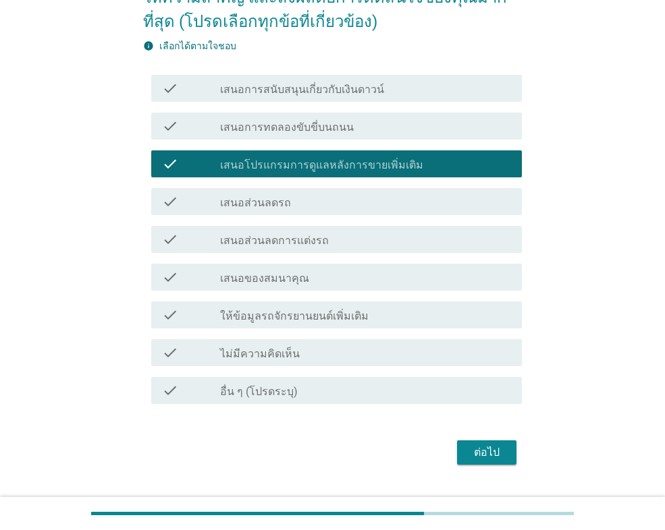
scroll to position [214, 0]
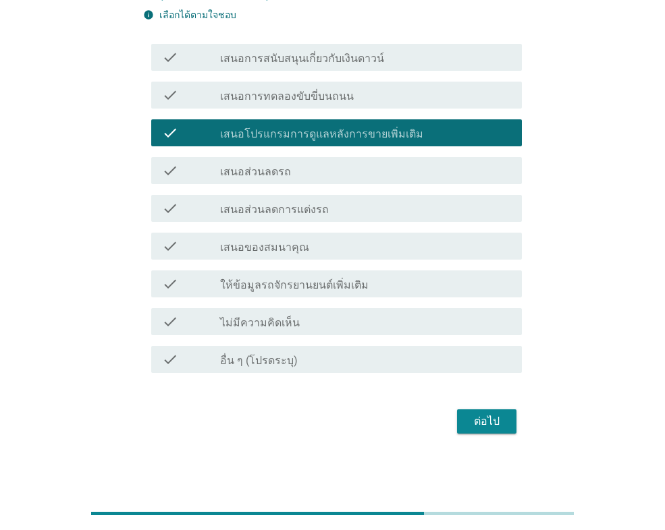
click at [299, 182] on div "check check_box_outline_blank เสนอส่วนลดรถ" at bounding box center [336, 170] width 371 height 27
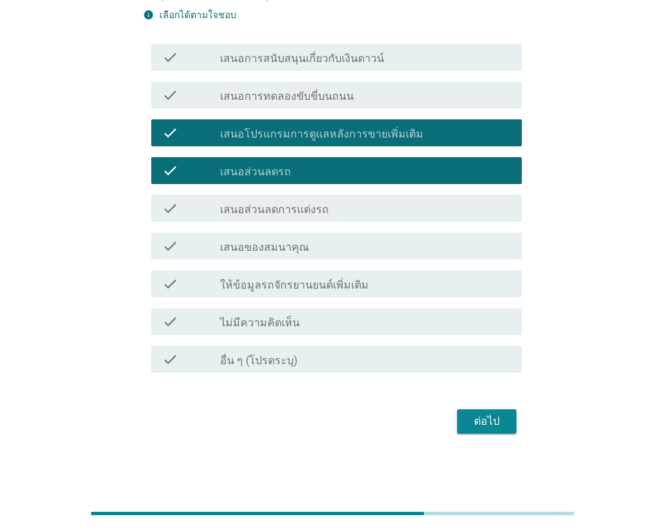
click at [479, 420] on div "ต่อไป" at bounding box center [487, 422] width 38 height 16
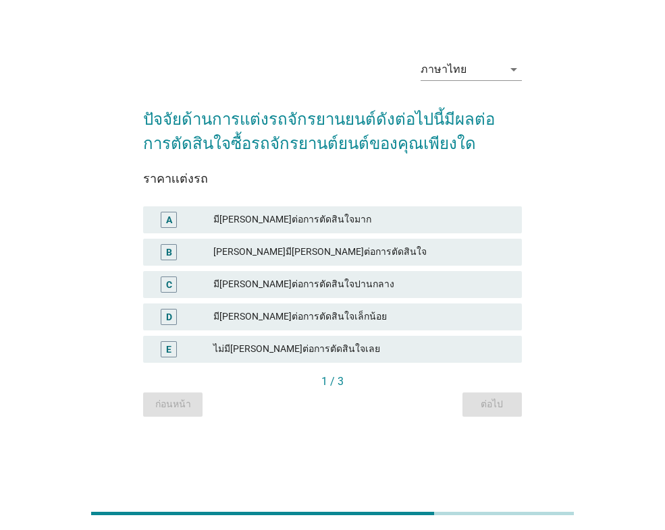
scroll to position [0, 0]
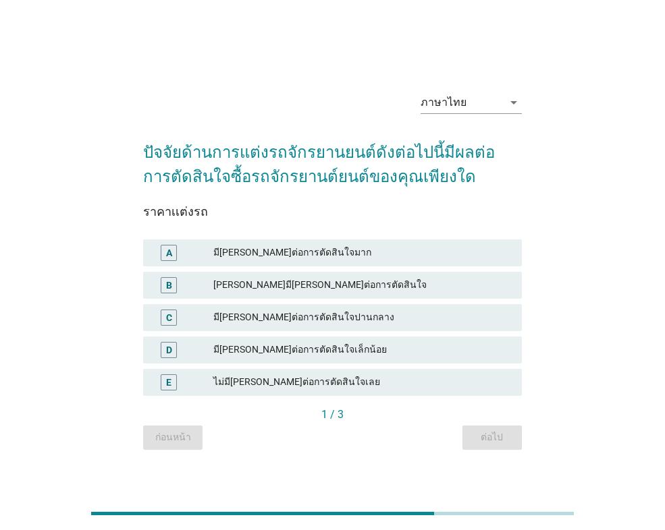
click at [358, 286] on div "[PERSON_NAME]มี[PERSON_NAME]ต่อการตัดสินใจ" at bounding box center [362, 285] width 298 height 16
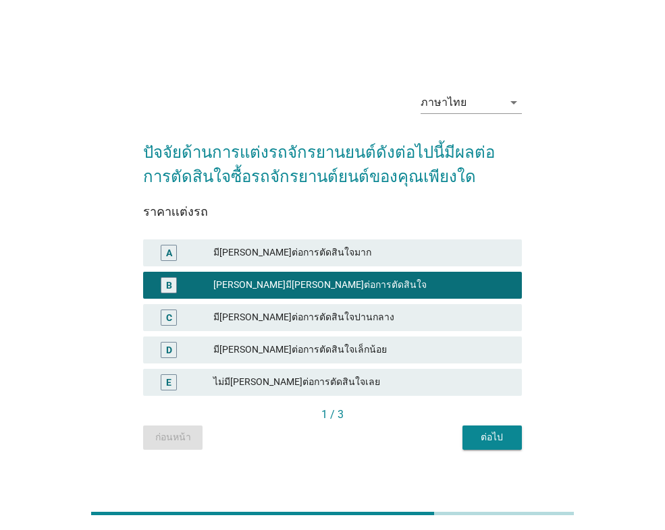
click at [481, 439] on div "ต่อไป" at bounding box center [492, 438] width 38 height 14
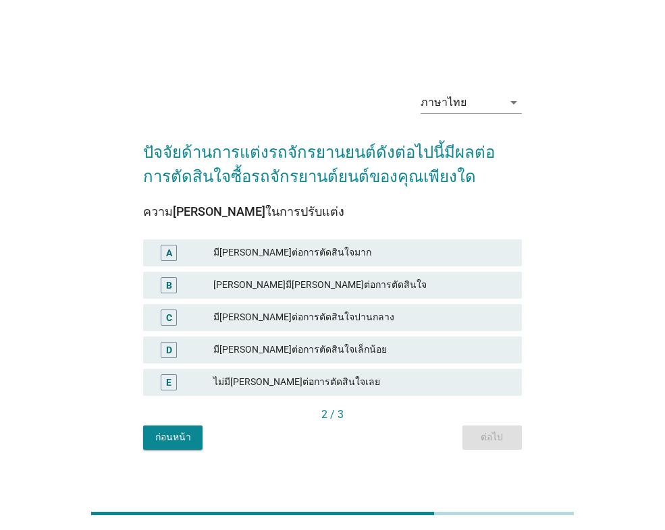
click at [258, 255] on div "มี[PERSON_NAME]ต่อการตัดสินใจมาก" at bounding box center [362, 253] width 298 height 16
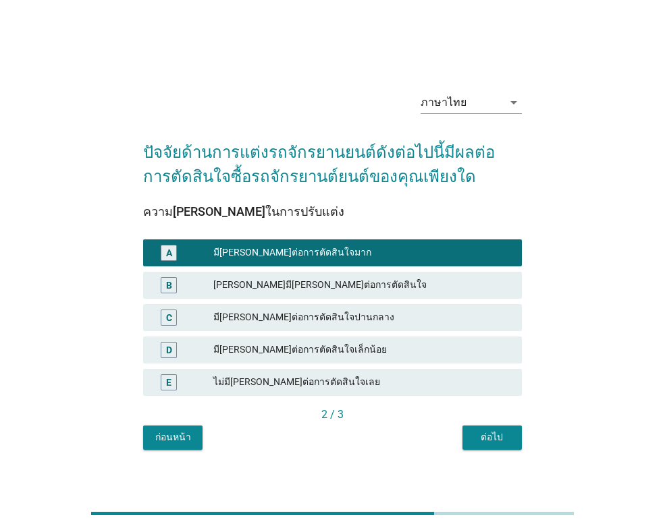
click at [479, 434] on div "ต่อไป" at bounding box center [492, 438] width 38 height 14
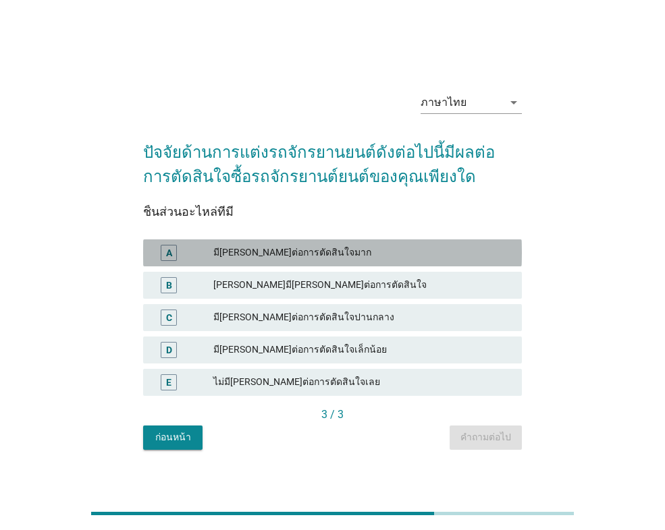
click at [287, 257] on div "มี[PERSON_NAME]ต่อการตัดสินใจมาก" at bounding box center [362, 253] width 298 height 16
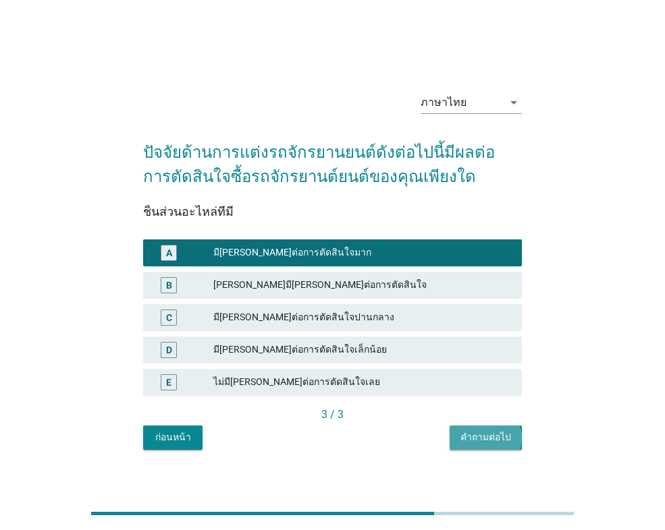
click at [470, 437] on div "คำถามต่อไป" at bounding box center [485, 438] width 51 height 14
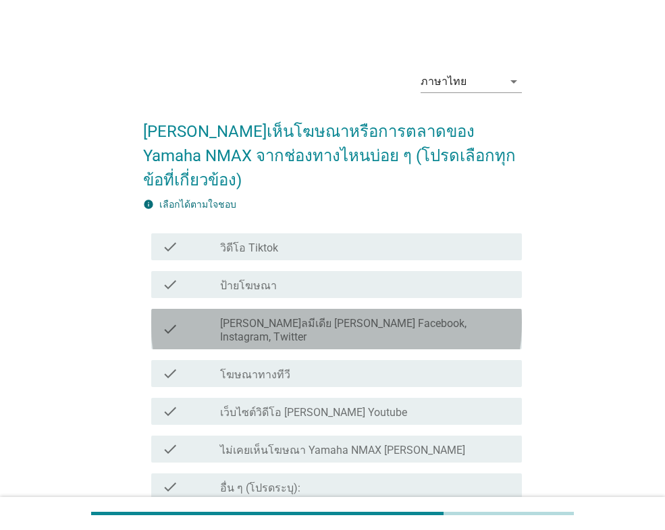
click at [347, 317] on label "[PERSON_NAME]ลมีเดีย [PERSON_NAME] Facebook, Instagram, Twitter" at bounding box center [365, 330] width 291 height 27
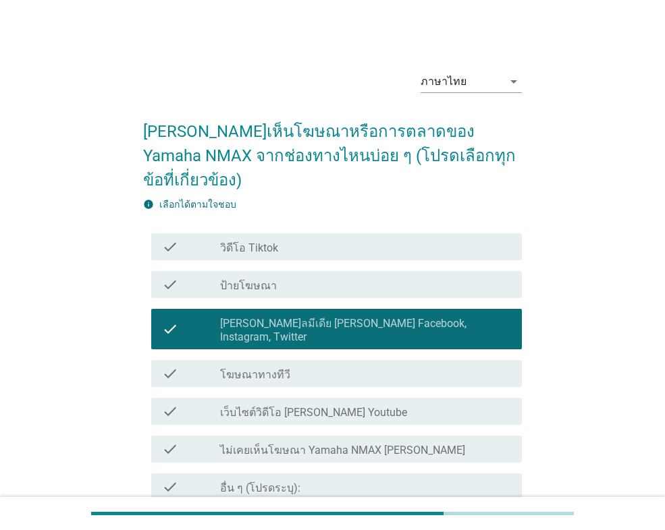
click at [292, 239] on div "check_box_outline_blank วิดีโอ Tiktok" at bounding box center [365, 247] width 291 height 16
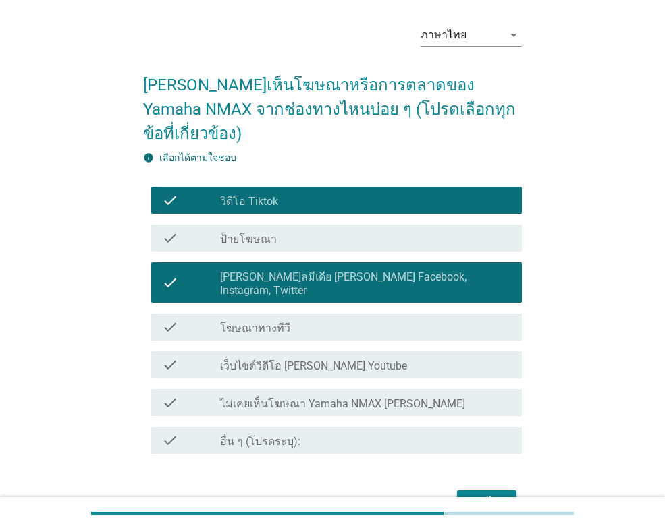
scroll to position [90, 0]
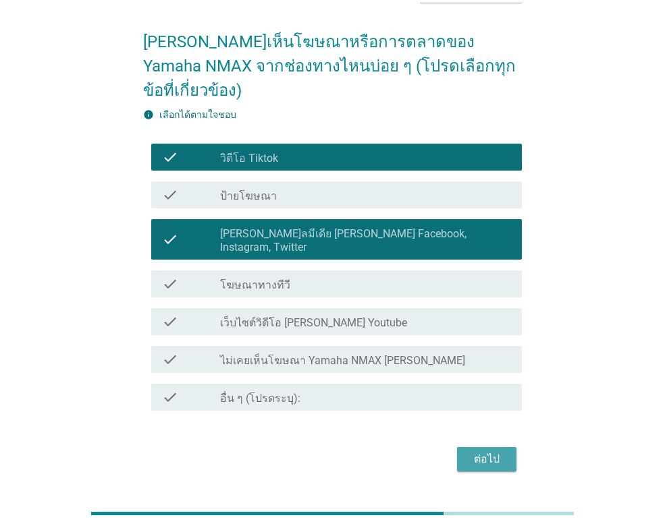
click at [489, 447] on button "ต่อไป" at bounding box center [486, 459] width 59 height 24
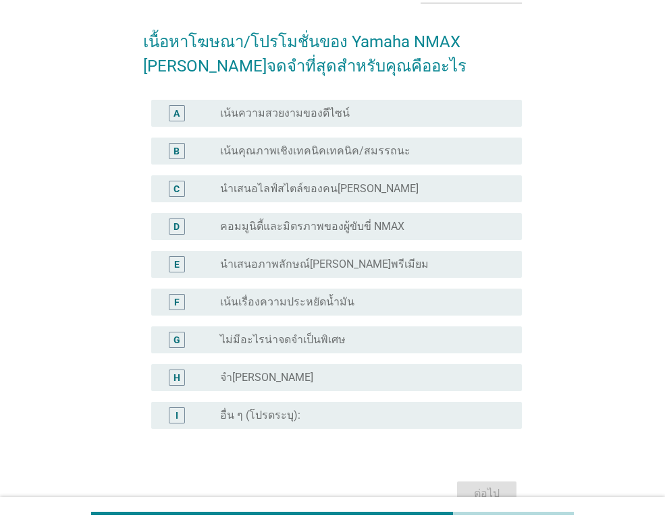
scroll to position [0, 0]
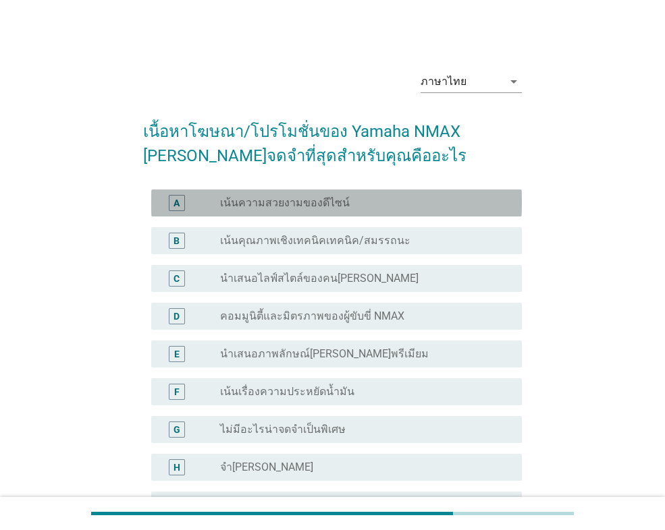
click at [343, 211] on div "radio_button_unchecked เน้นความสวยงามของดีไซน์" at bounding box center [365, 203] width 291 height 16
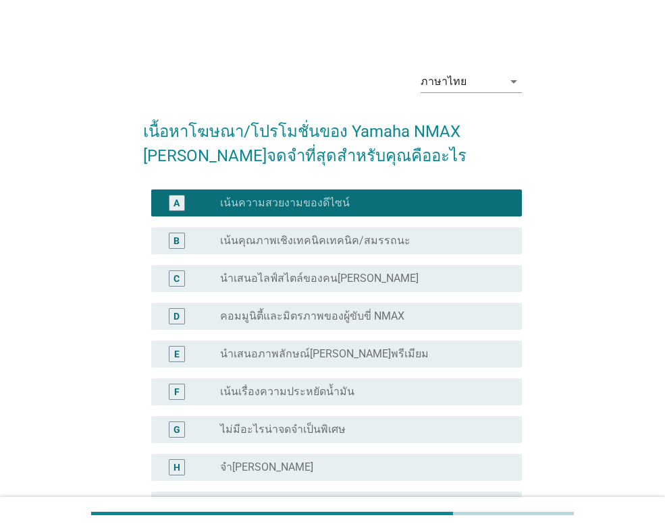
click at [342, 236] on label "เน้นคุณภาพเชิงเทคนิคเทคนิค/สมรรถนะ" at bounding box center [315, 240] width 190 height 13
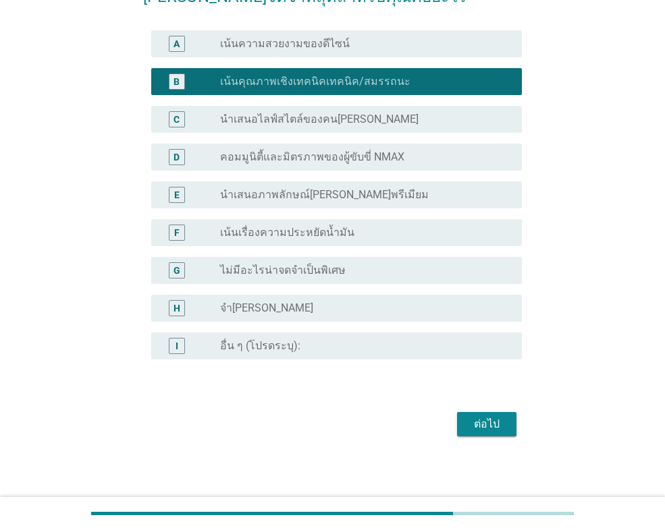
scroll to position [162, 0]
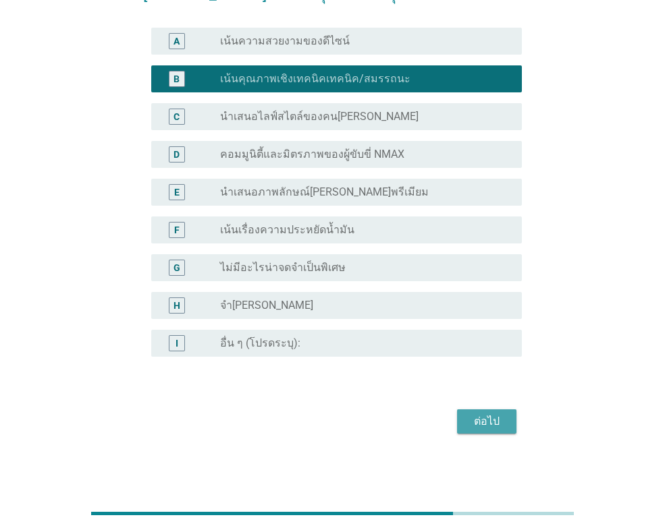
click at [472, 421] on div "ต่อไป" at bounding box center [487, 422] width 38 height 16
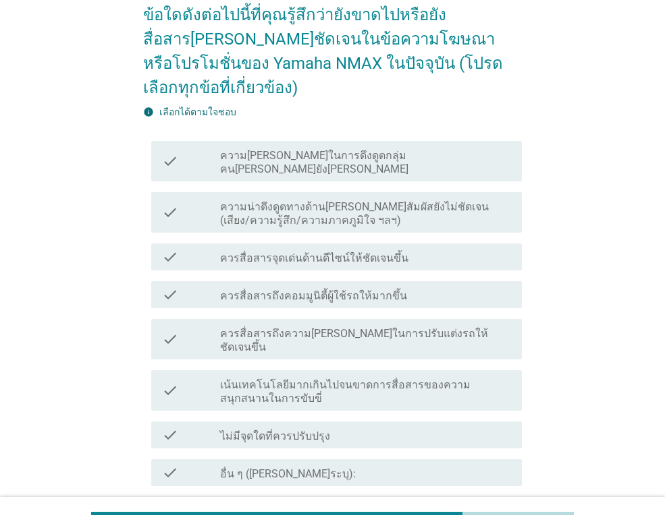
scroll to position [135, 0]
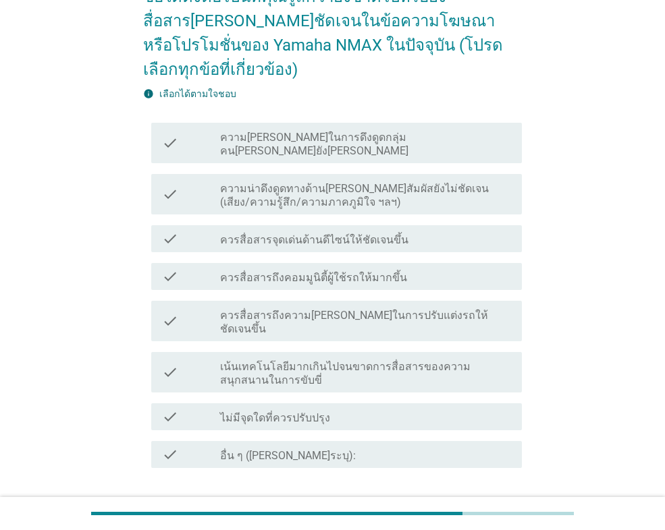
click at [398, 182] on label "ความน่าดึงดูดทางด้าน[PERSON_NAME]สัมผัสยังไม่ชัดเจน (เสียง/ความรู้สึก/ความภาคภู…" at bounding box center [365, 195] width 291 height 27
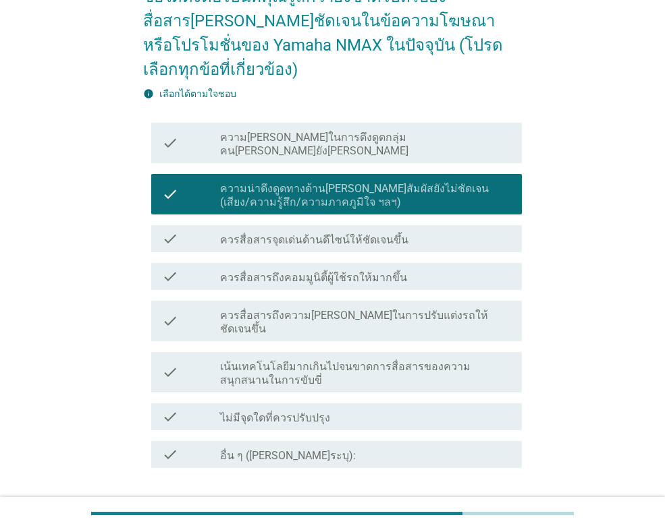
click at [462, 501] on div "ต่อไป" at bounding box center [332, 517] width 379 height 32
click at [487, 509] on div "ต่อไป" at bounding box center [487, 517] width 38 height 16
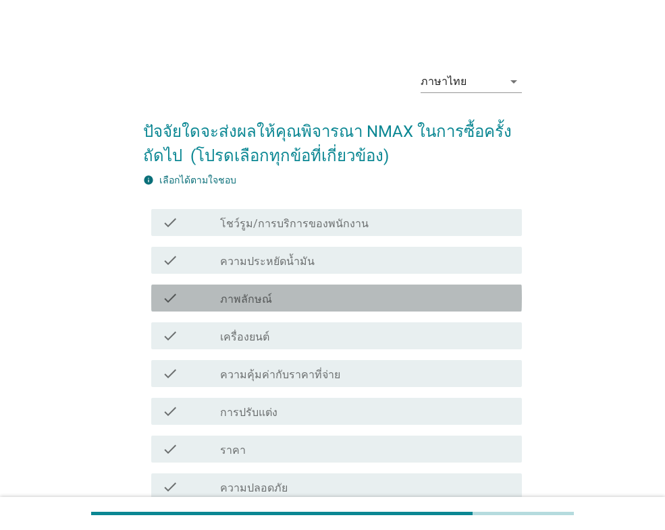
click at [302, 300] on div "check_box_outline_blank ภาพลักษณ์" at bounding box center [365, 298] width 291 height 16
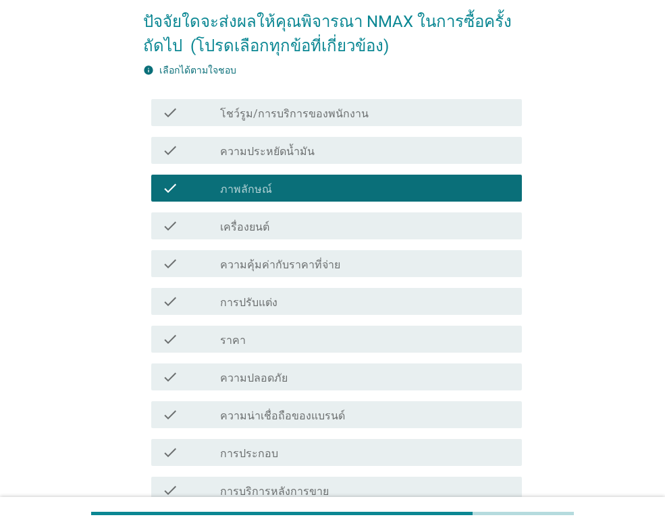
scroll to position [135, 0]
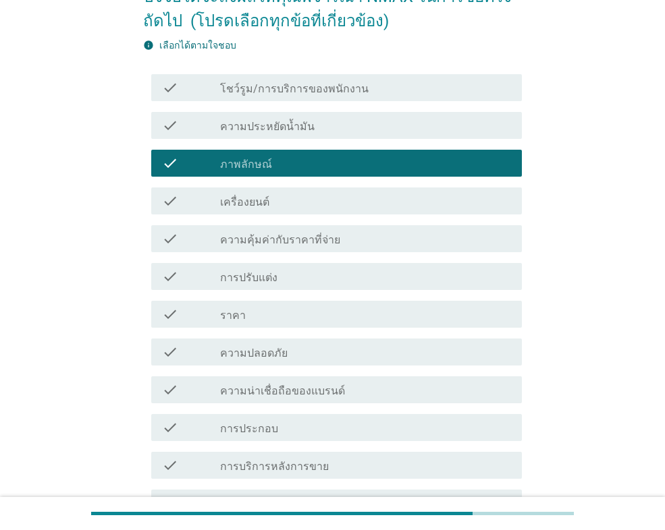
click at [292, 189] on div "check check_box_outline_blank เครื่องยนต์" at bounding box center [336, 201] width 371 height 27
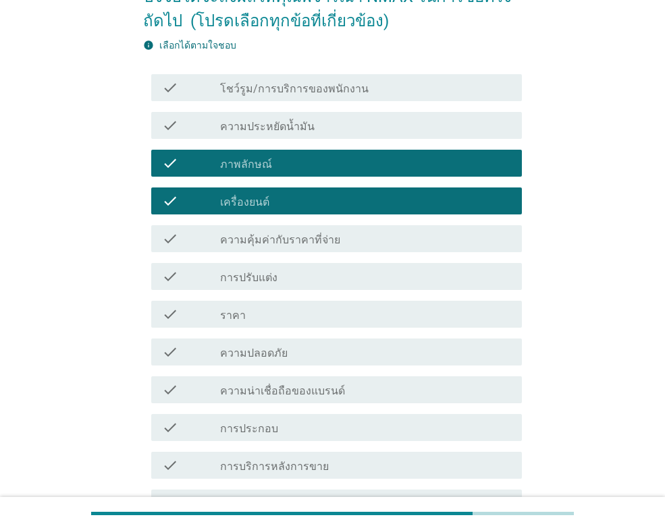
scroll to position [202, 0]
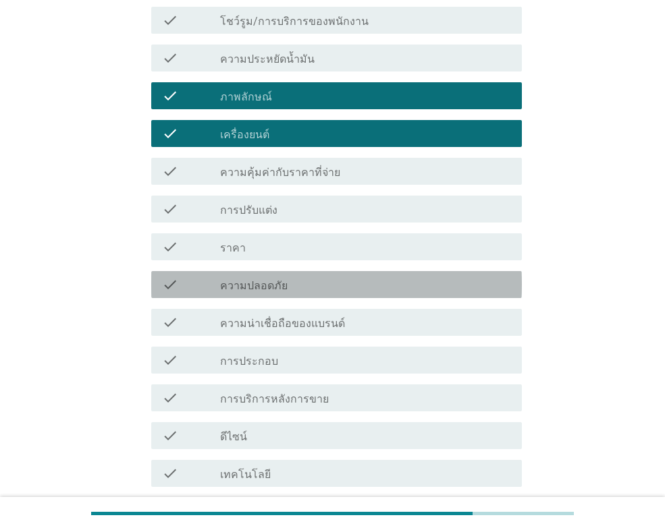
click at [319, 285] on div "check_box_outline_blank ความปลอดภัย" at bounding box center [365, 285] width 291 height 16
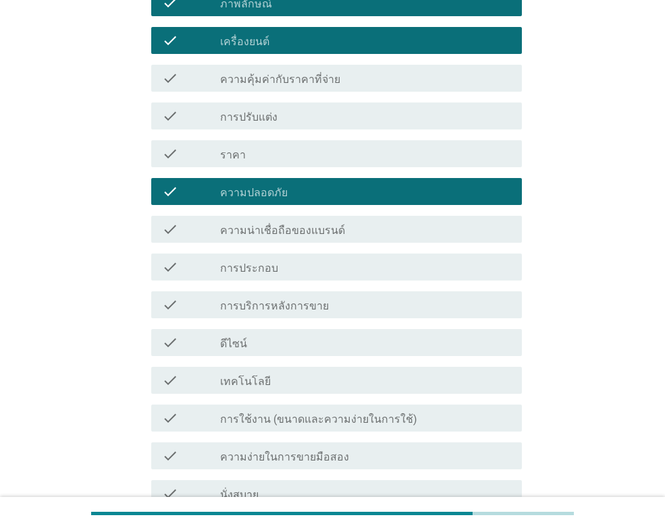
scroll to position [468, 0]
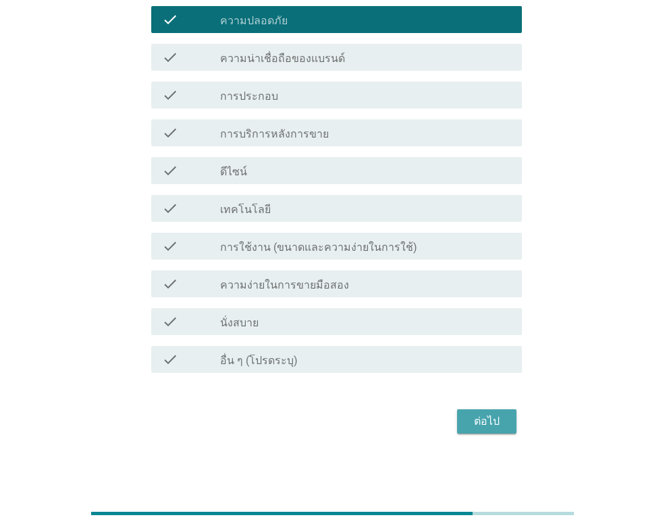
click at [488, 418] on div "ต่อไป" at bounding box center [487, 422] width 38 height 16
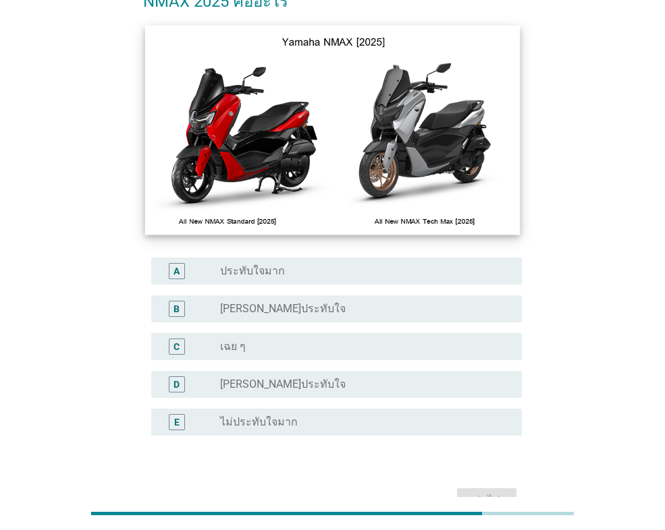
scroll to position [202, 0]
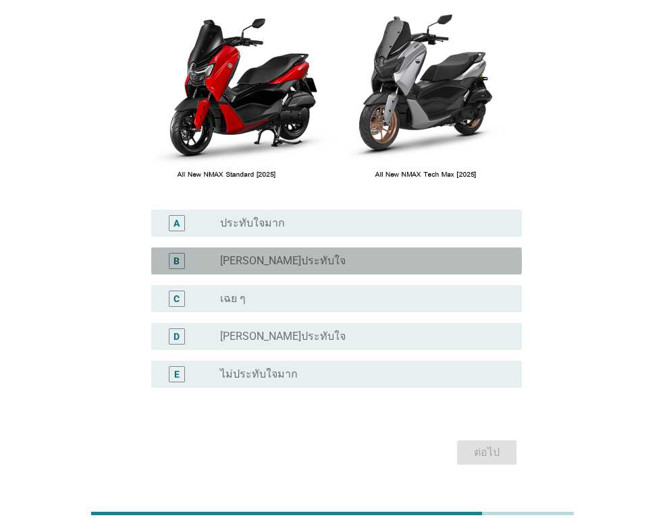
click at [276, 250] on div "B radio_button_unchecked [PERSON_NAME]ประทับใจ" at bounding box center [336, 261] width 371 height 27
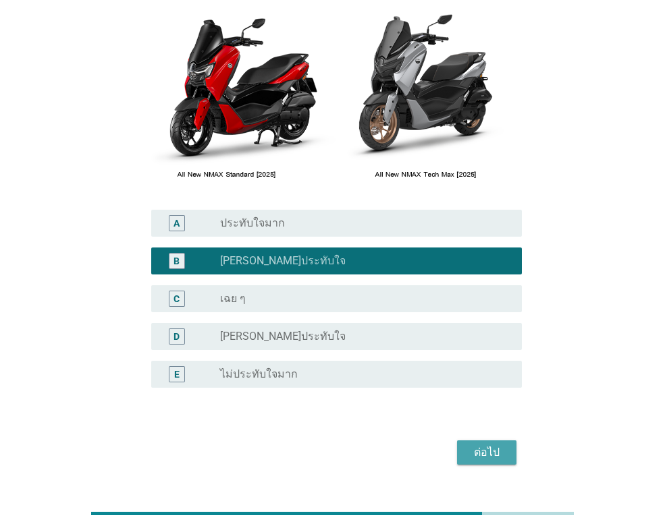
click at [494, 454] on div "ต่อไป" at bounding box center [487, 453] width 38 height 16
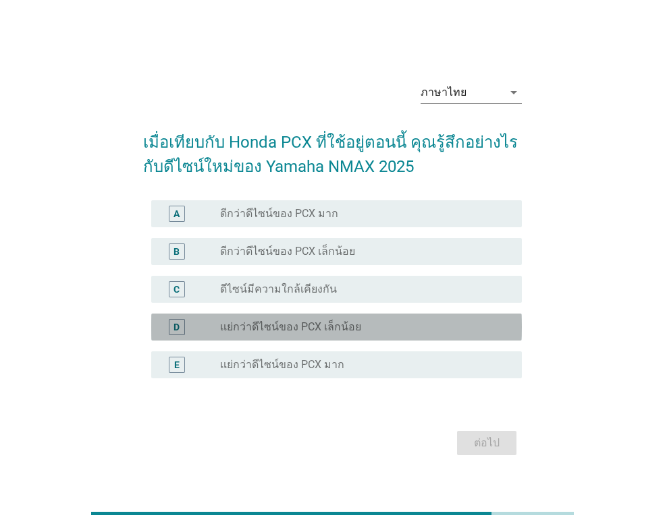
click at [335, 317] on div "D radio_button_unchecked เเย่กว่าดีไซน์ของ PCX เล็กน้อย" at bounding box center [336, 327] width 371 height 27
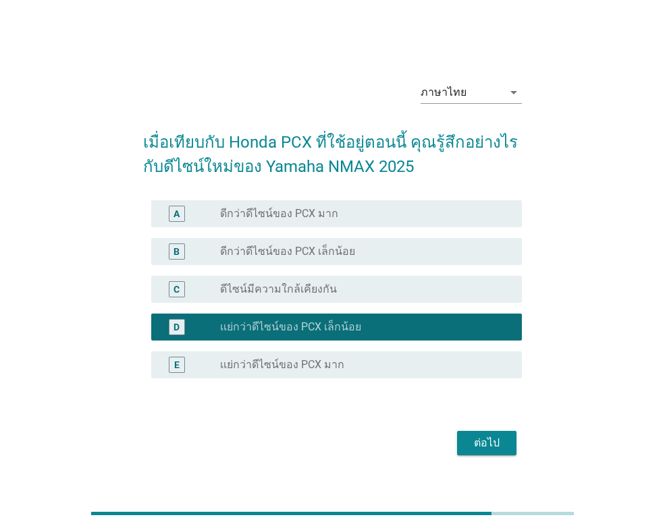
click at [480, 445] on div "ต่อไป" at bounding box center [487, 443] width 38 height 16
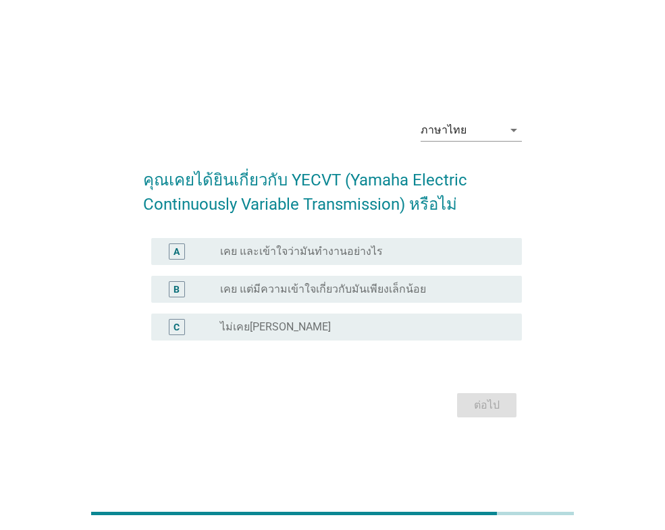
click at [294, 325] on label "ไม่เคย[PERSON_NAME]" at bounding box center [275, 327] width 111 height 13
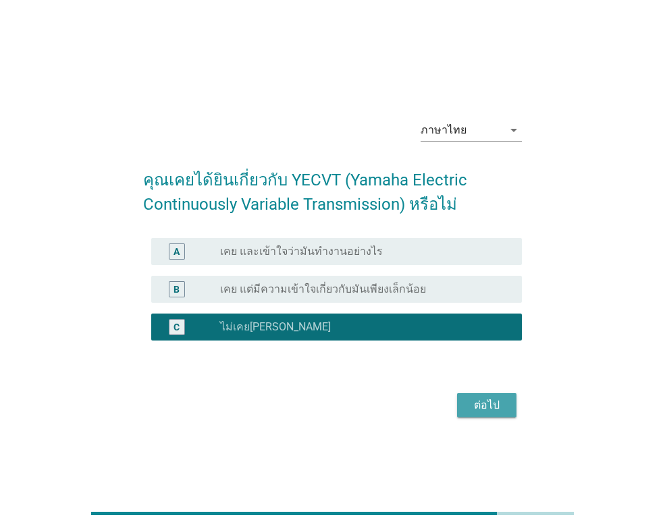
click at [493, 404] on div "ต่อไป" at bounding box center [487, 406] width 38 height 16
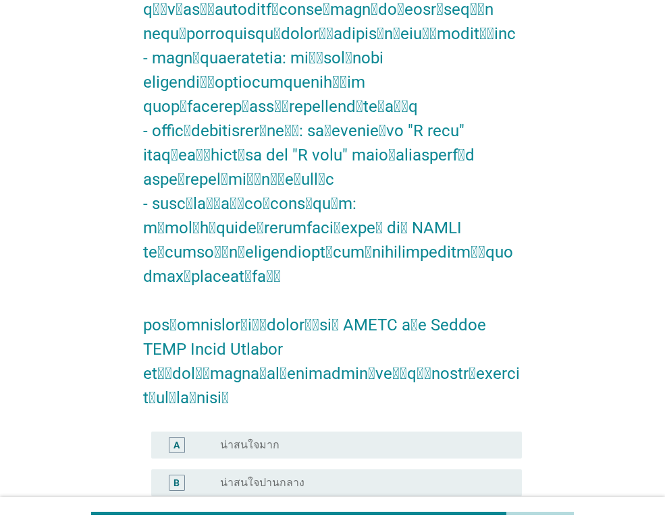
scroll to position [472, 0]
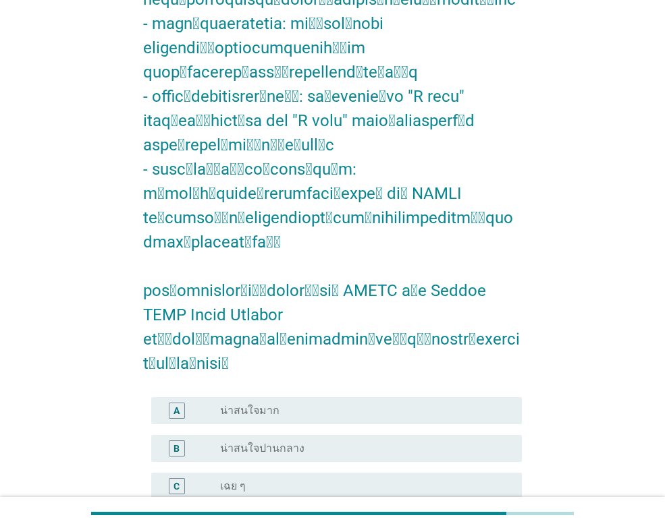
click at [236, 404] on label "น่าสนใจมาก" at bounding box center [249, 410] width 59 height 13
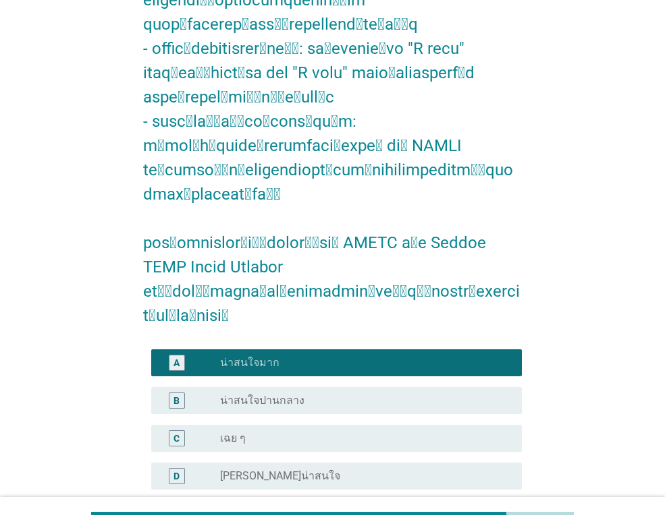
scroll to position [570, 0]
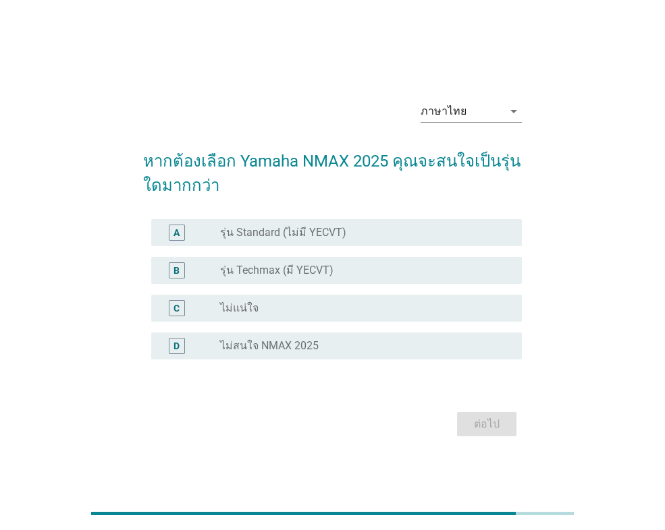
click at [292, 272] on label "รุ่น Techmax (มี YECVT)" at bounding box center [276, 270] width 113 height 13
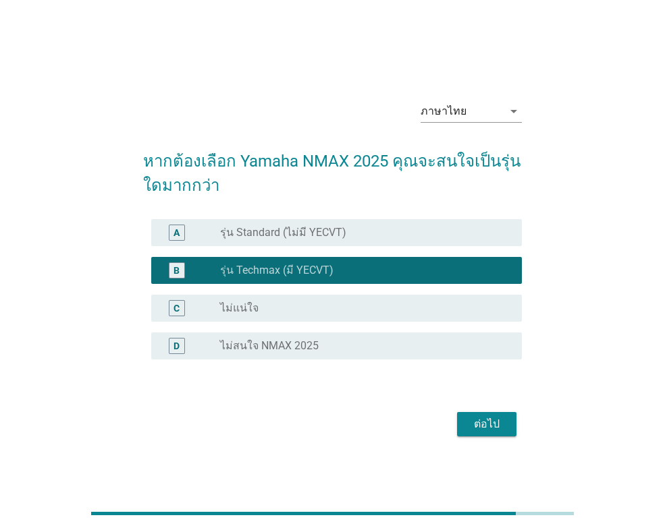
click at [489, 424] on div "ต่อไป" at bounding box center [487, 424] width 38 height 16
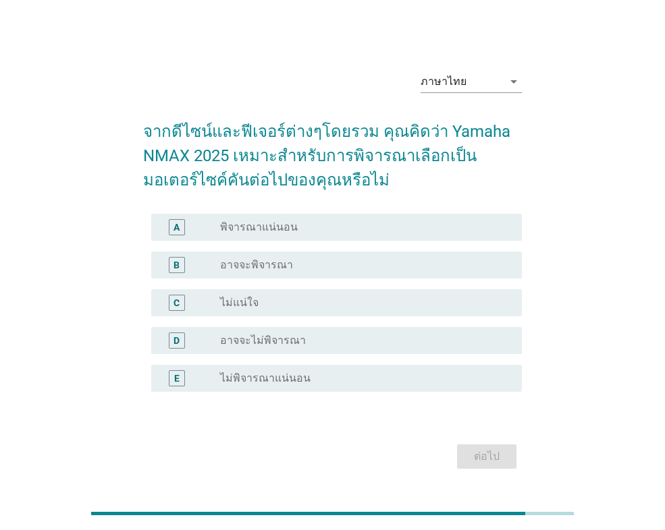
click at [283, 233] on label "พิจารณาแน่นอน" at bounding box center [259, 227] width 78 height 13
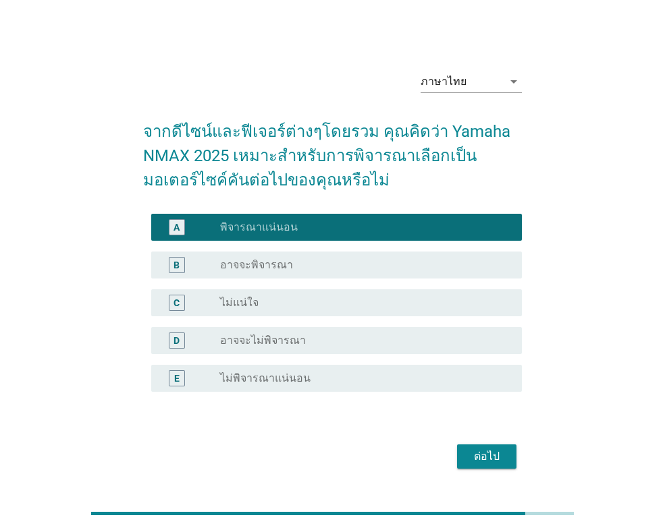
click at [484, 449] on div "ต่อไป" at bounding box center [487, 457] width 38 height 16
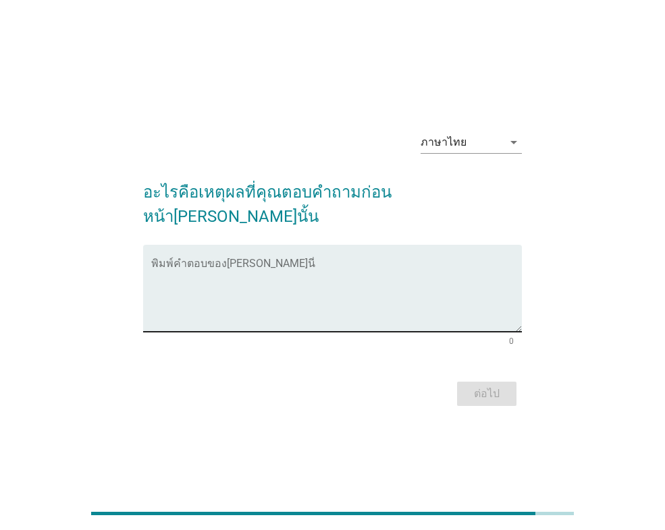
click at [188, 245] on div "พิมพ์คำตอบของ[PERSON_NAME]นี่" at bounding box center [336, 288] width 371 height 87
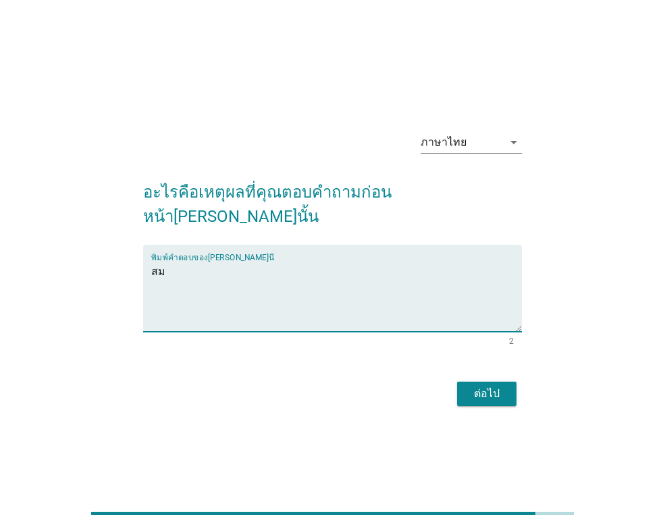
type textarea "ส"
click at [229, 261] on textarea "สมรรถนะการขับขี่ดีขึ้น" at bounding box center [336, 296] width 371 height 71
type textarea "สมรรถนะการขับขี่[PERSON_NAME]ขึ้น"
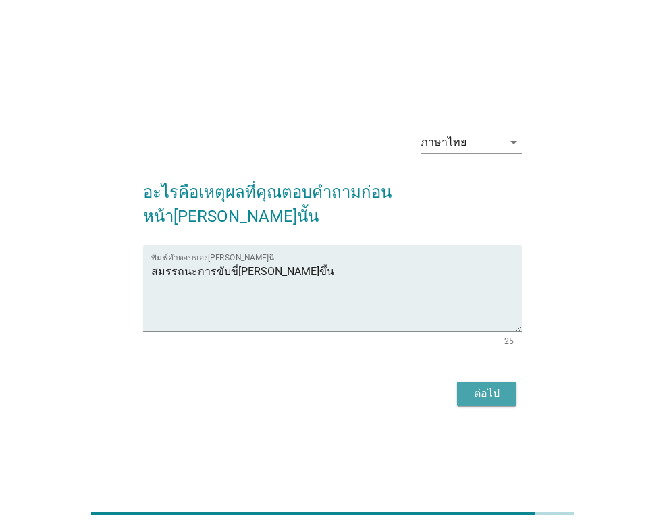
click at [489, 386] on div "ต่อไป" at bounding box center [487, 394] width 38 height 16
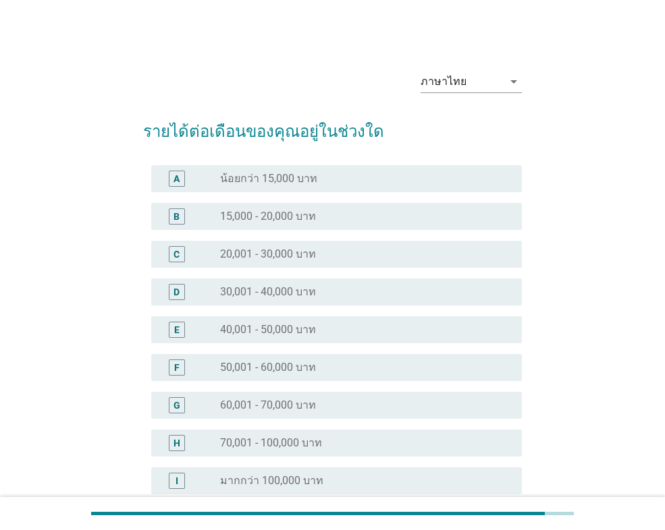
scroll to position [67, 0]
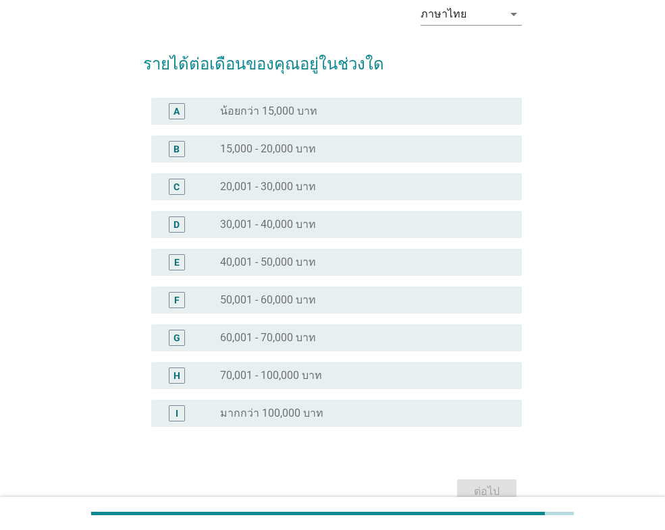
click at [276, 158] on div "B radio_button_unchecked 15,000 - 20,000 บาท" at bounding box center [336, 149] width 371 height 27
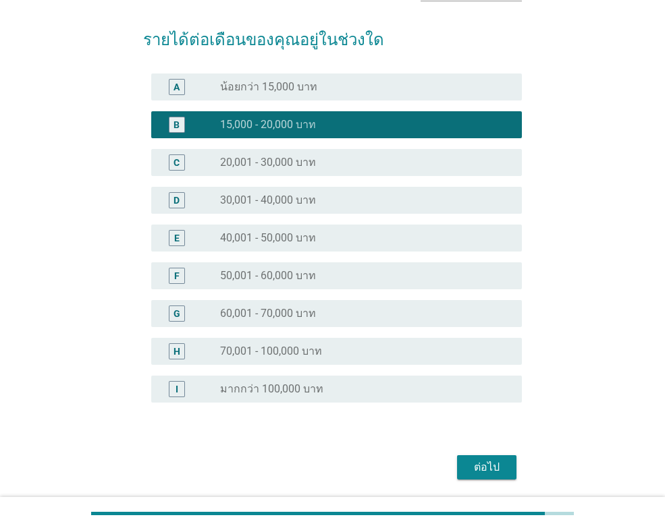
scroll to position [135, 0]
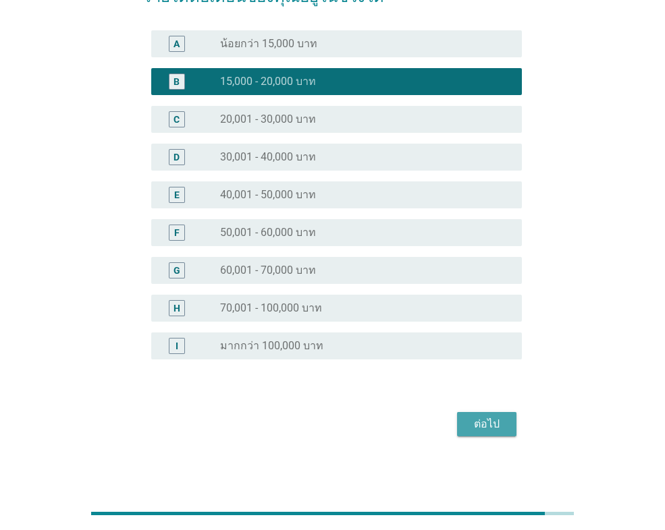
click at [503, 426] on div "ต่อไป" at bounding box center [487, 424] width 38 height 16
